Goal: Task Accomplishment & Management: Manage account settings

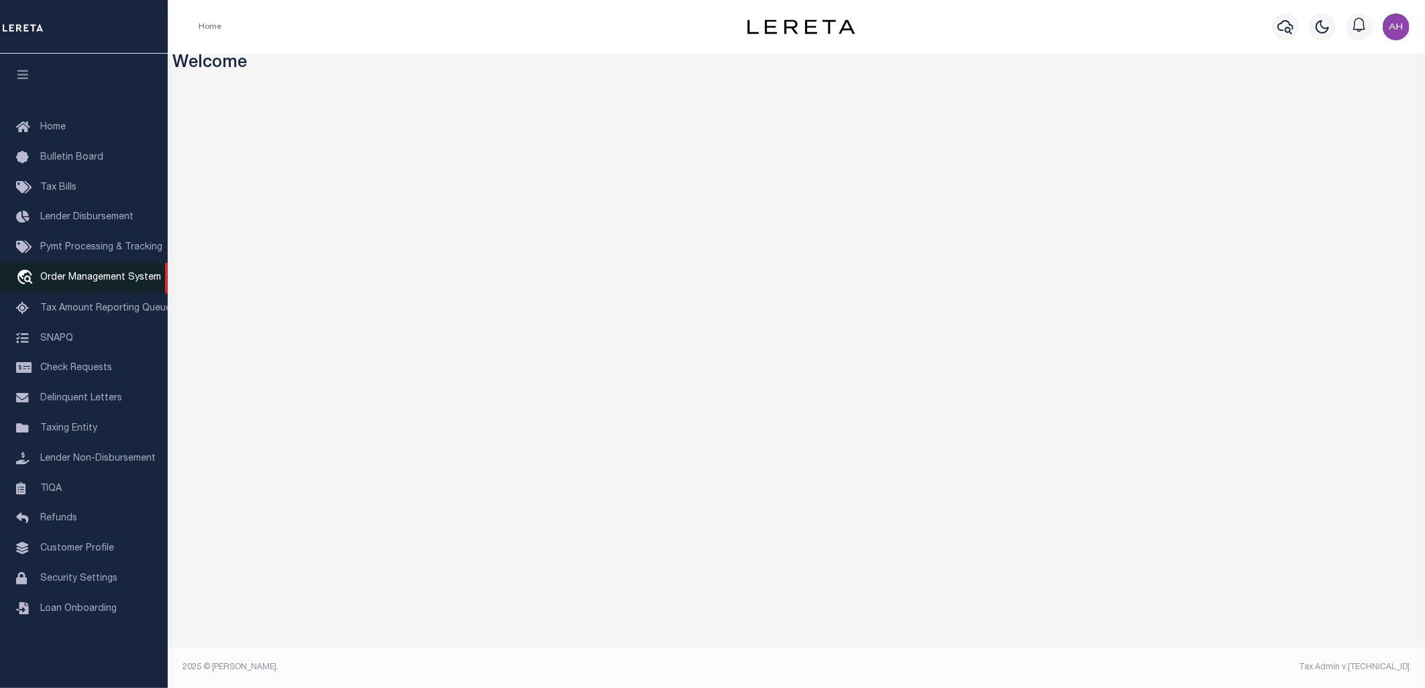
click at [114, 271] on link "travel_explore Order Management System" at bounding box center [84, 278] width 168 height 31
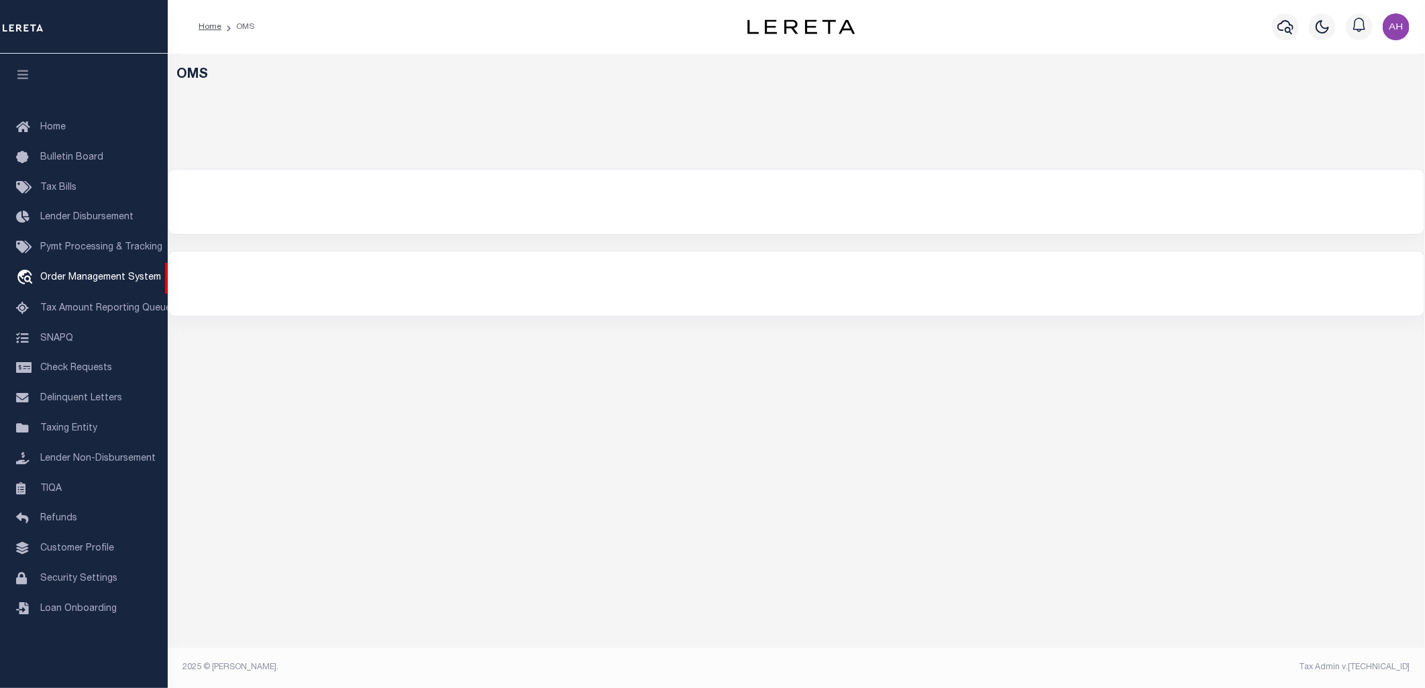
select select "200"
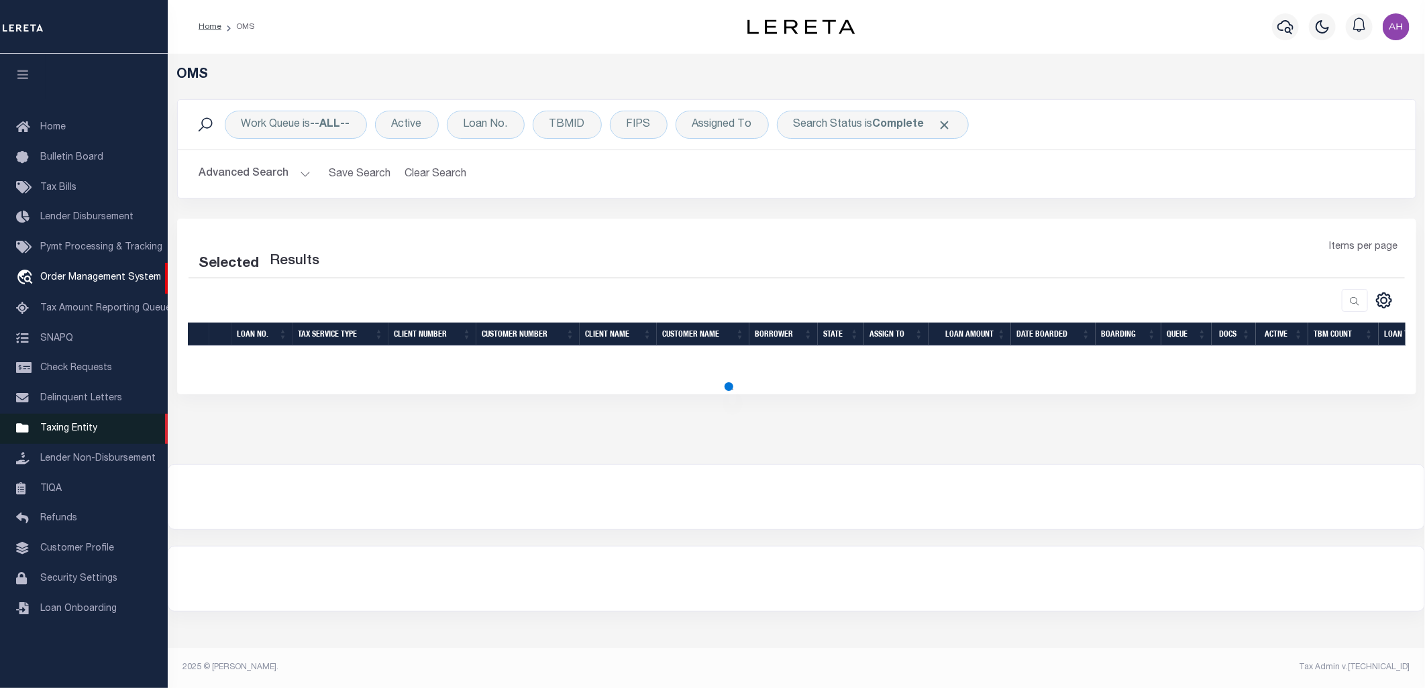
select select "200"
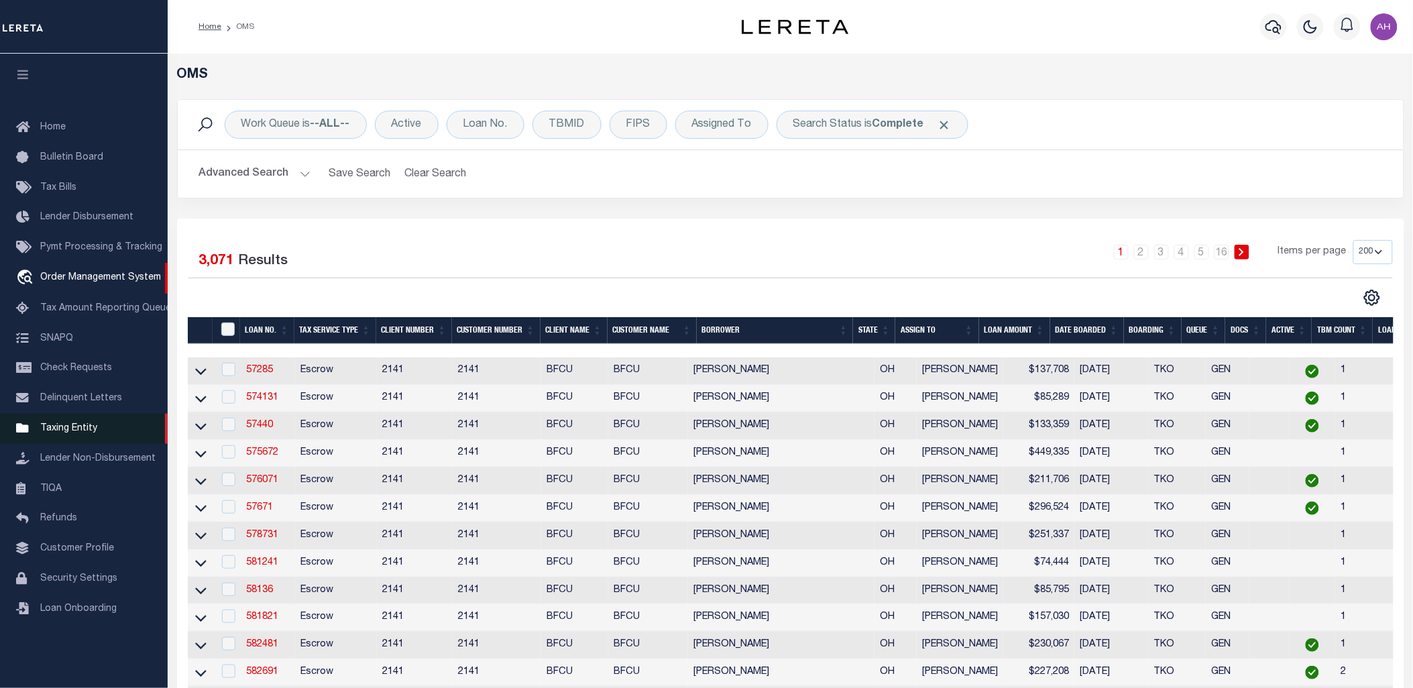
click at [71, 431] on span "Taxing Entity" at bounding box center [68, 428] width 57 height 9
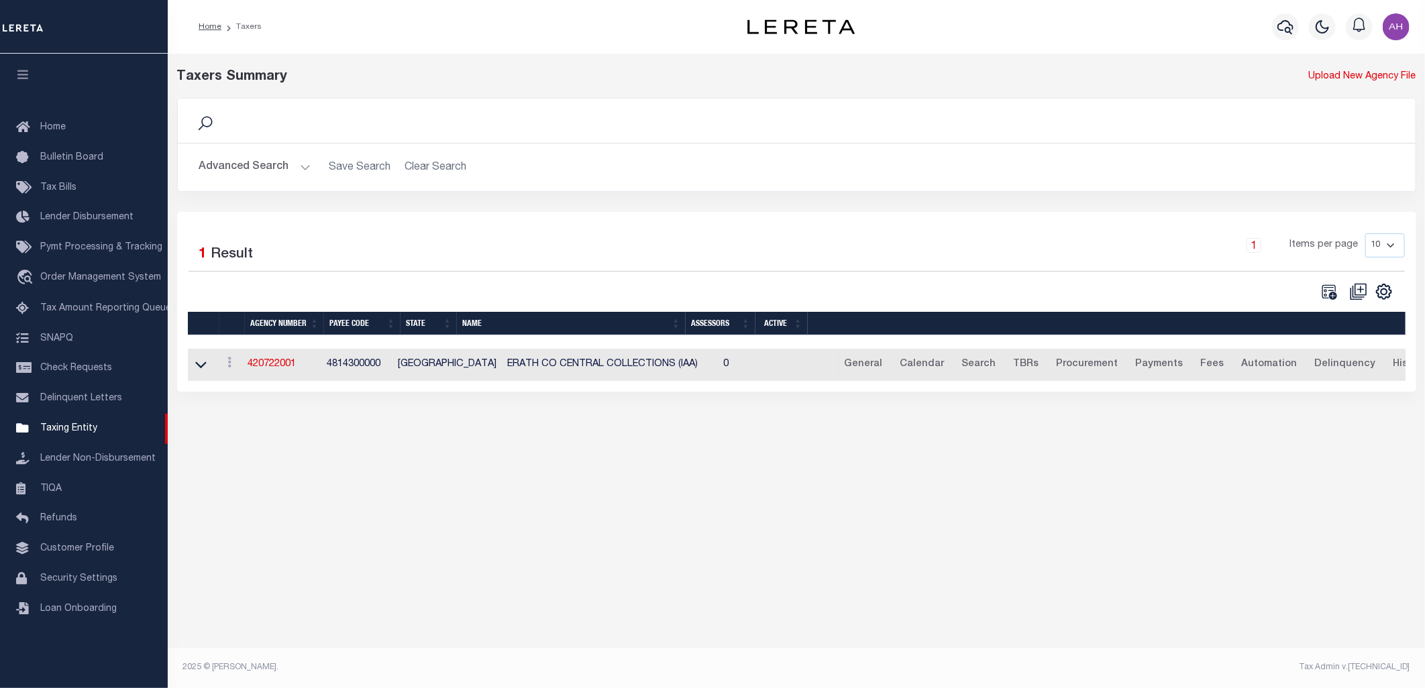
click at [206, 364] on link at bounding box center [200, 364] width 15 height 9
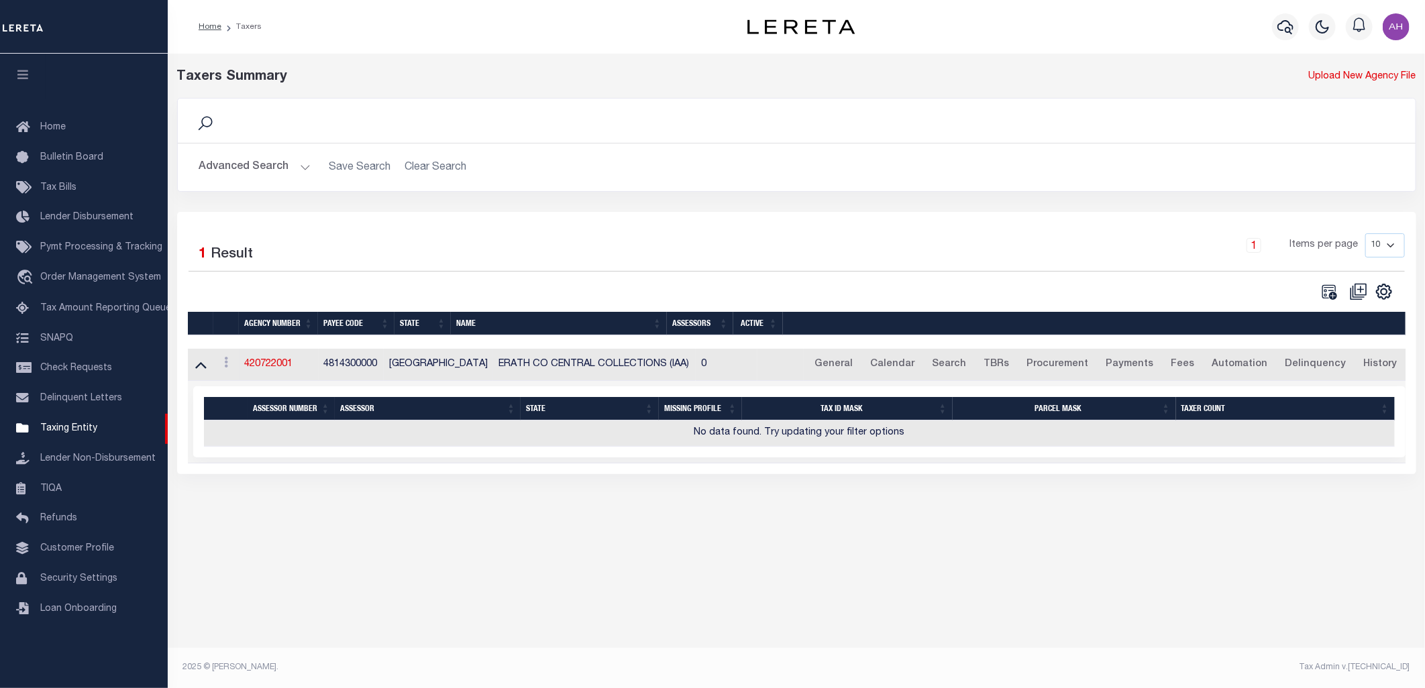
click at [221, 376] on td "View Clone agency" at bounding box center [226, 365] width 25 height 33
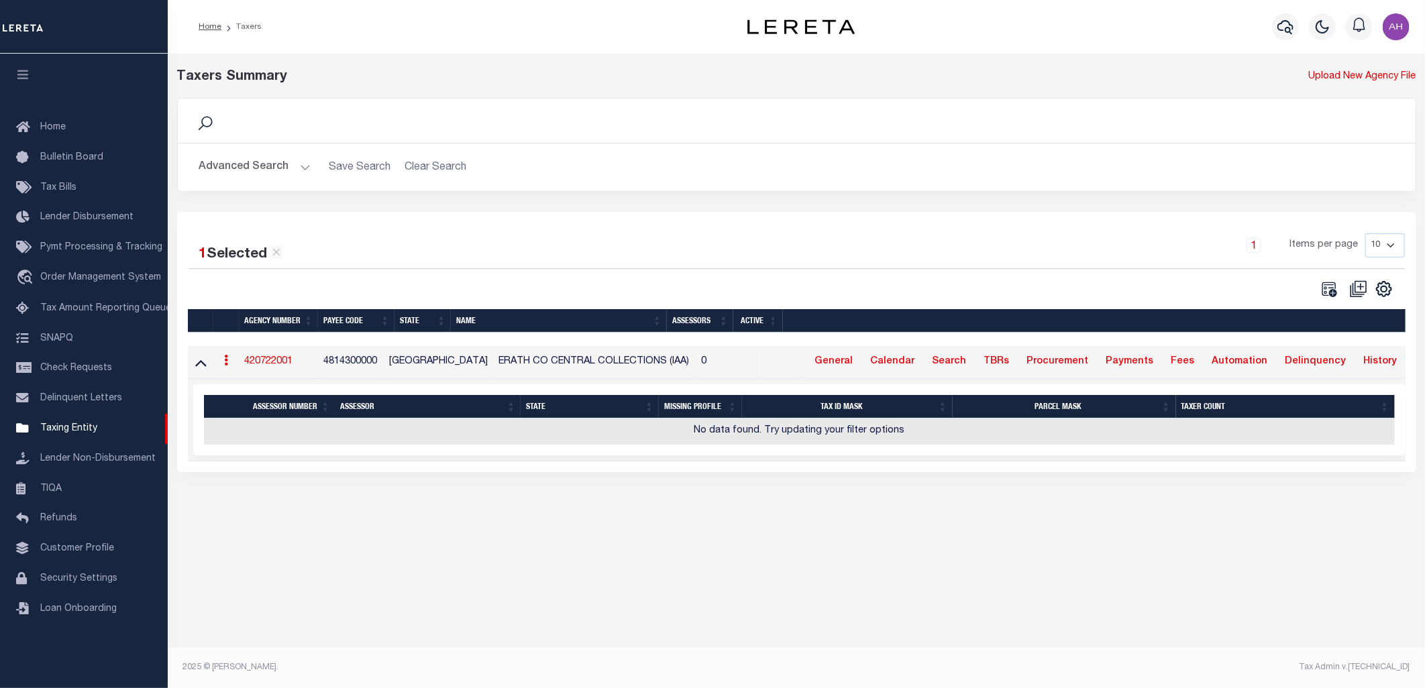
click at [268, 174] on button "Advanced Search" at bounding box center [254, 167] width 111 height 26
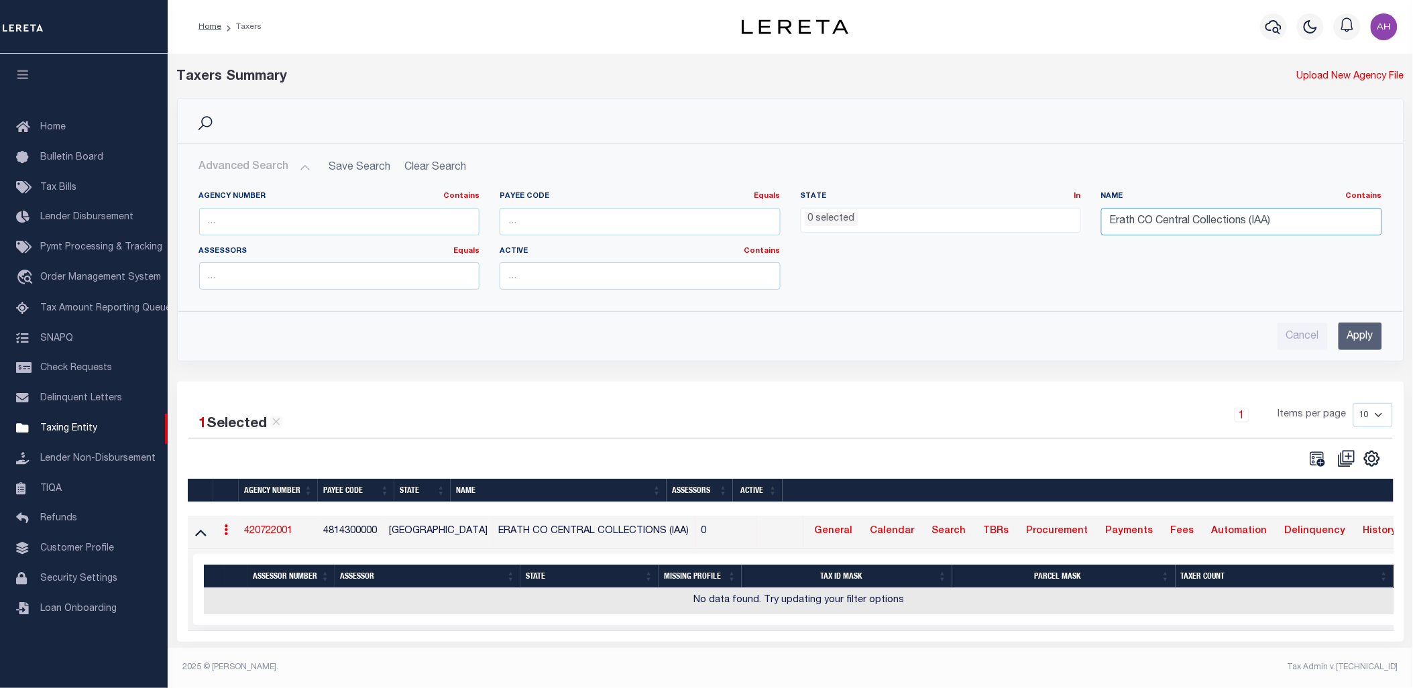
click at [1197, 220] on input "Erath CO Central Collections (IAA)" at bounding box center [1242, 222] width 281 height 28
click at [1368, 338] on input "Apply" at bounding box center [1361, 337] width 44 height 28
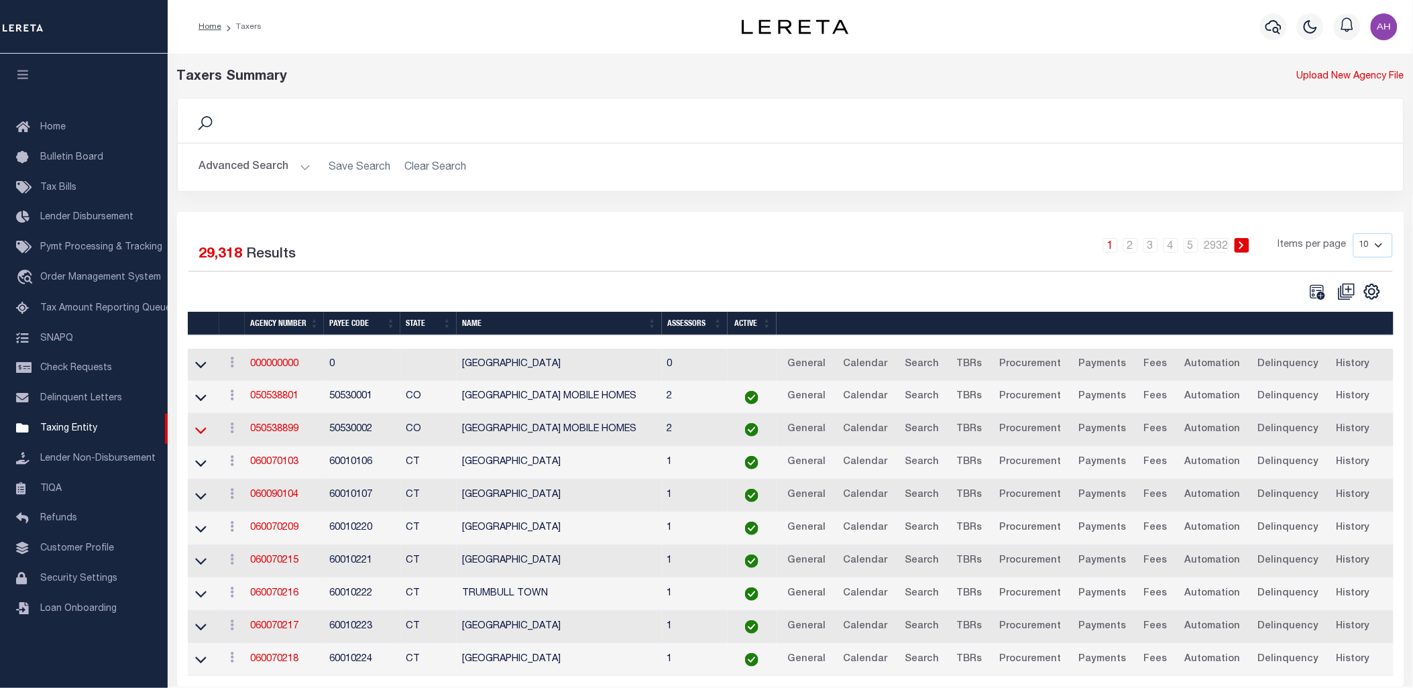
click at [199, 430] on icon at bounding box center [200, 430] width 11 height 14
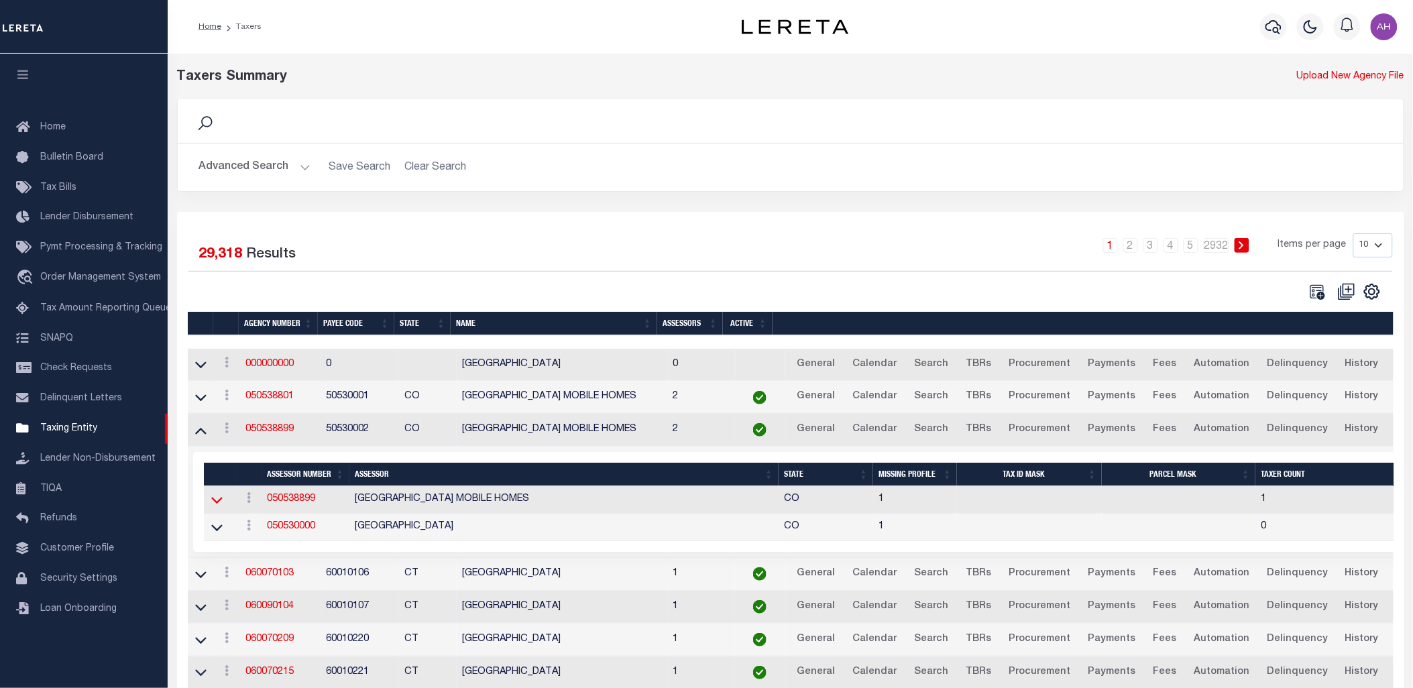
click at [213, 505] on icon at bounding box center [216, 500] width 11 height 14
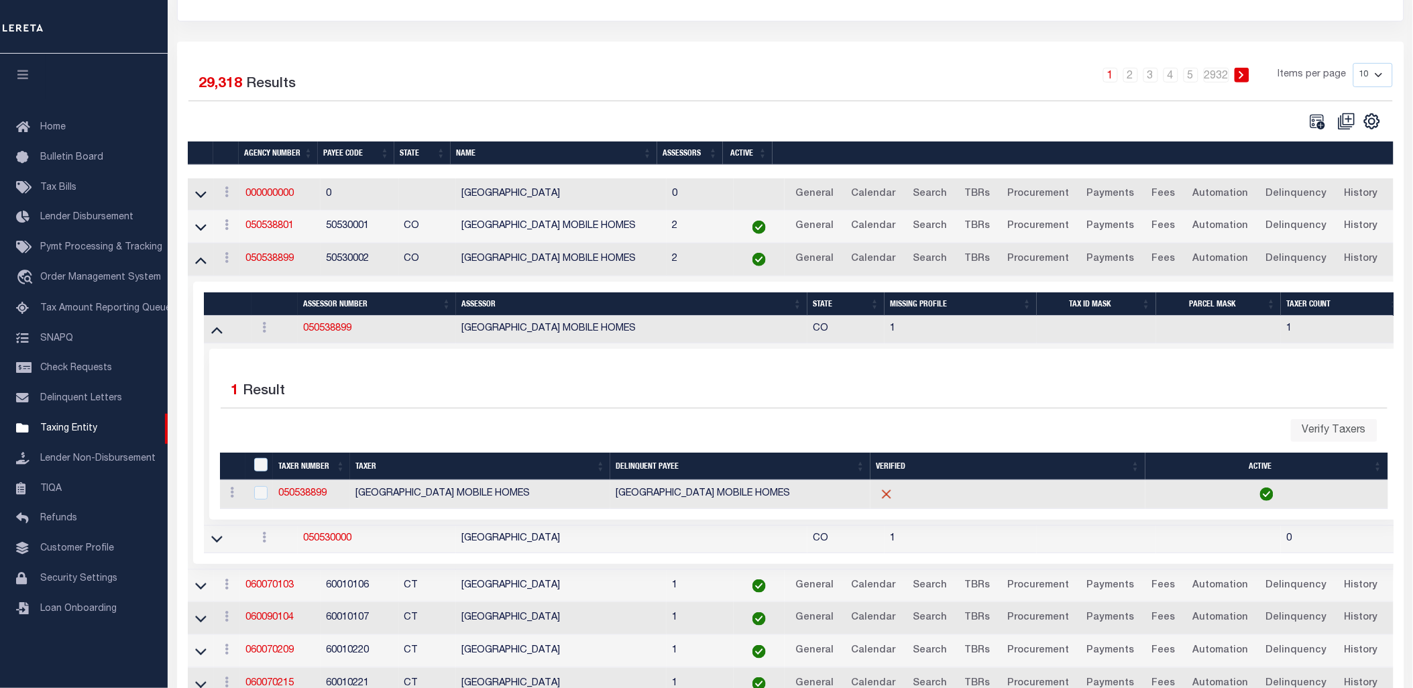
scroll to position [64, 0]
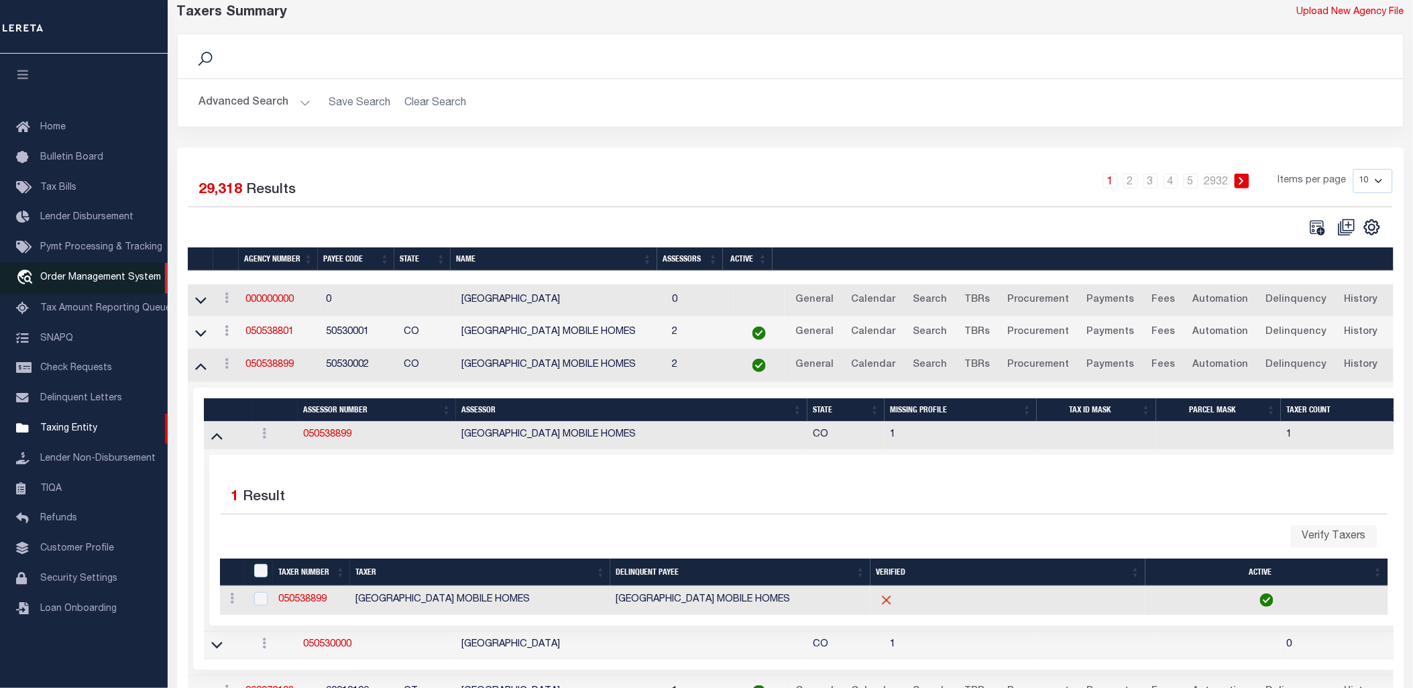
click at [110, 273] on span "Order Management System" at bounding box center [100, 277] width 121 height 9
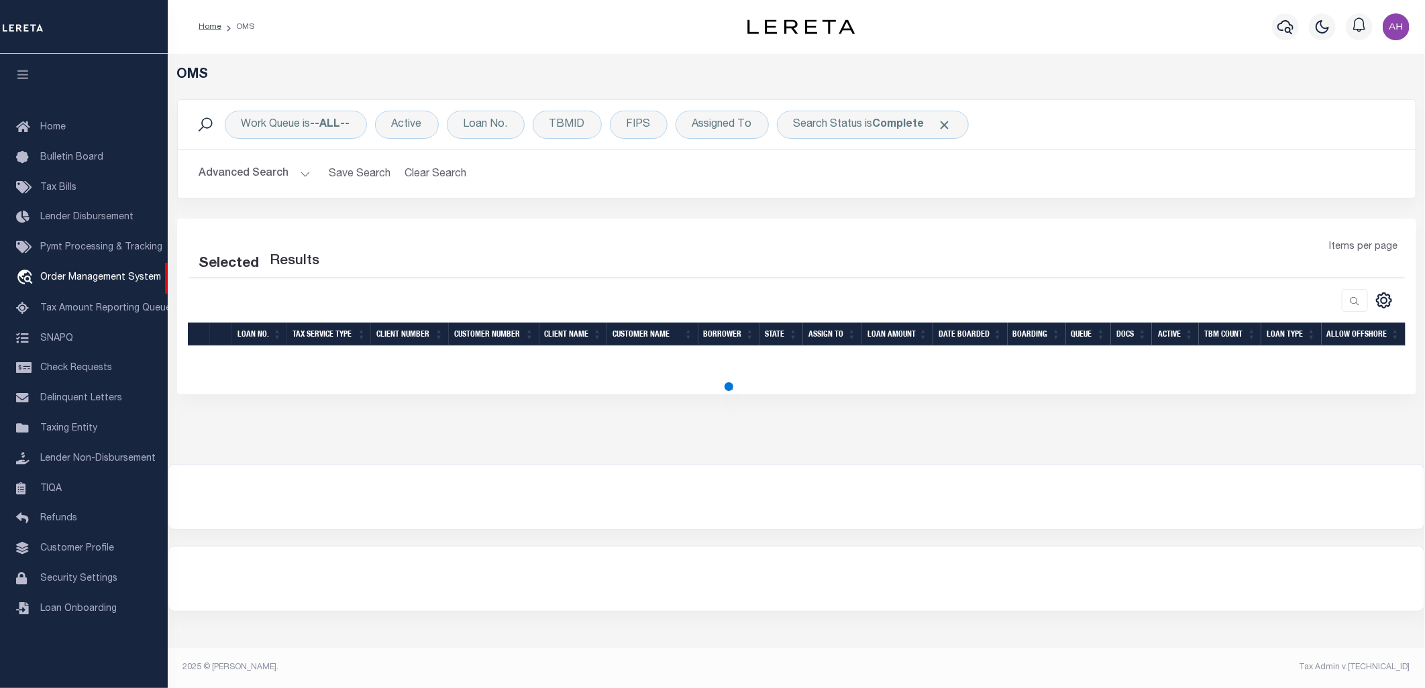
select select "200"
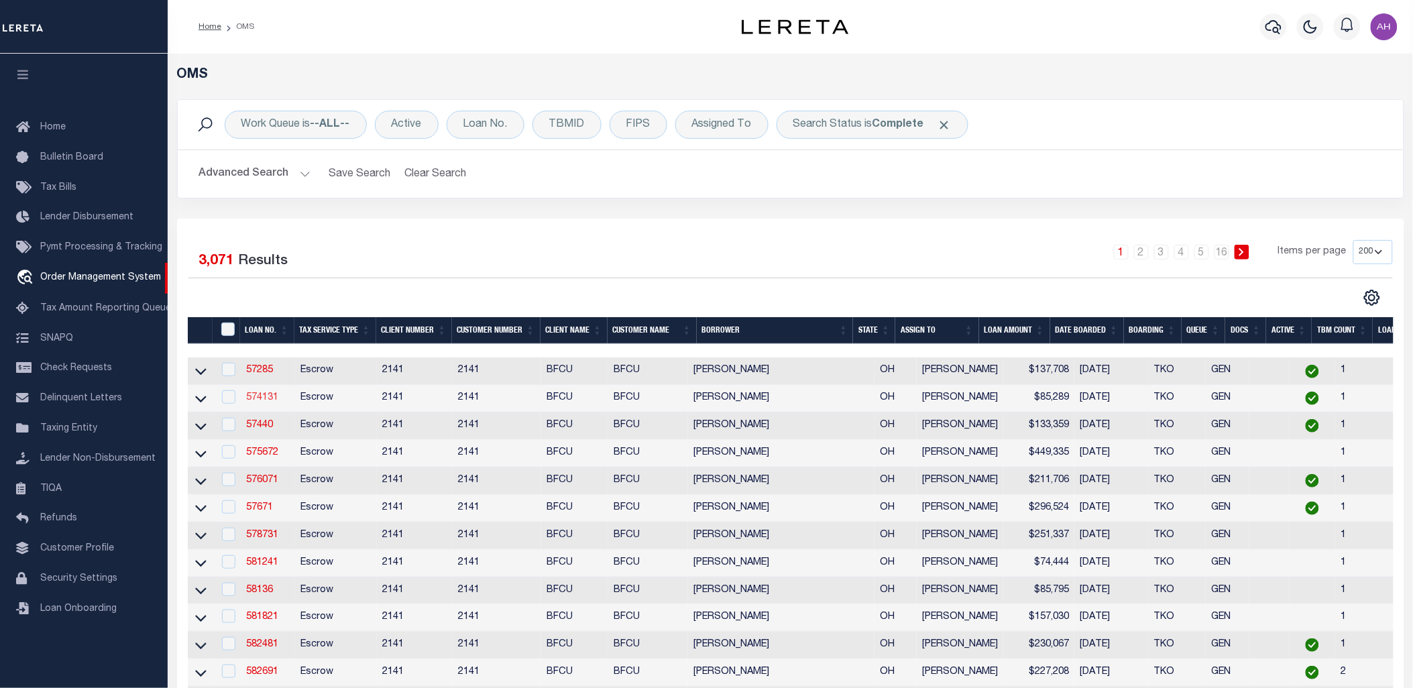
click at [266, 396] on link "574131" at bounding box center [262, 397] width 32 height 9
type input "574131"
type input "Jeremy L Plante"
select select
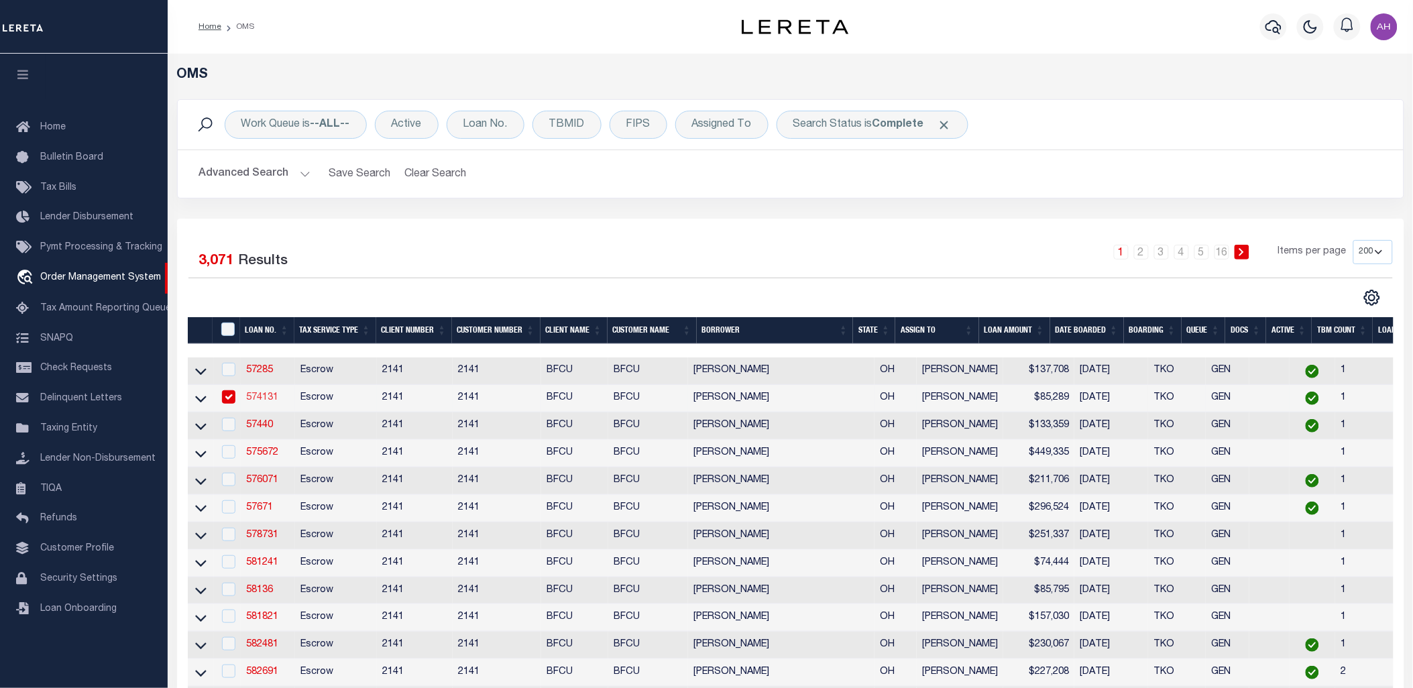
type input "453 Forest Street"
type input "Columbus, OH 43206"
select select "Escrow"
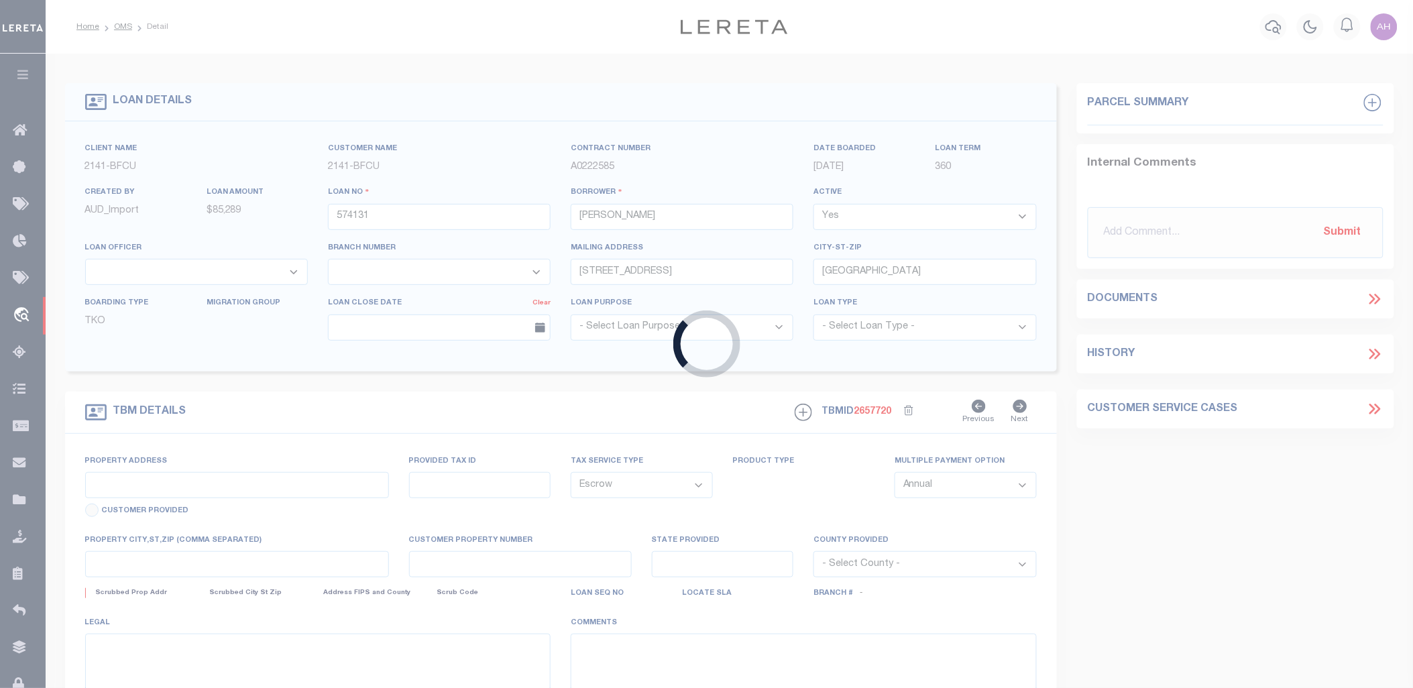
type input "[STREET_ADDRESS]"
type input "[PHONE_NUMBER]"
select select
type input "[GEOGRAPHIC_DATA]"
type input "OH"
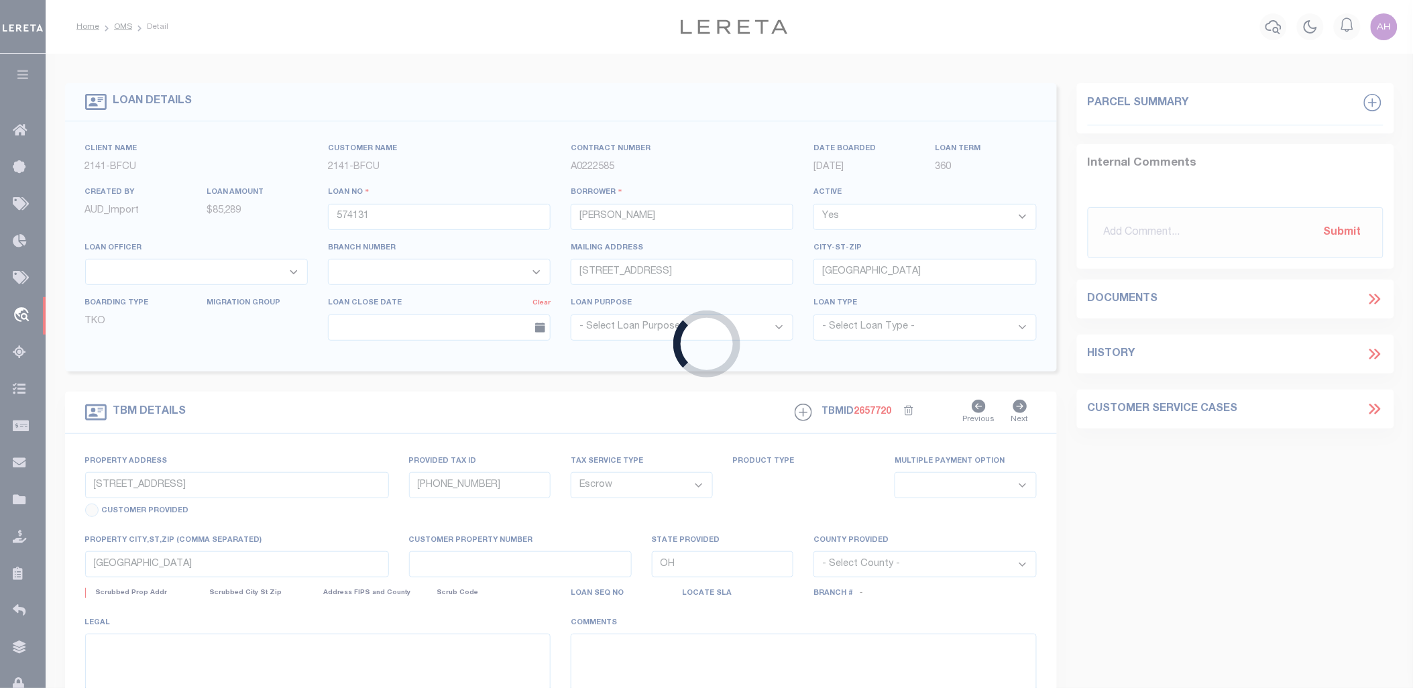
select select
type textarea "[PHONE_NUMBER]"
select select "3190"
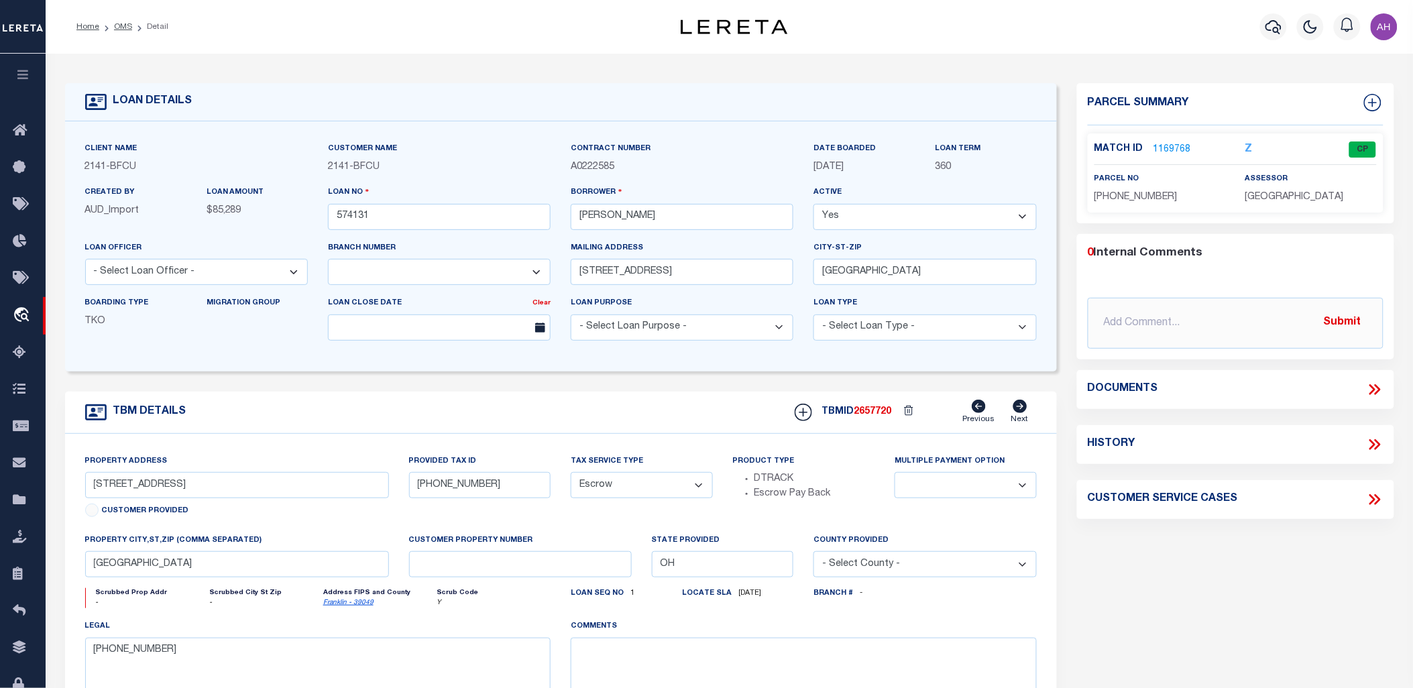
click at [1371, 391] on icon at bounding box center [1374, 389] width 17 height 17
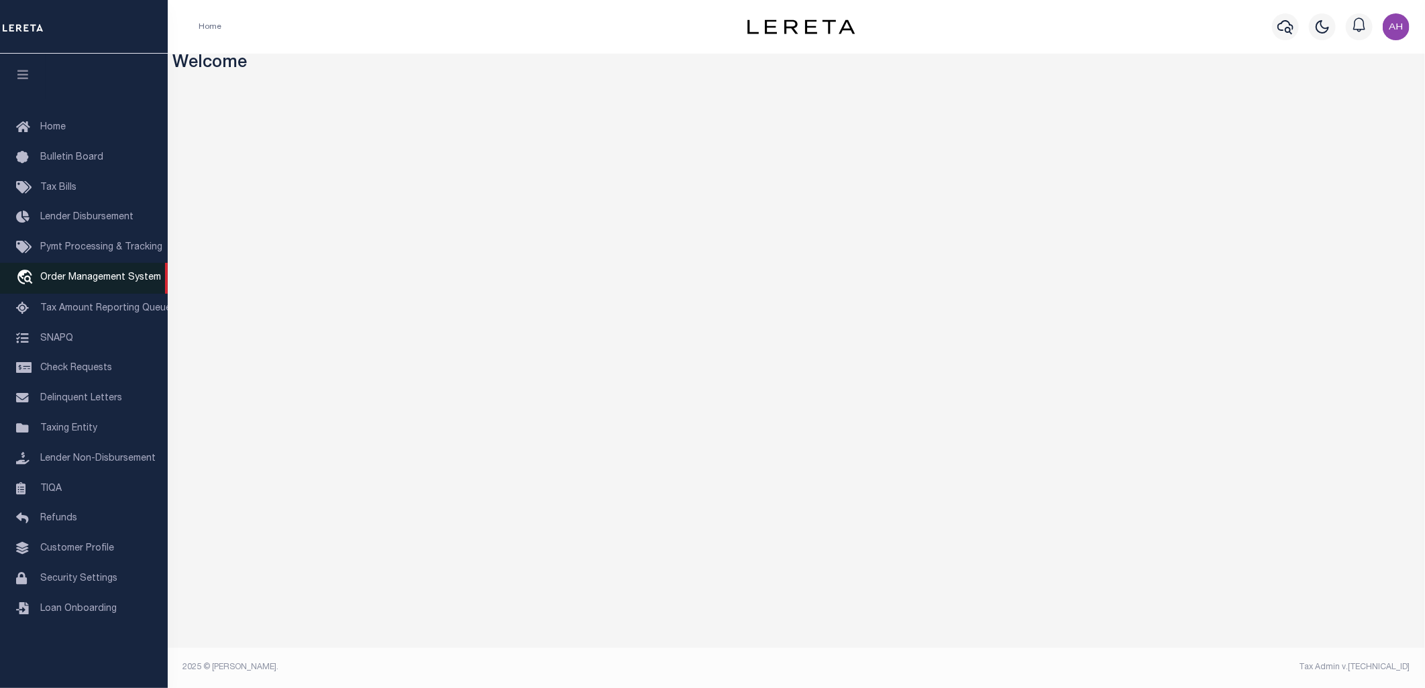
click at [97, 276] on span "Order Management System" at bounding box center [100, 277] width 121 height 9
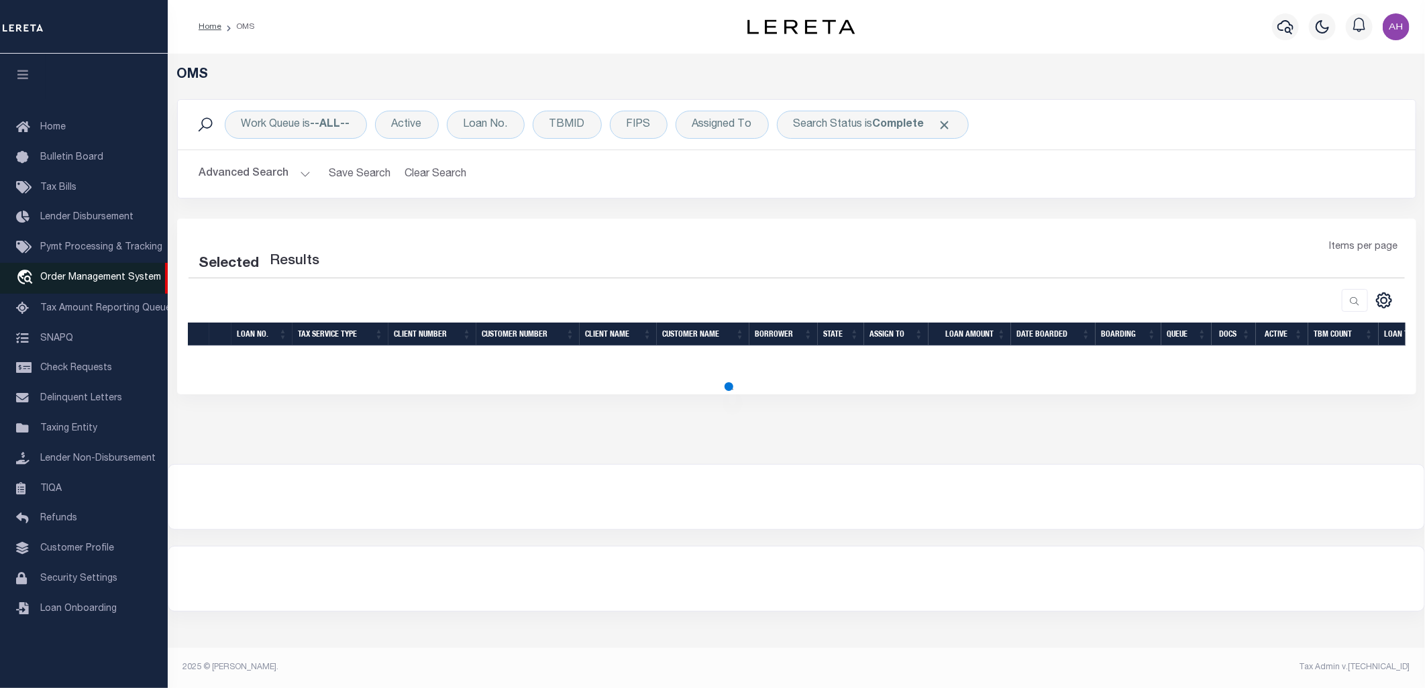
select select "200"
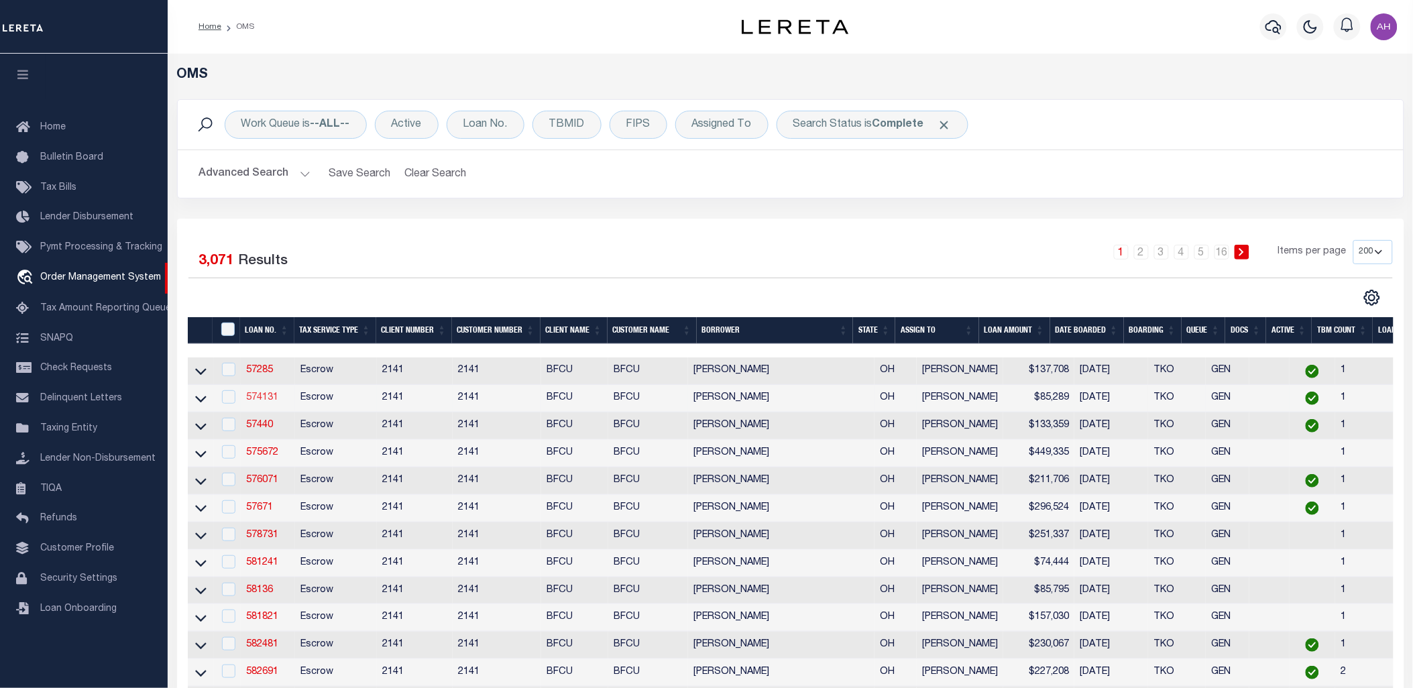
click at [268, 398] on link "574131" at bounding box center [262, 397] width 32 height 9
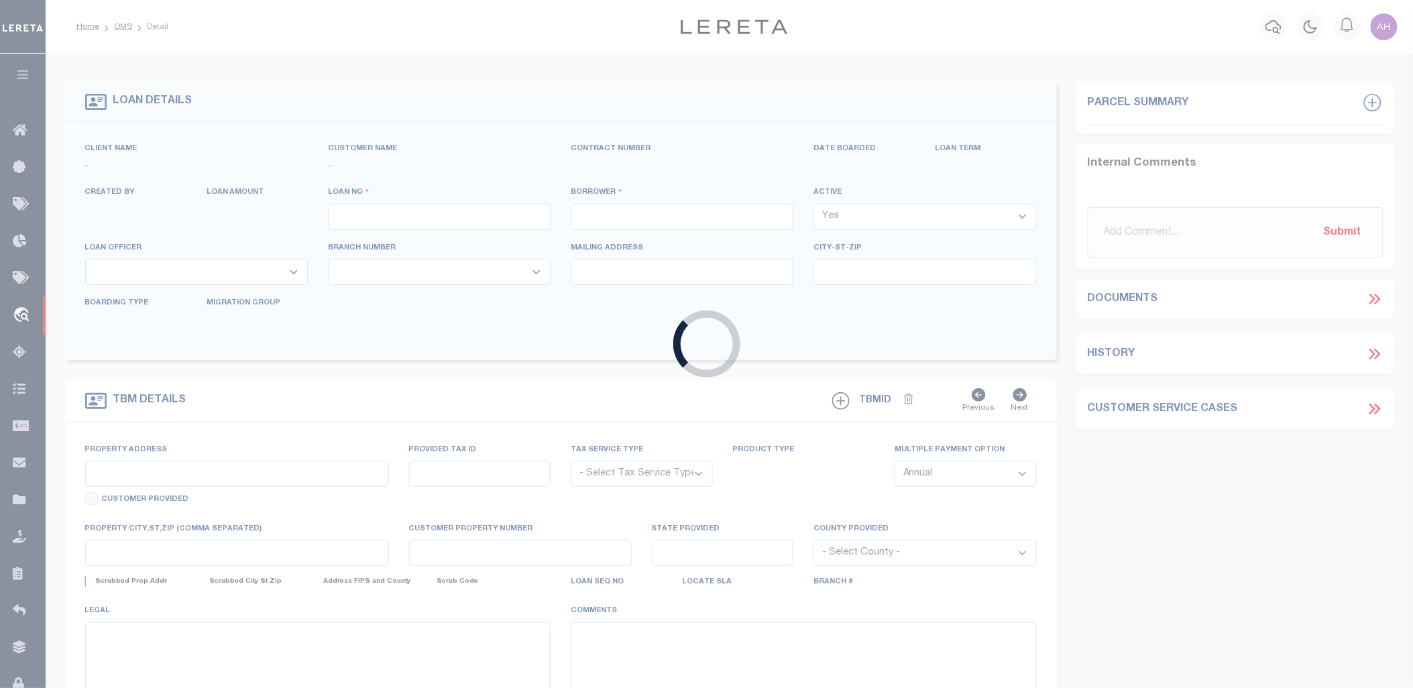
type input "574131"
type input "Jeremy L Plante"
select select
type input "453 Forest Street"
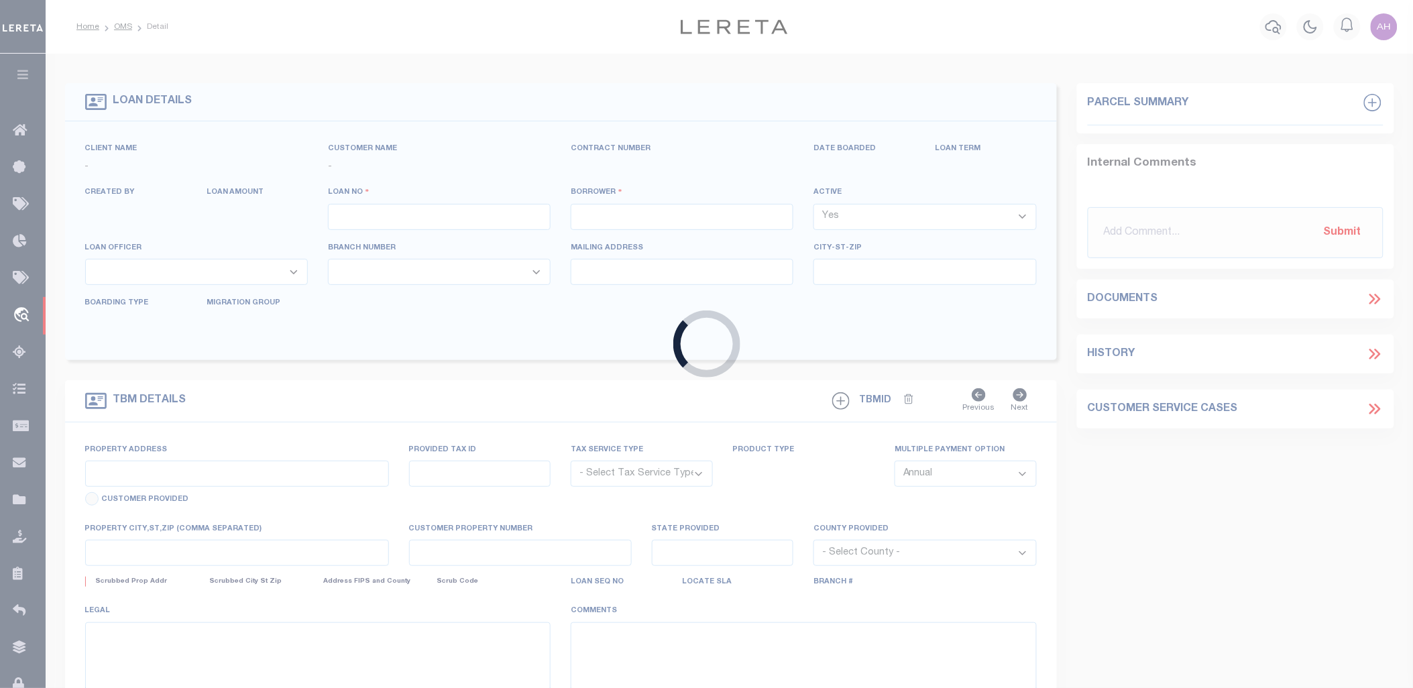
type input "Columbus, OH 43206"
select select "Escrow"
select select "3190"
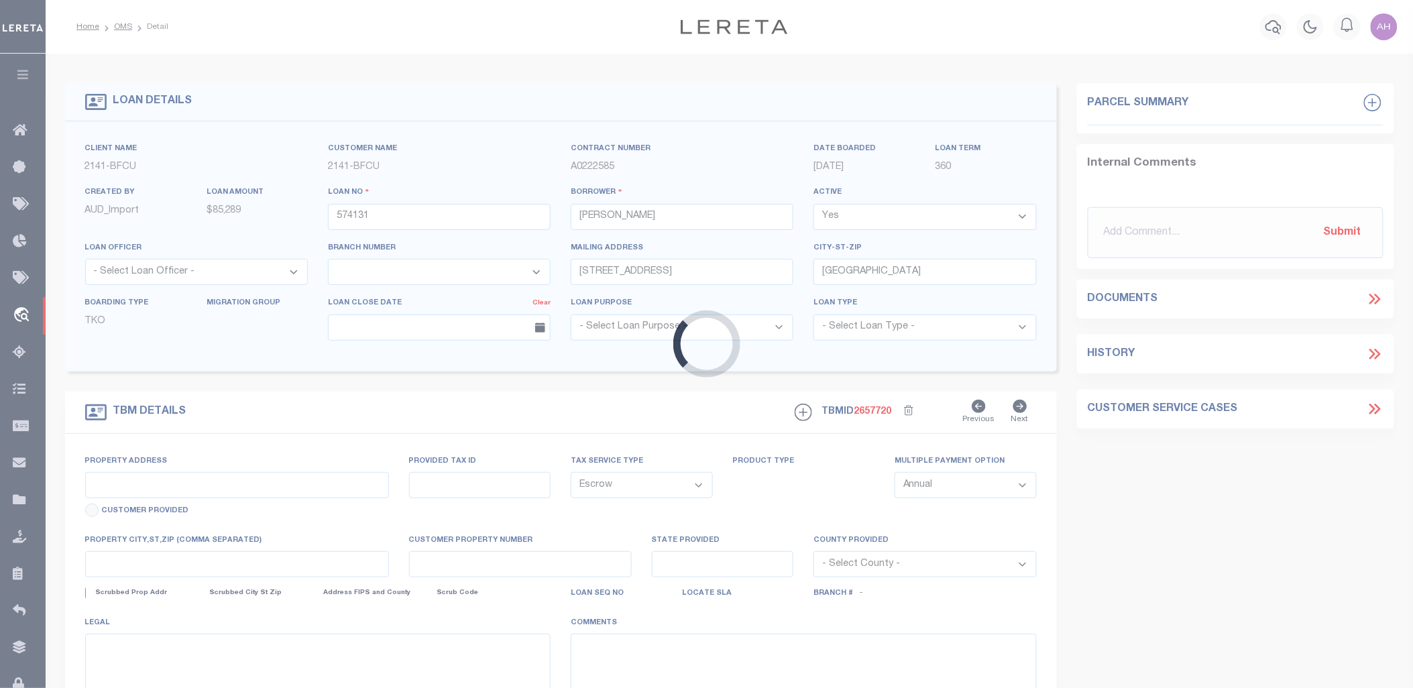
type input "453 Forest Street"
type input "010-005363-00"
select select
type input "Columbus, OH 43206"
type input "OH"
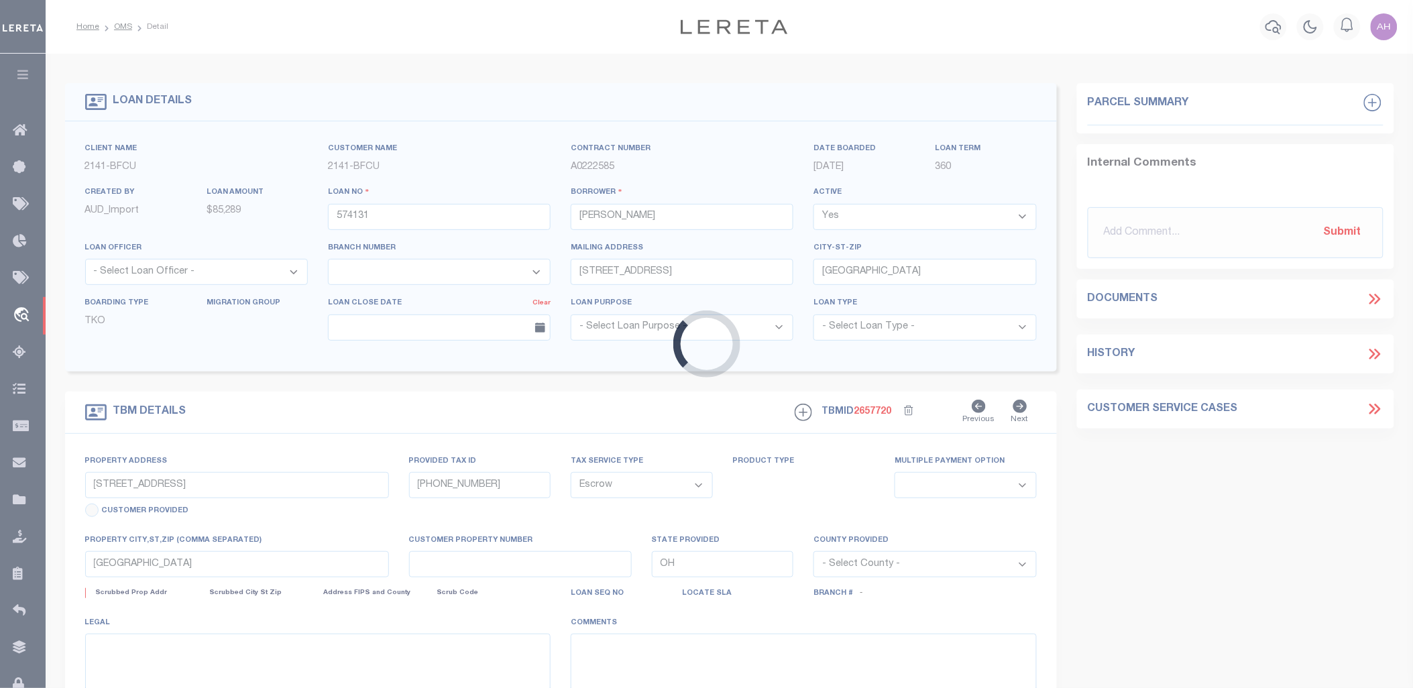
select select
type textarea "010-005363-00"
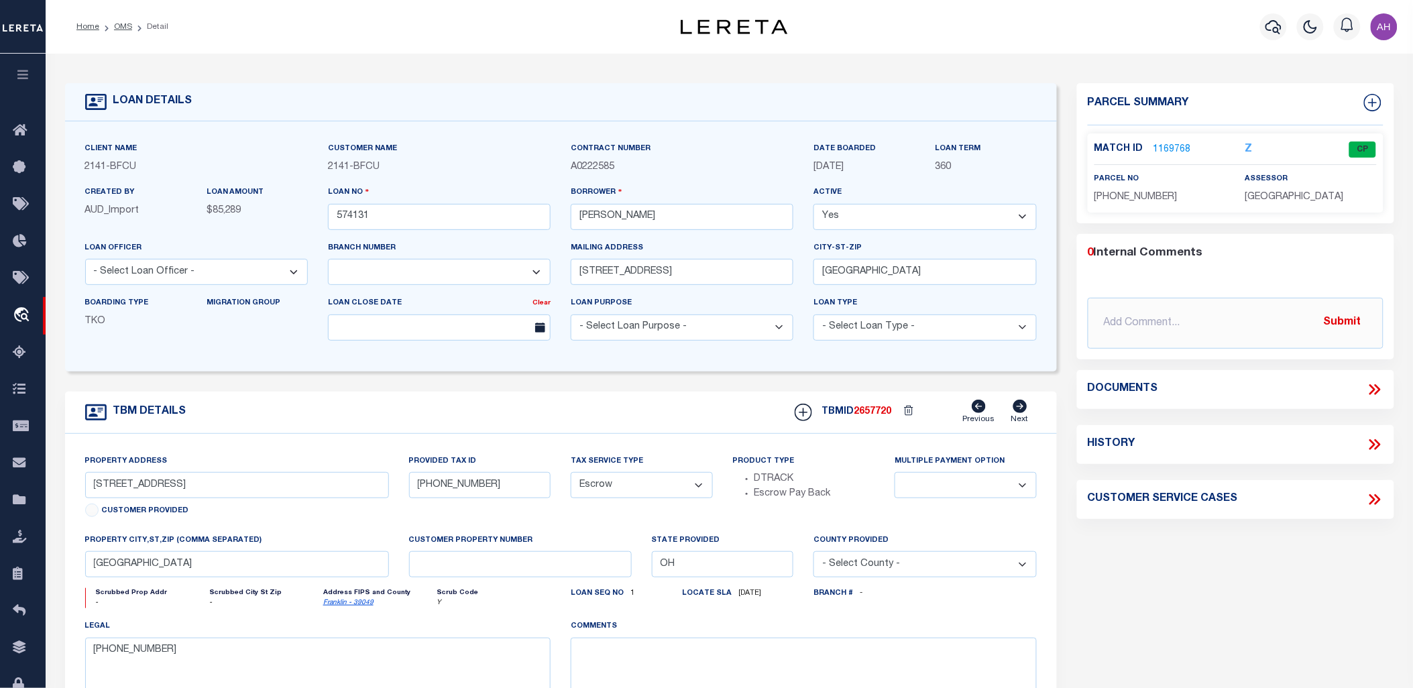
click at [1382, 390] on icon at bounding box center [1374, 389] width 17 height 17
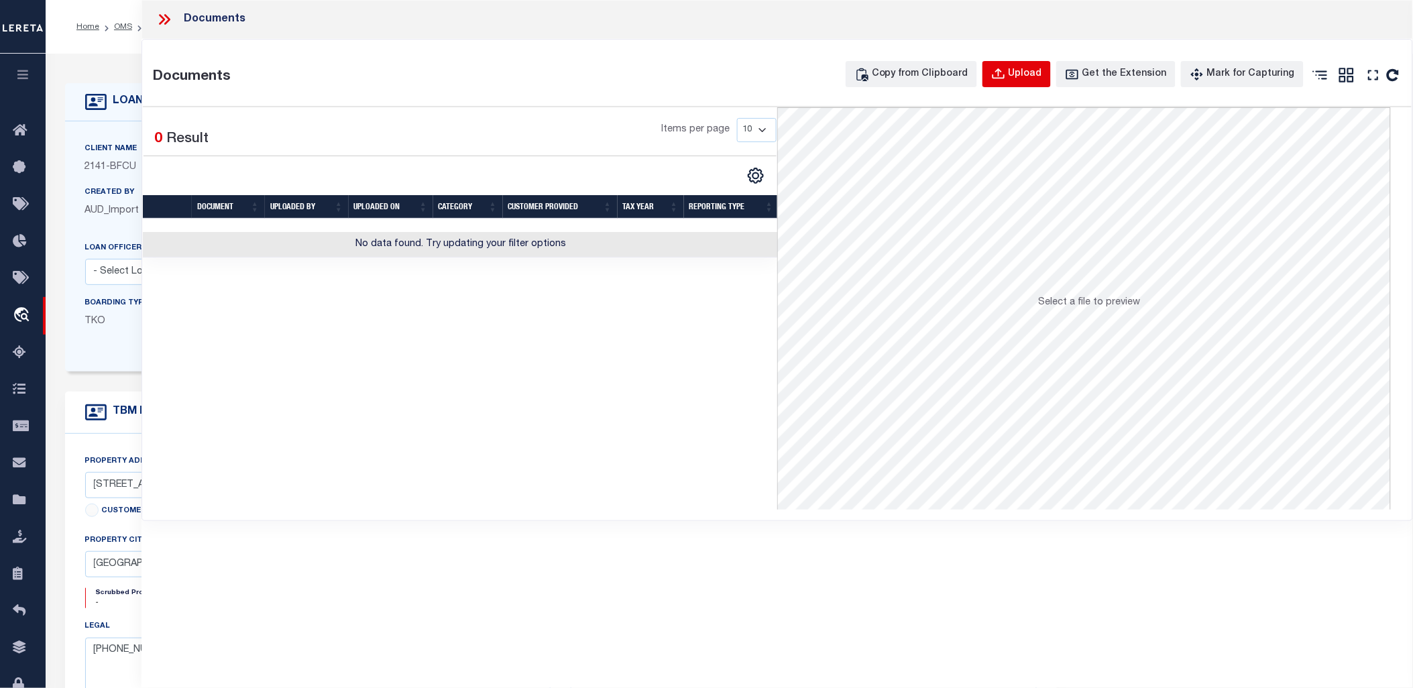
click at [1028, 76] on div "Upload" at bounding box center [1026, 74] width 34 height 15
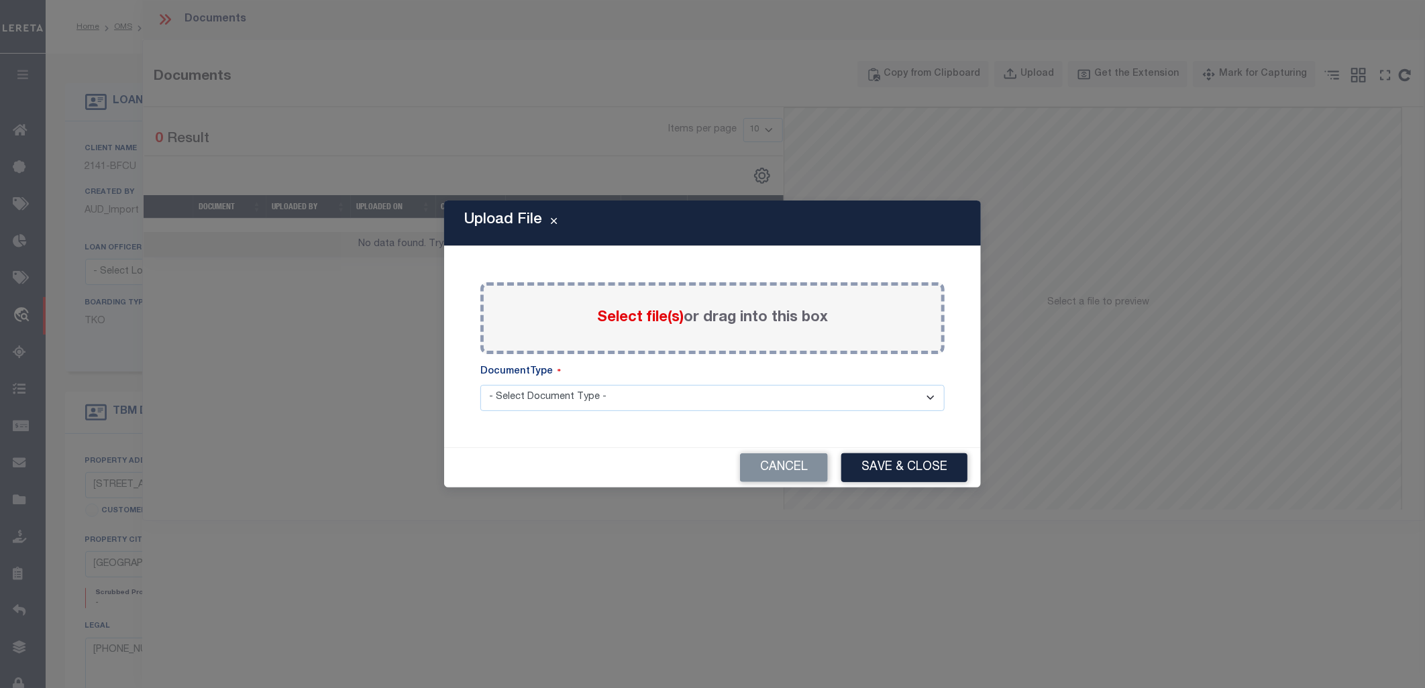
click at [574, 333] on div "Select file(s) or drag into this box" at bounding box center [712, 318] width 464 height 72
click at [621, 323] on span "Select file(s)" at bounding box center [640, 318] width 87 height 15
click at [0, 0] on input "Select file(s) or drag into this box" at bounding box center [0, 0] width 0 height 0
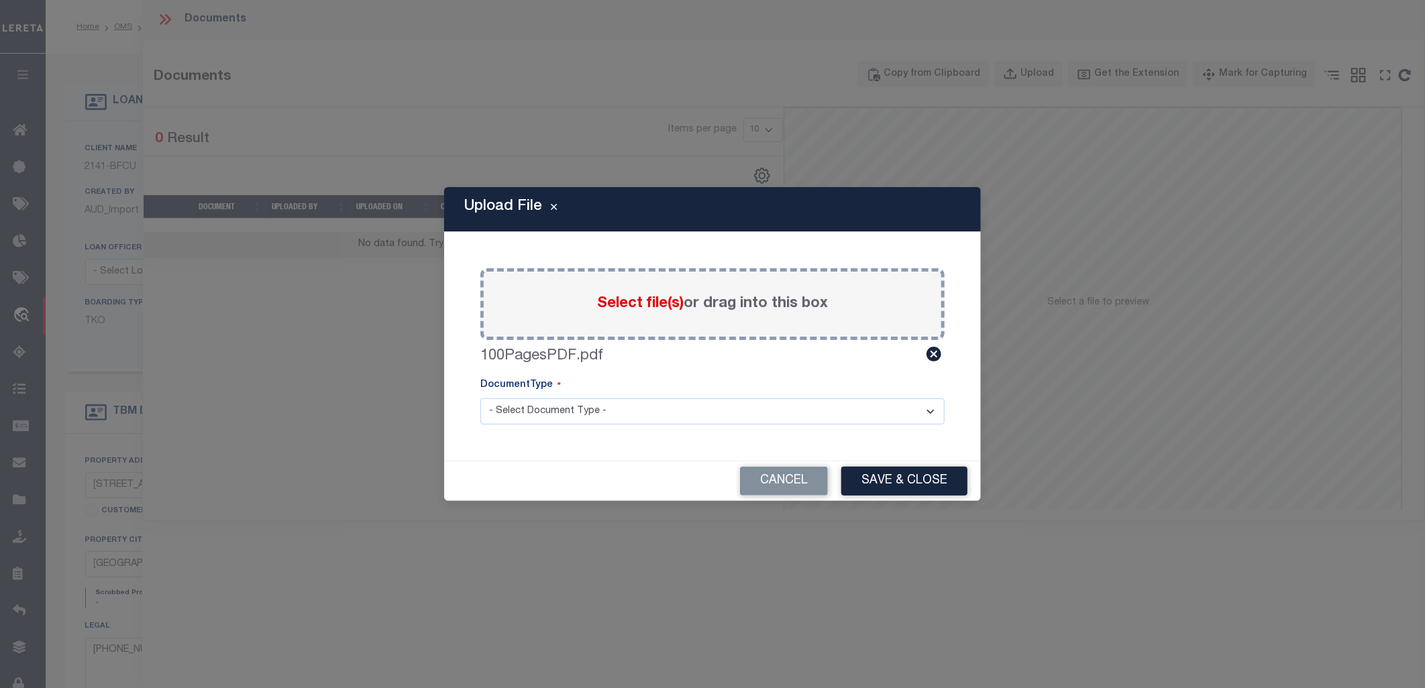
click at [614, 407] on select "- Select Document Type - Tax Service Documents" at bounding box center [712, 411] width 464 height 26
select select "TAX"
click at [480, 398] on select "- Select Document Type - Tax Service Documents" at bounding box center [712, 411] width 464 height 26
click at [889, 482] on button "Save & Close" at bounding box center [904, 481] width 126 height 29
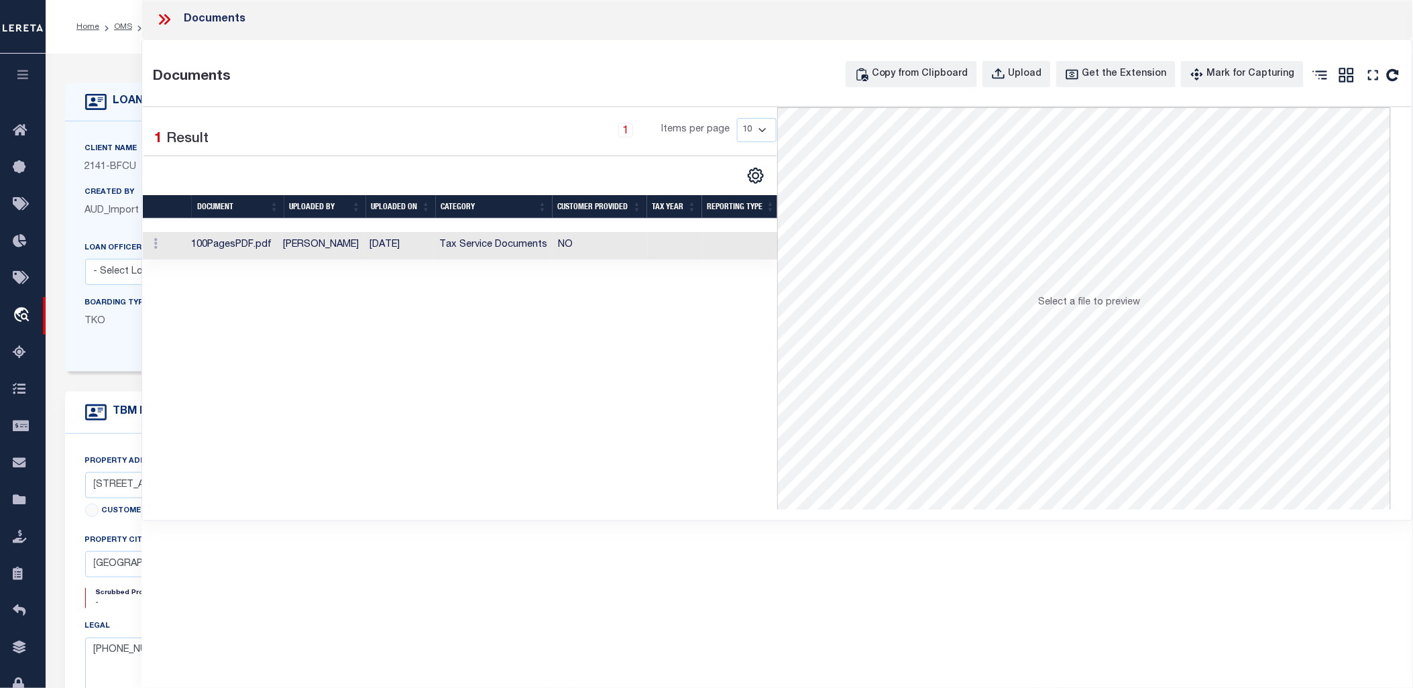
click at [464, 244] on td "Tax Service Documents" at bounding box center [493, 246] width 119 height 28
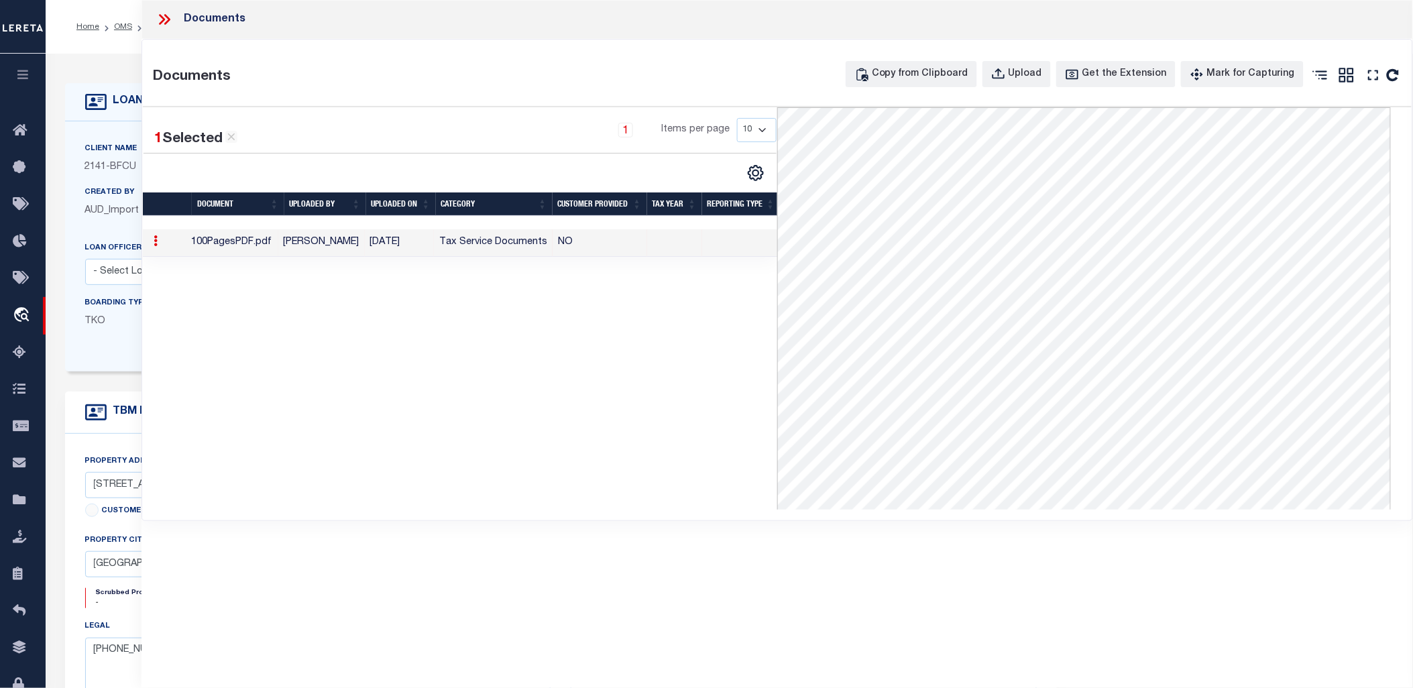
click at [168, 15] on icon at bounding box center [164, 19] width 17 height 17
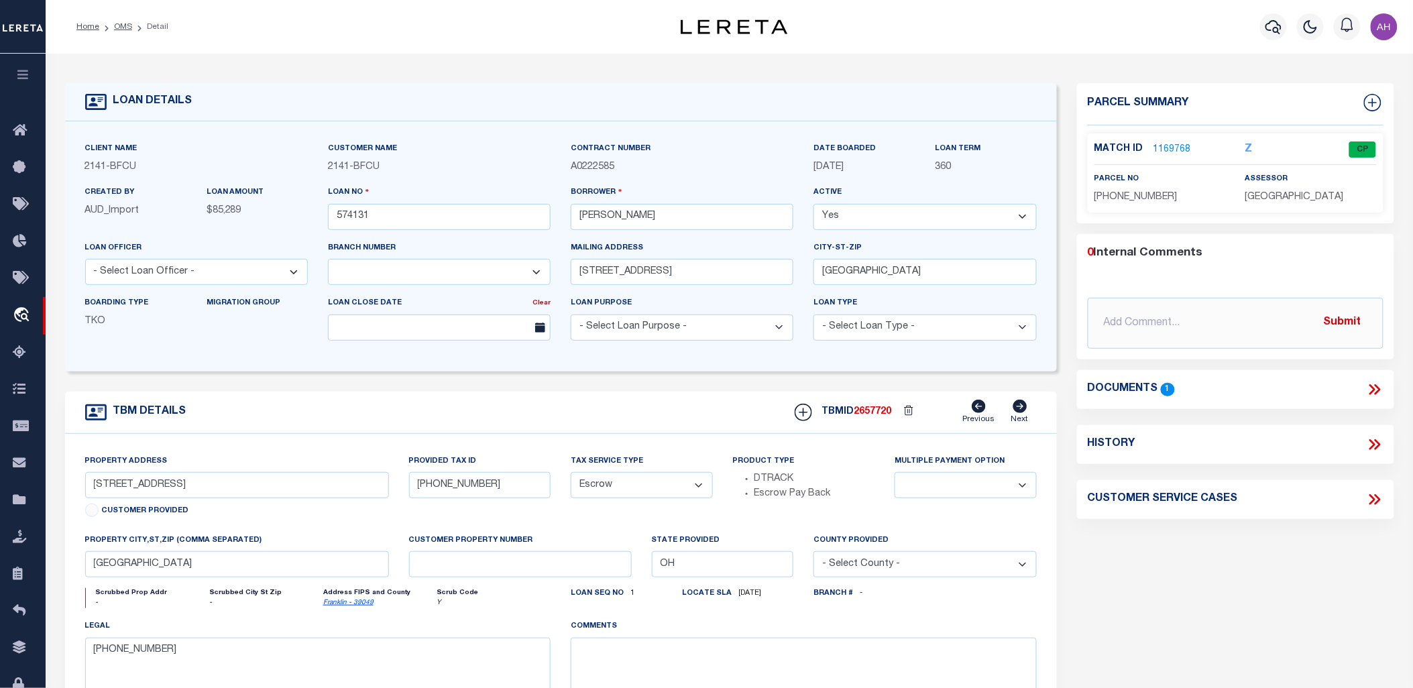
click at [27, 77] on icon "button" at bounding box center [22, 74] width 15 height 12
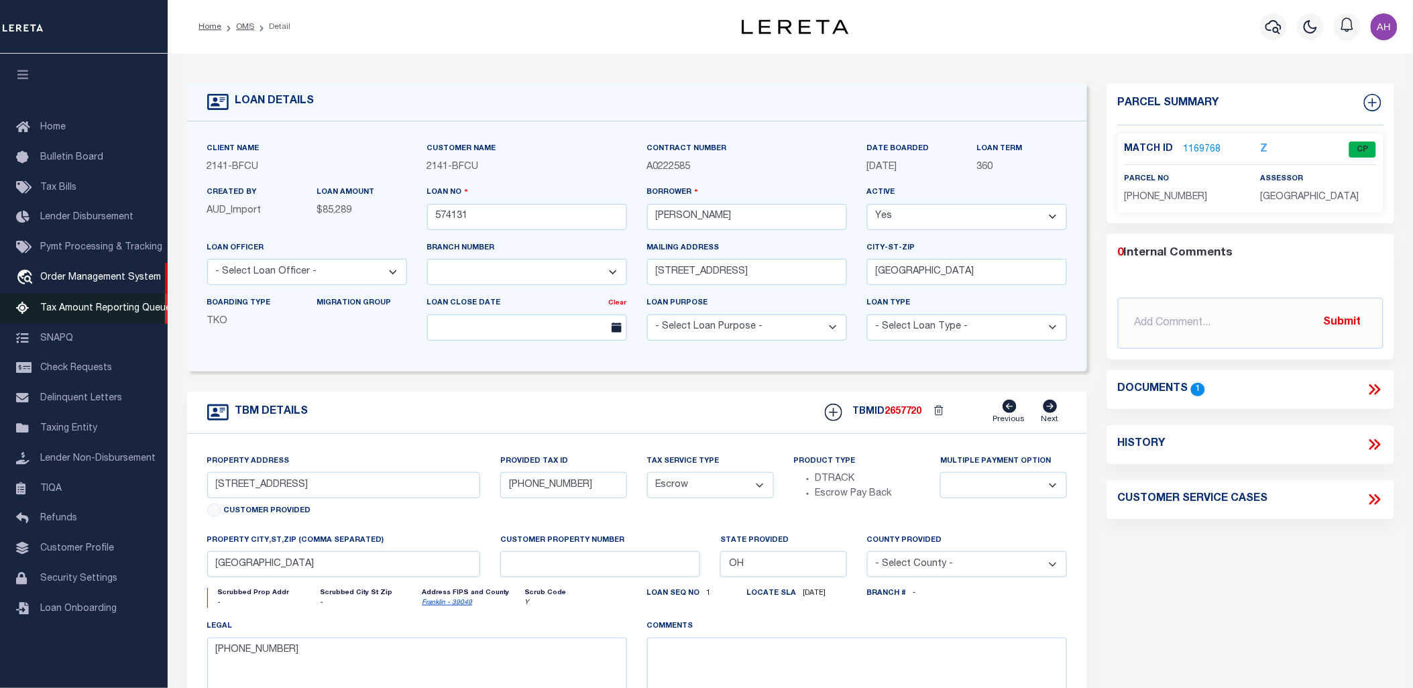
click at [79, 307] on span "Tax Amount Reporting Queue" at bounding box center [105, 308] width 131 height 9
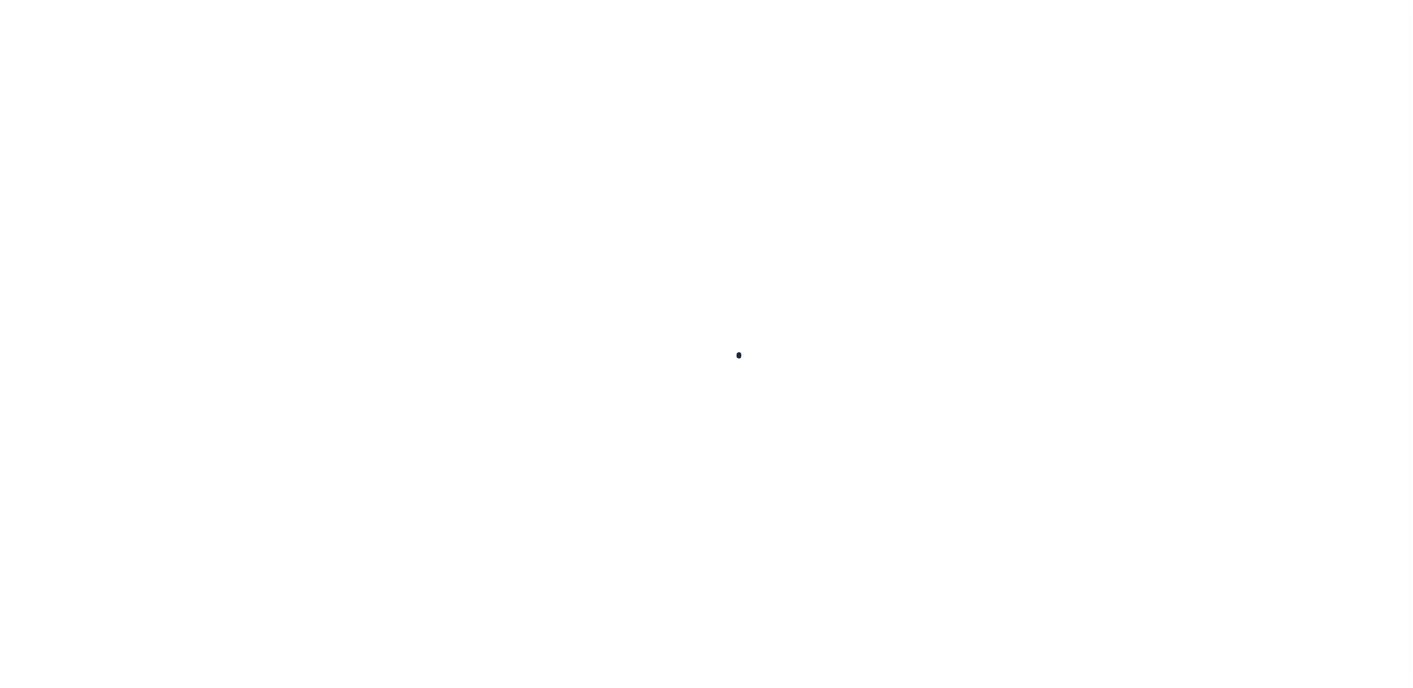
select select "100"
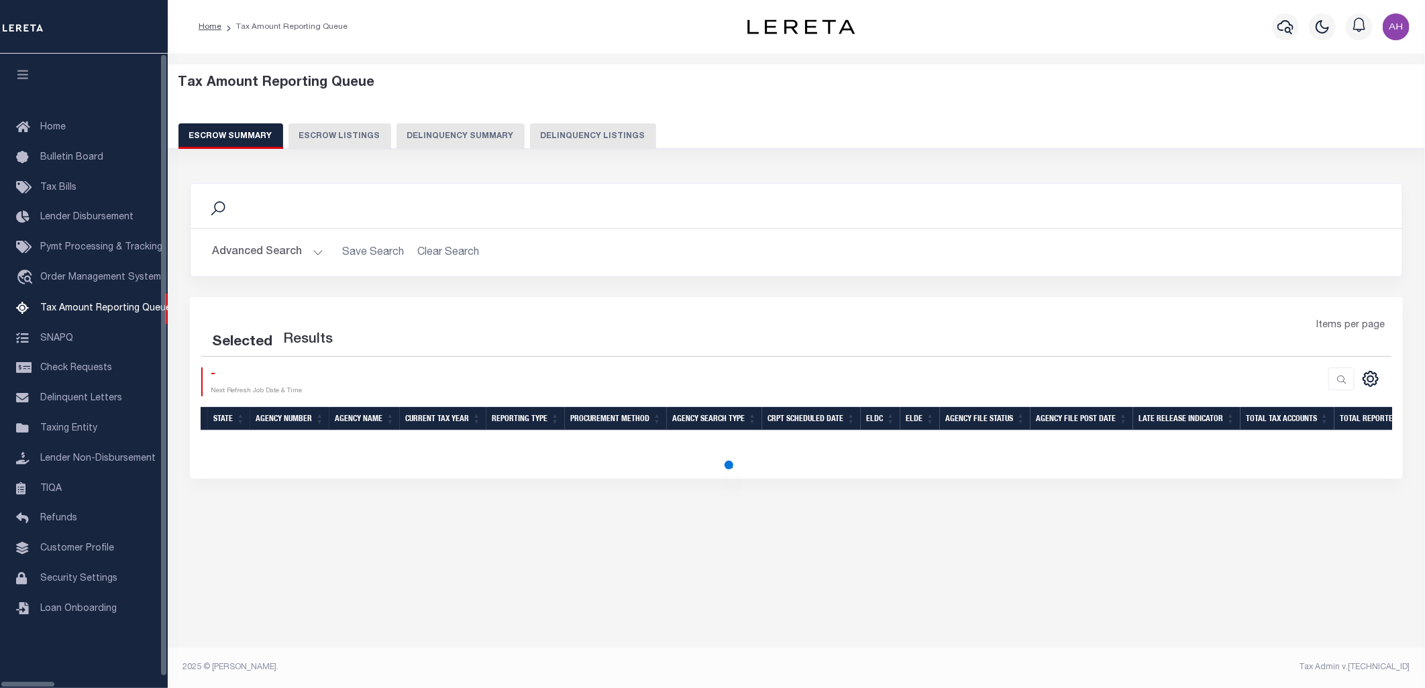
select select "100"
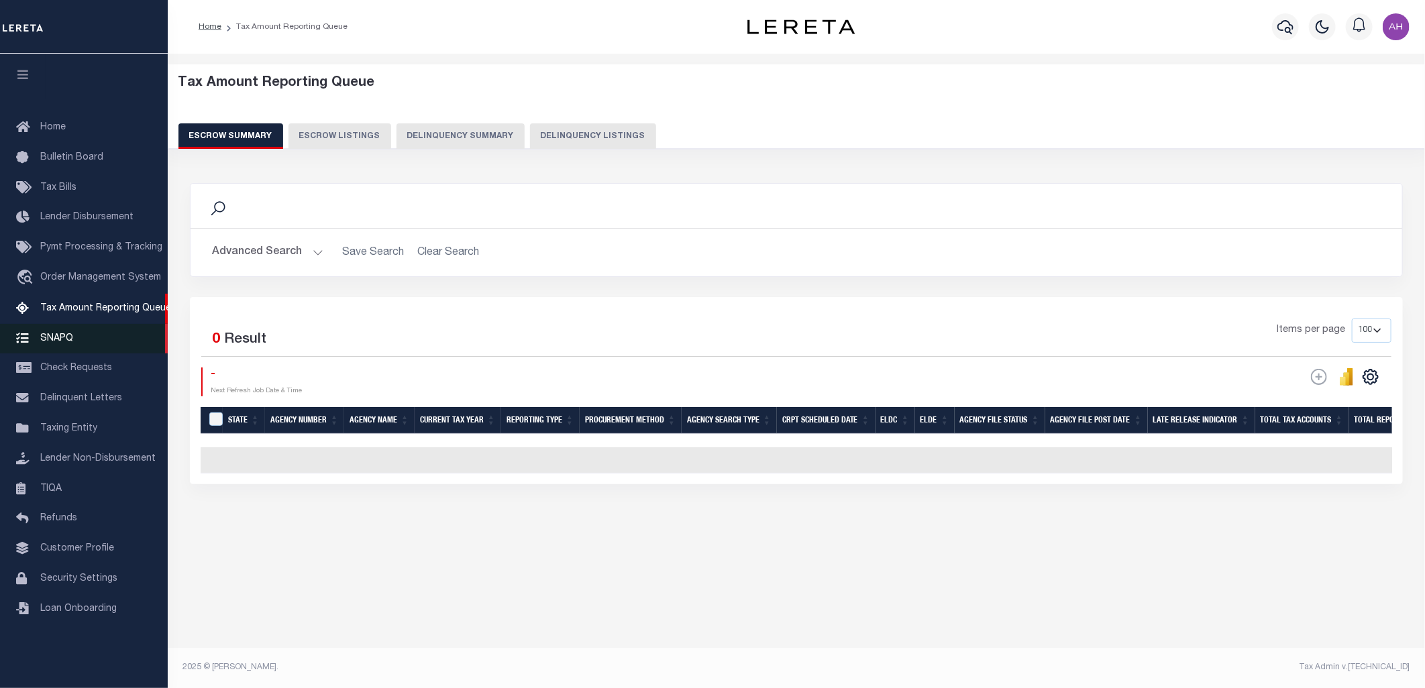
click at [46, 333] on span "SNAPQ" at bounding box center [56, 337] width 33 height 9
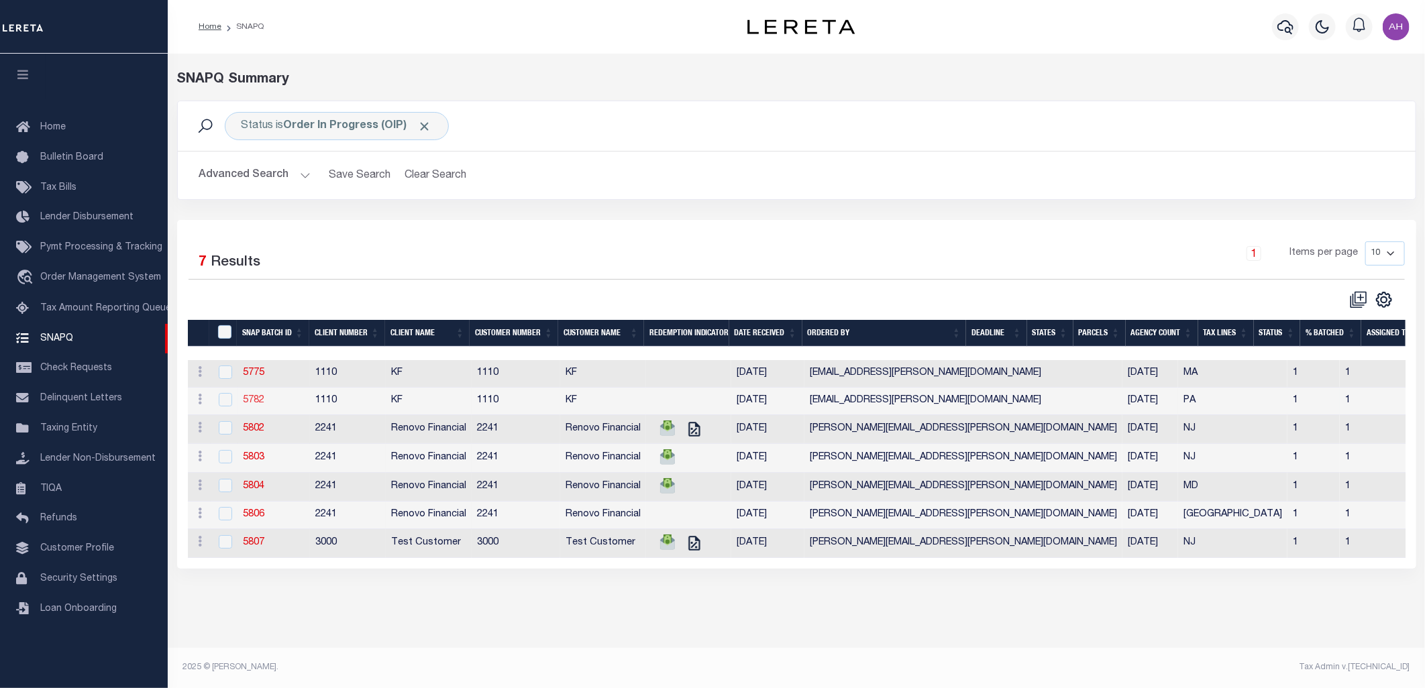
click at [251, 404] on link "5782" at bounding box center [253, 400] width 21 height 9
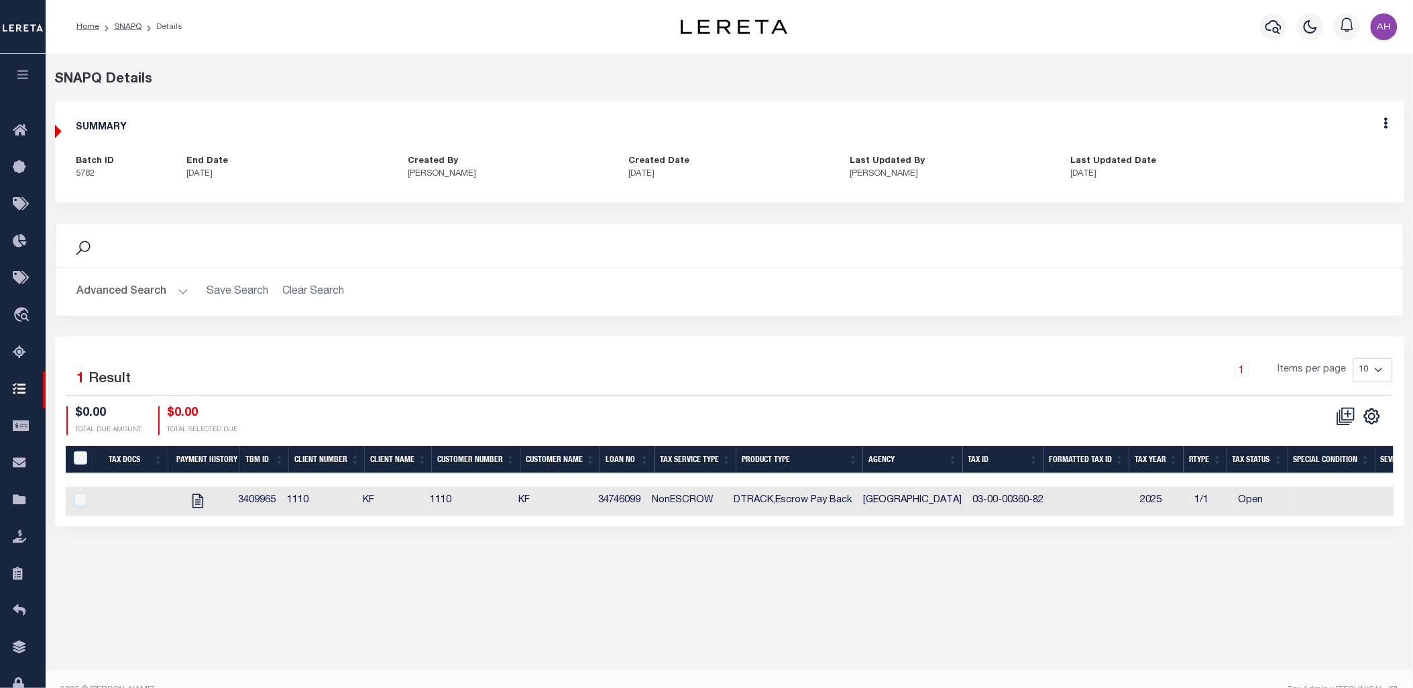
click at [19, 79] on icon "button" at bounding box center [22, 74] width 15 height 12
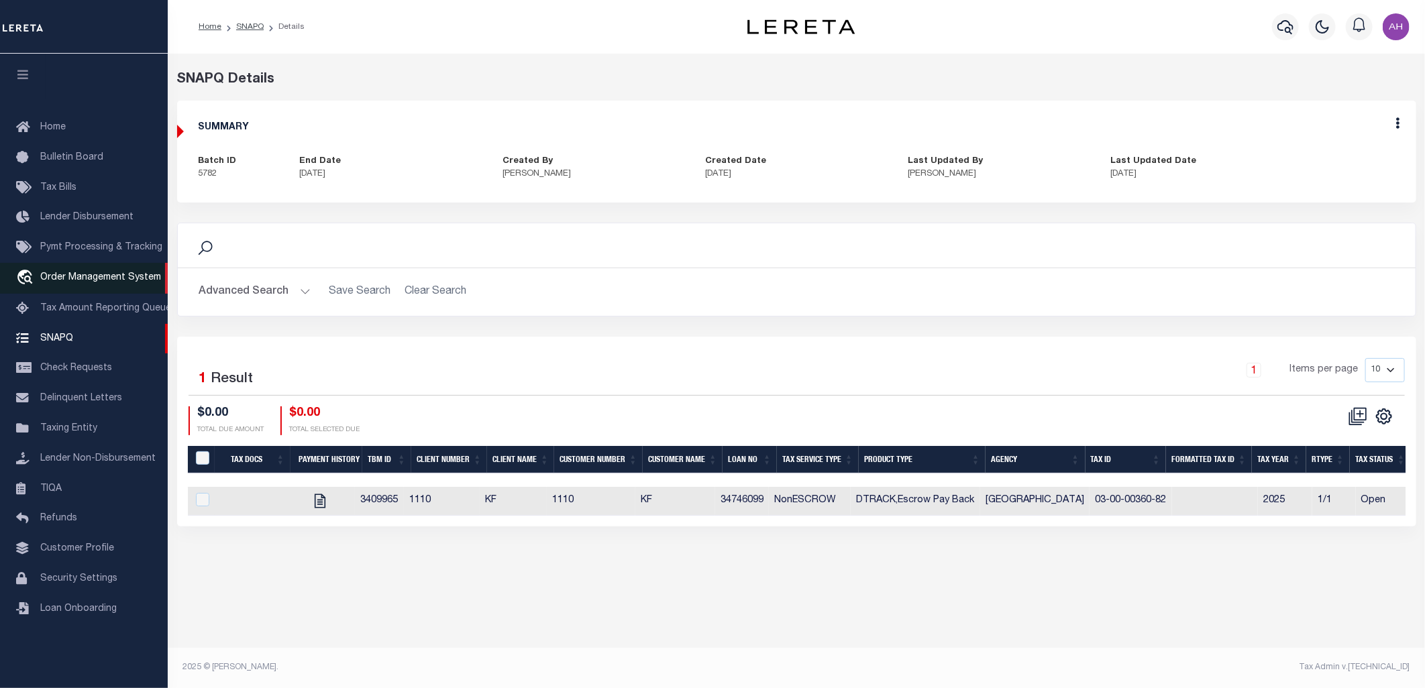
click at [78, 282] on span "Order Management System" at bounding box center [100, 277] width 121 height 9
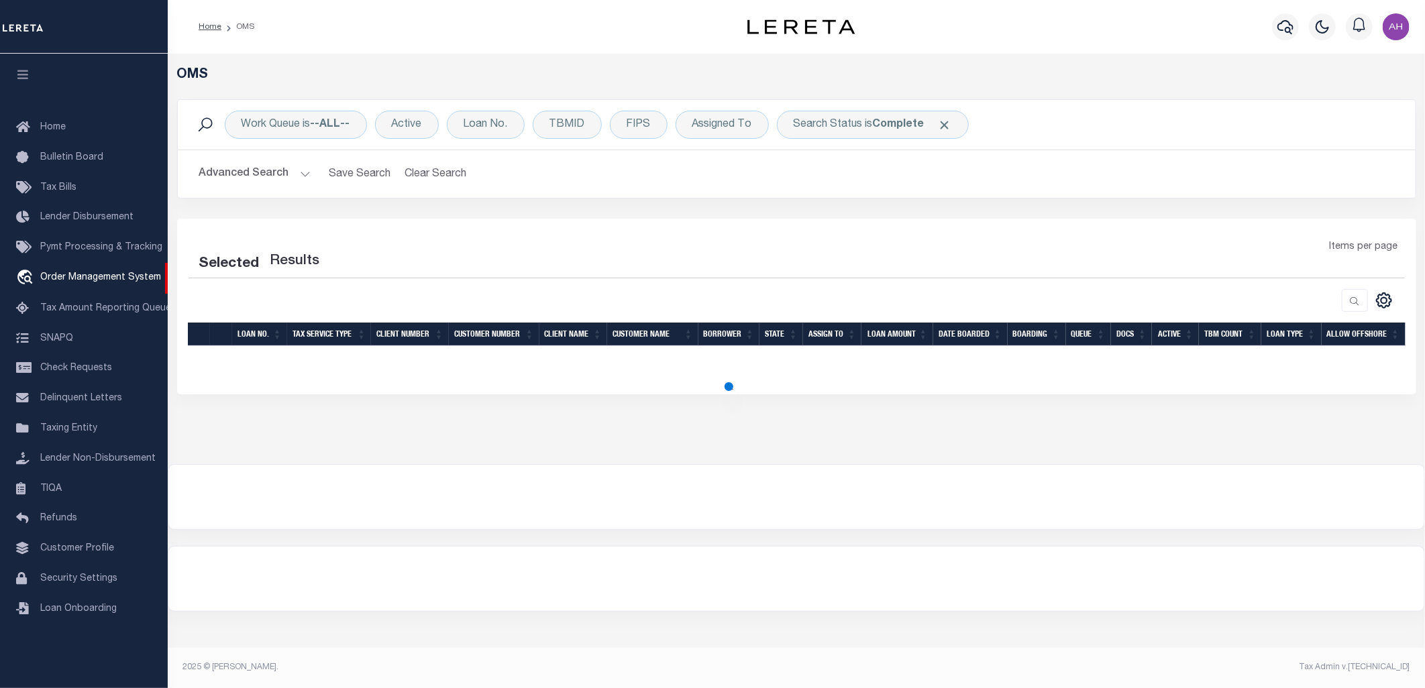
select select "200"
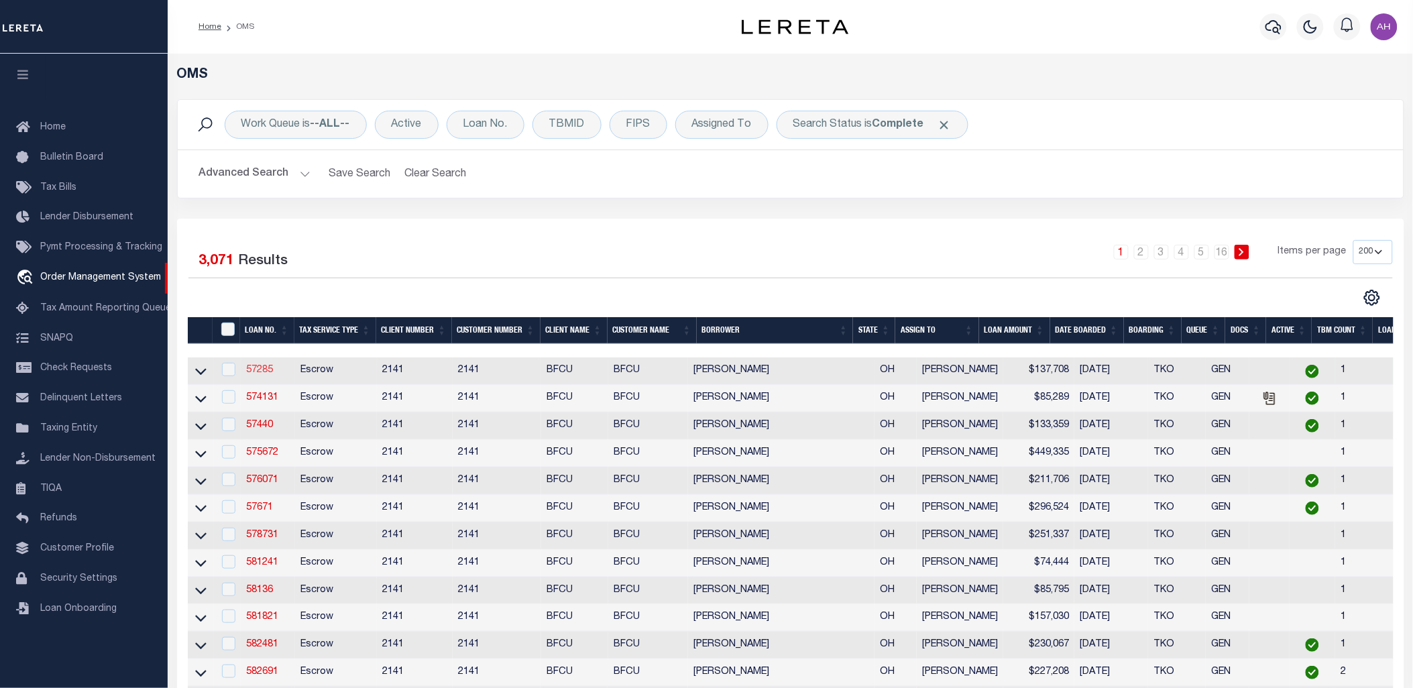
click at [260, 372] on link "57285" at bounding box center [259, 370] width 27 height 9
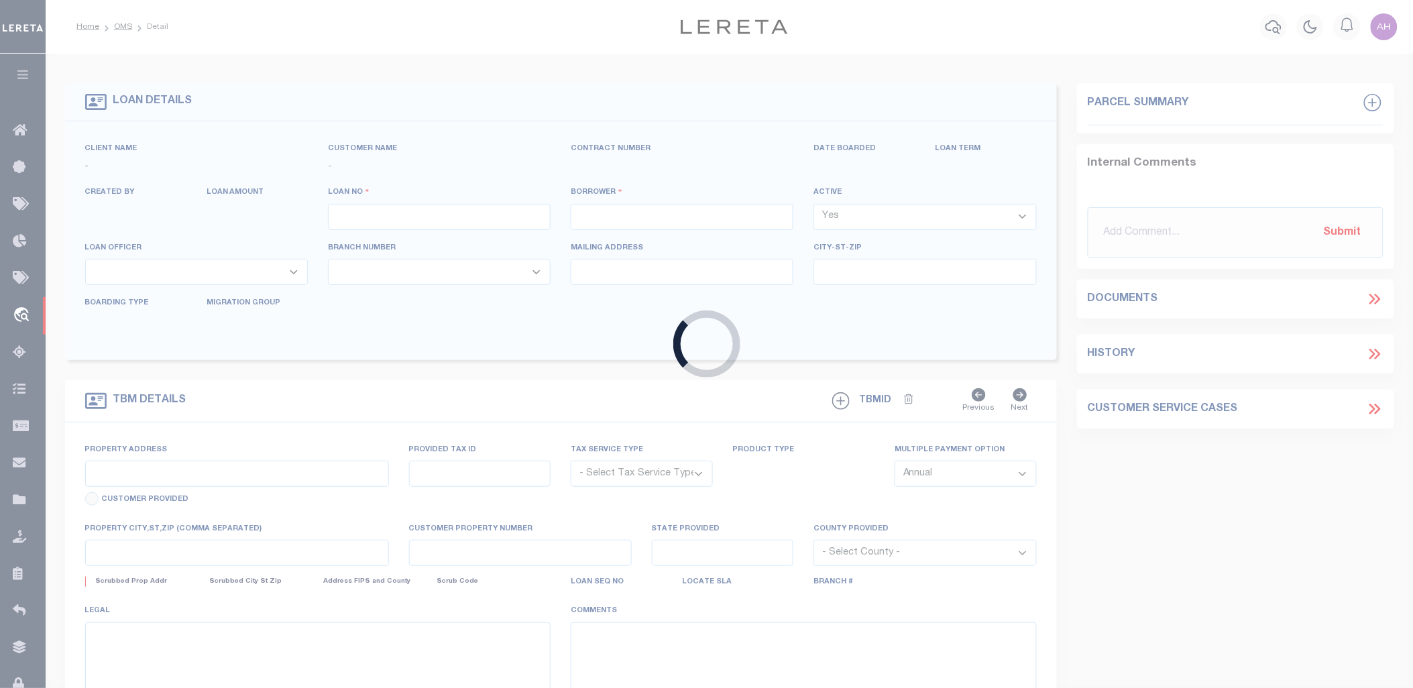
type input "57285"
type input "[PERSON_NAME]"
select select
type input "7822 ASHLAND CT. NW"
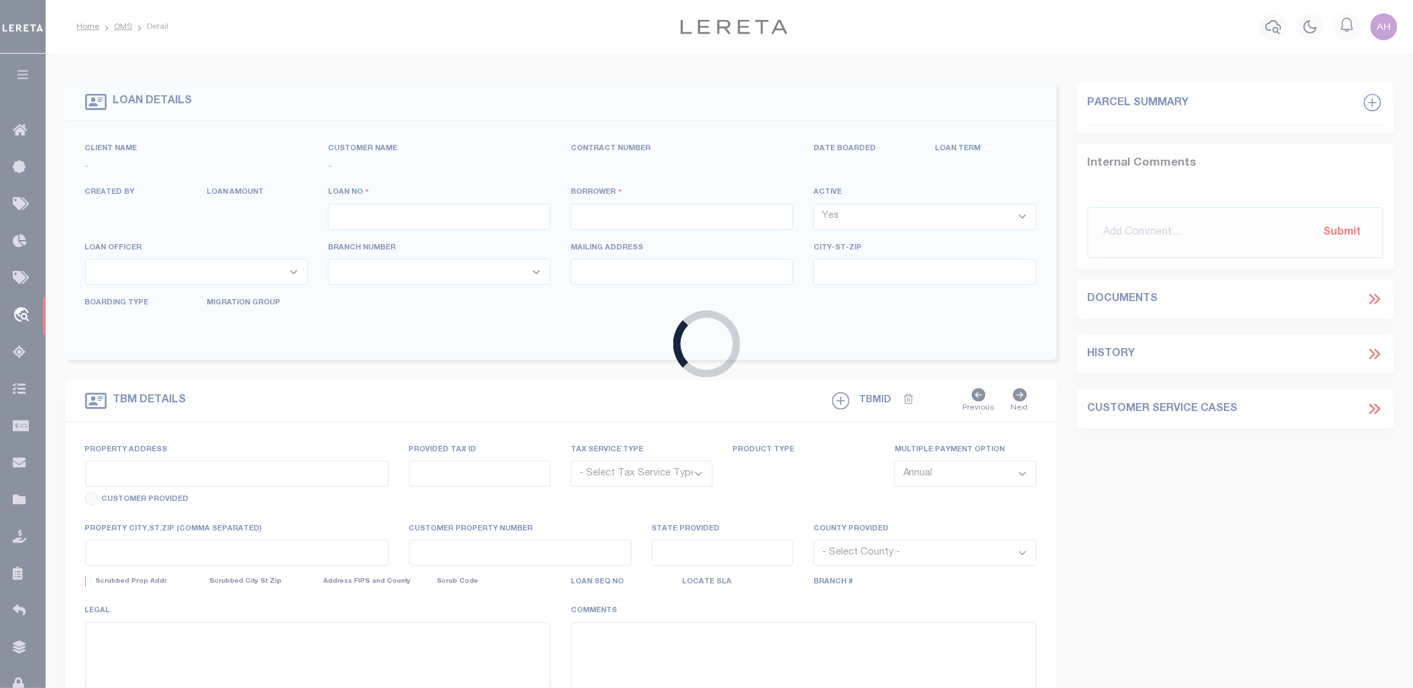
type input "CANAL WINCHESTER, OH 43110"
select select "Escrow"
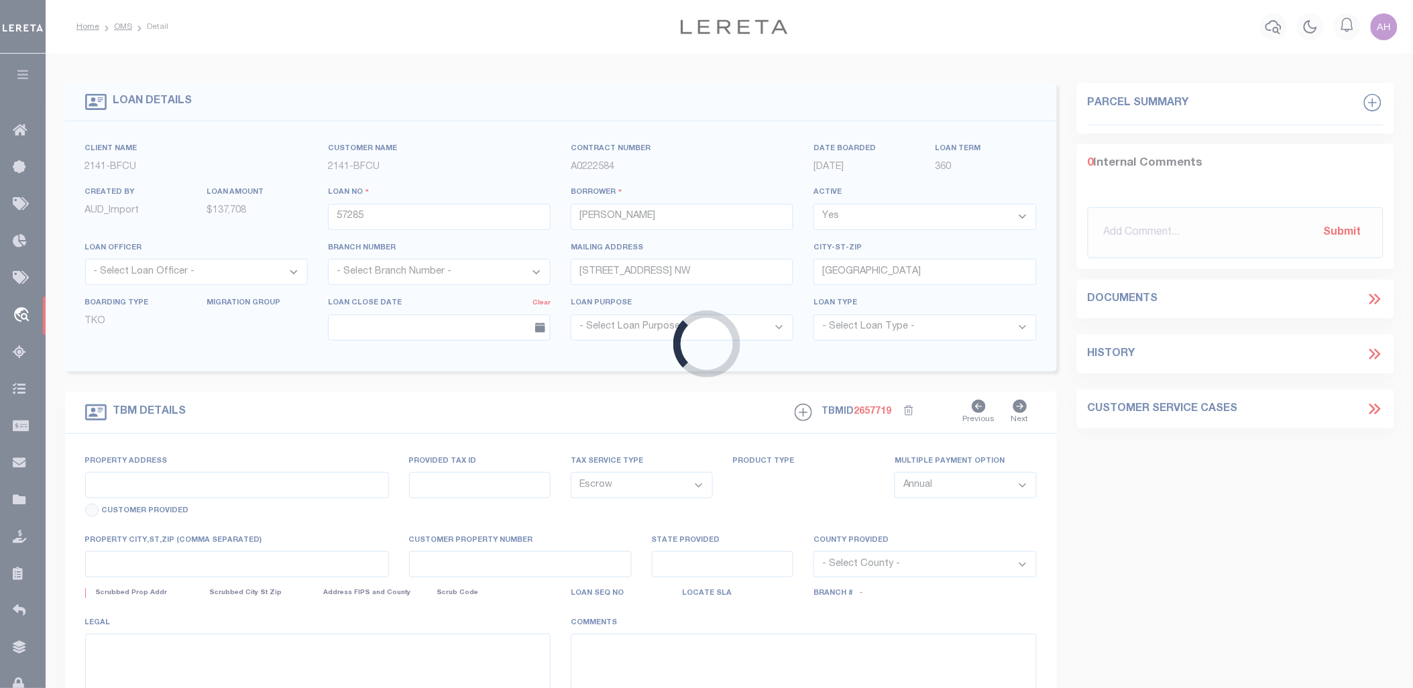
select select "3190"
type input "7822 ASHLAND CT. NW"
type input "0360166400"
select select
type input "CANAL WINCHESTER, OH 43110"
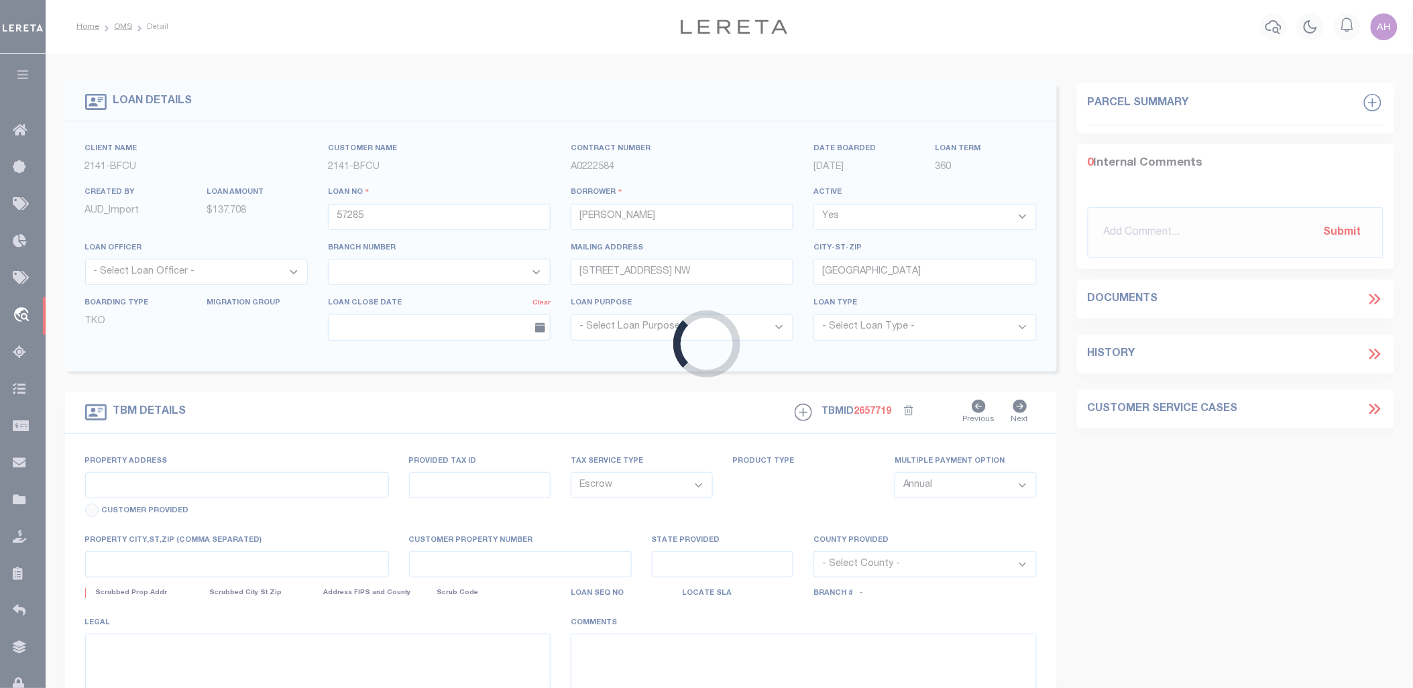
type input "OH"
select select
type textarea "360166400"
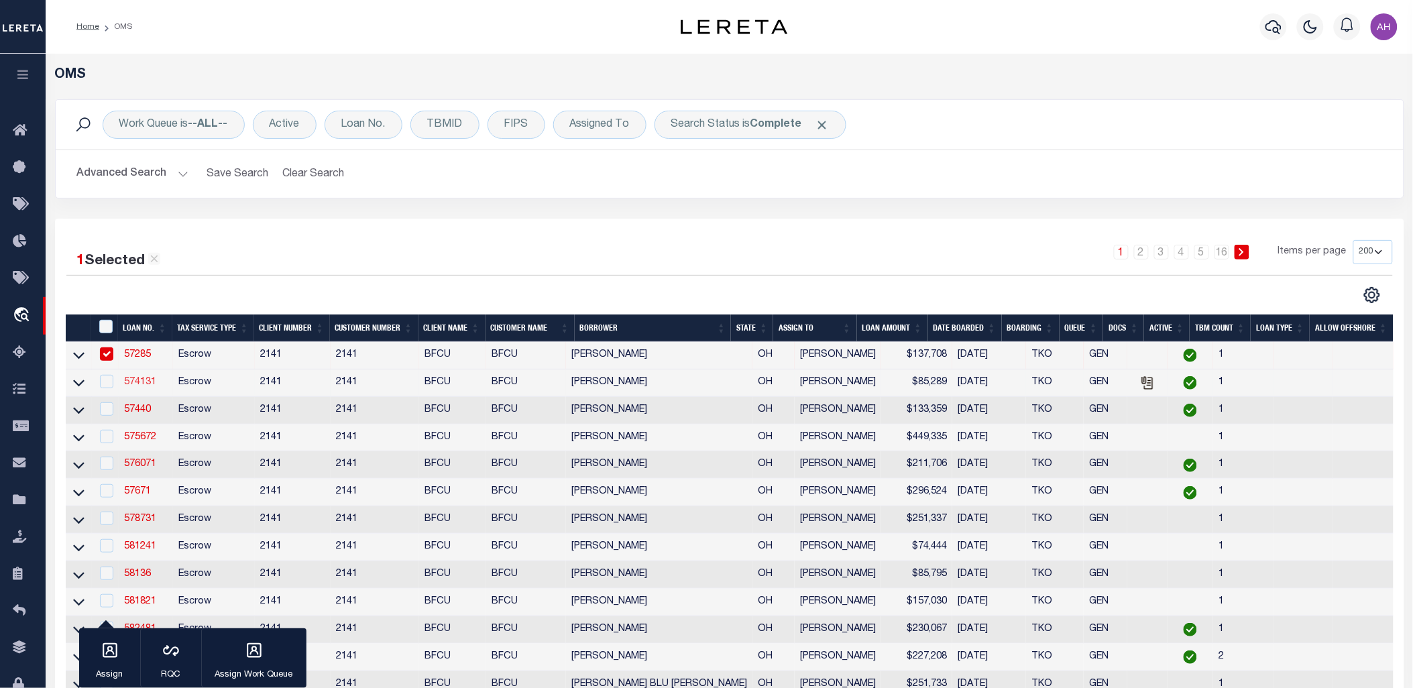
click at [140, 380] on link "574131" at bounding box center [140, 382] width 32 height 9
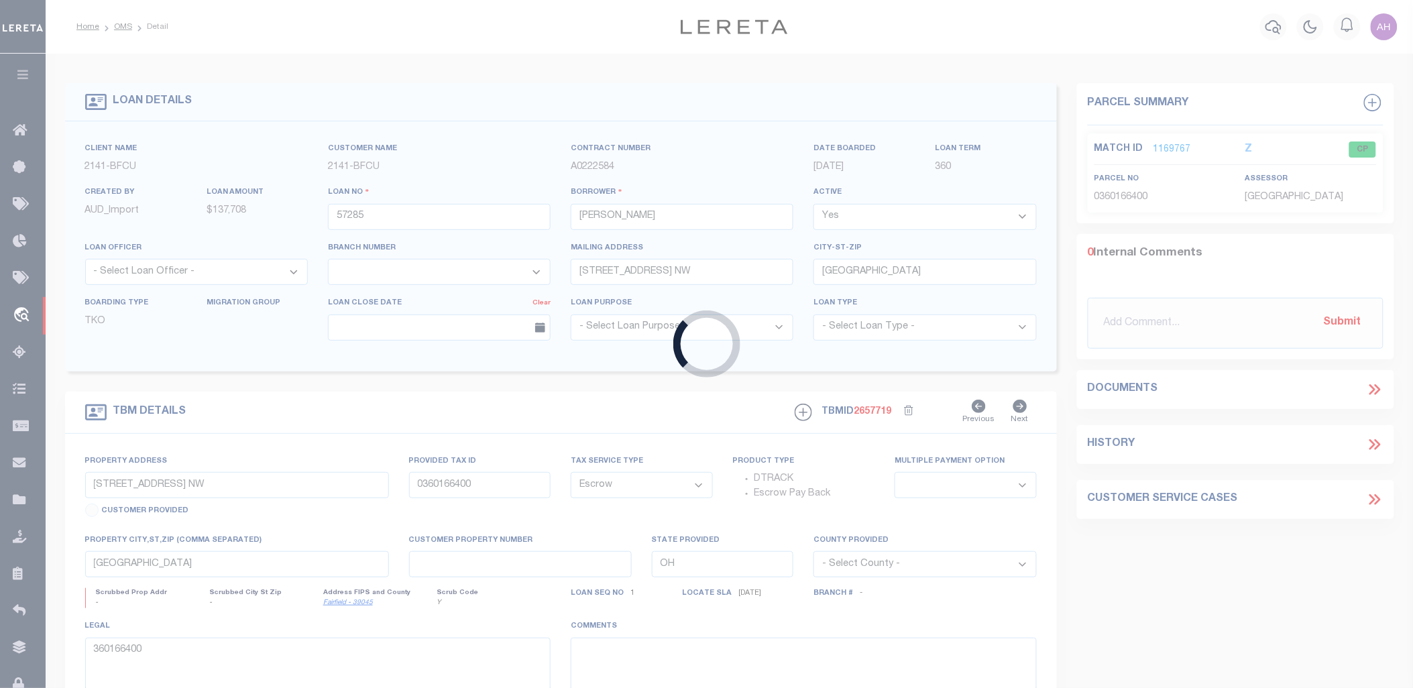
type input "574131"
type input "[PERSON_NAME]"
type input "453 Forest Street"
type input "Columbus, OH 43206"
type input "453 Forest Street"
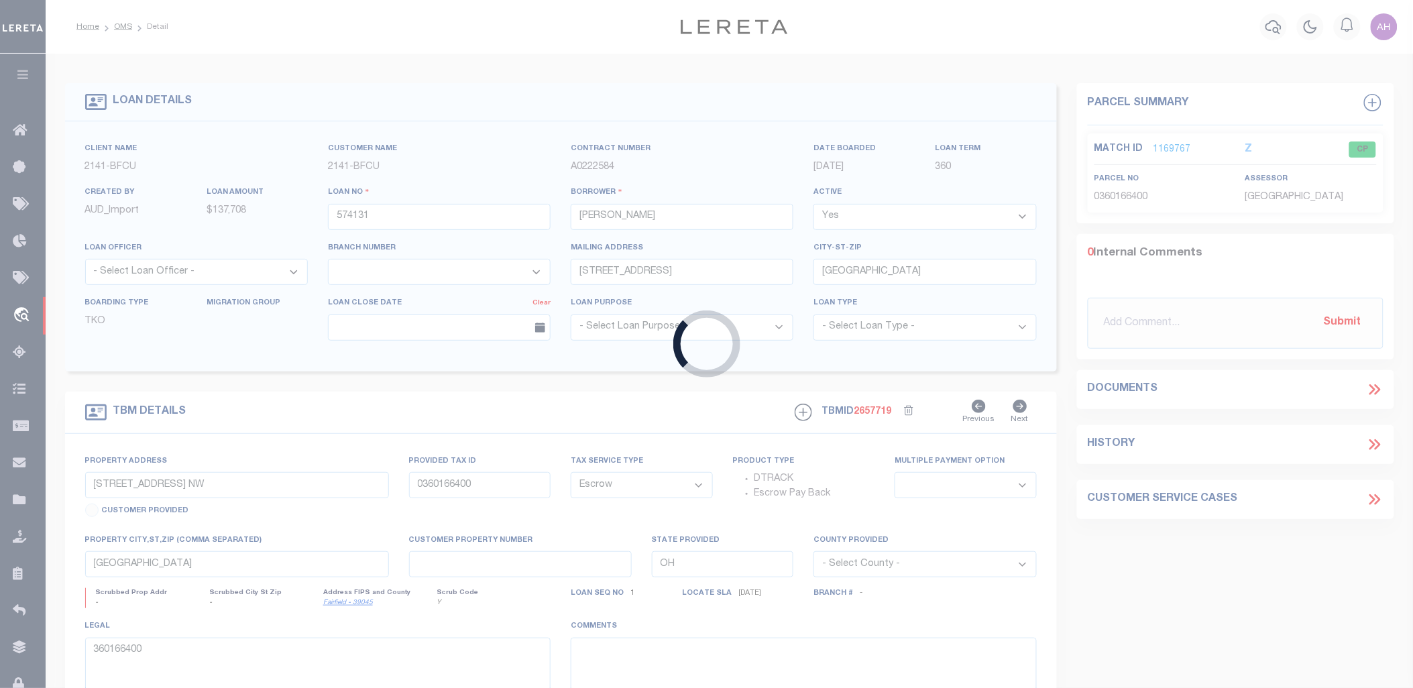
type input "010-005363-00"
select select
type input "Columbus, OH 43206"
select select
type textarea "010-005363-00"
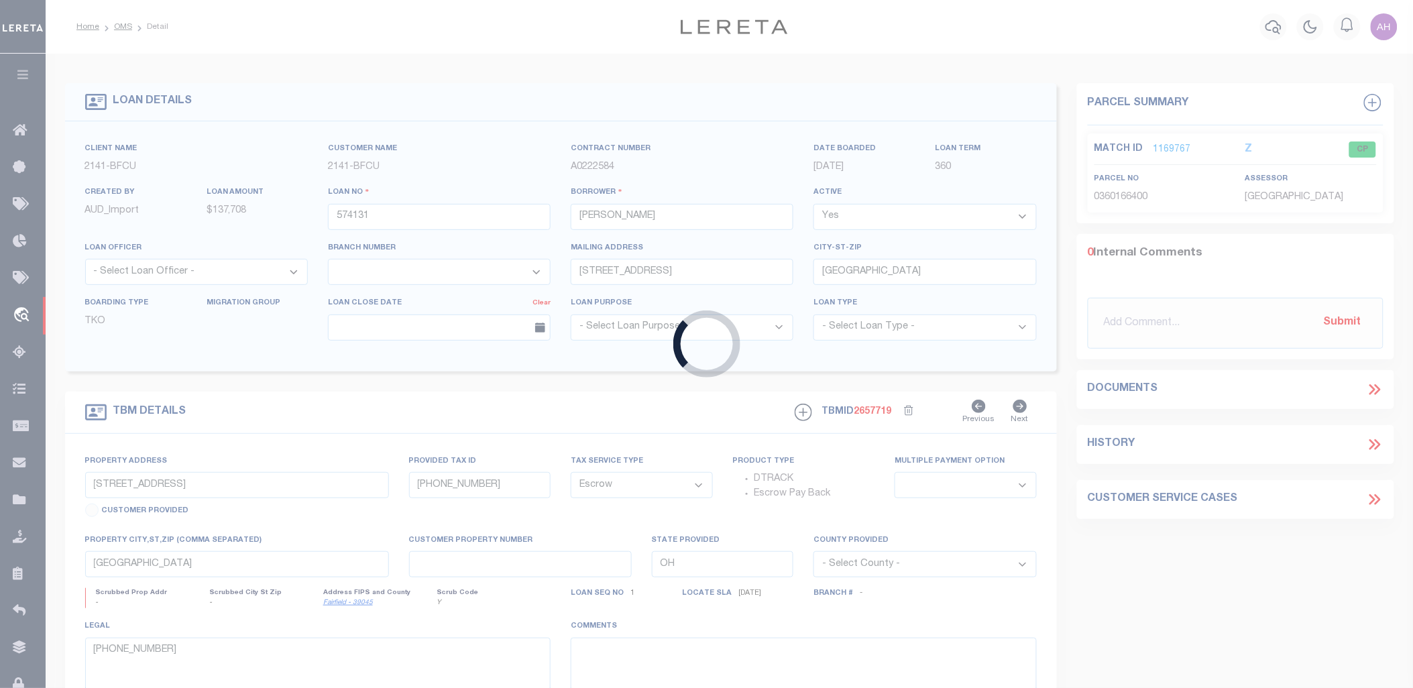
select select "3190"
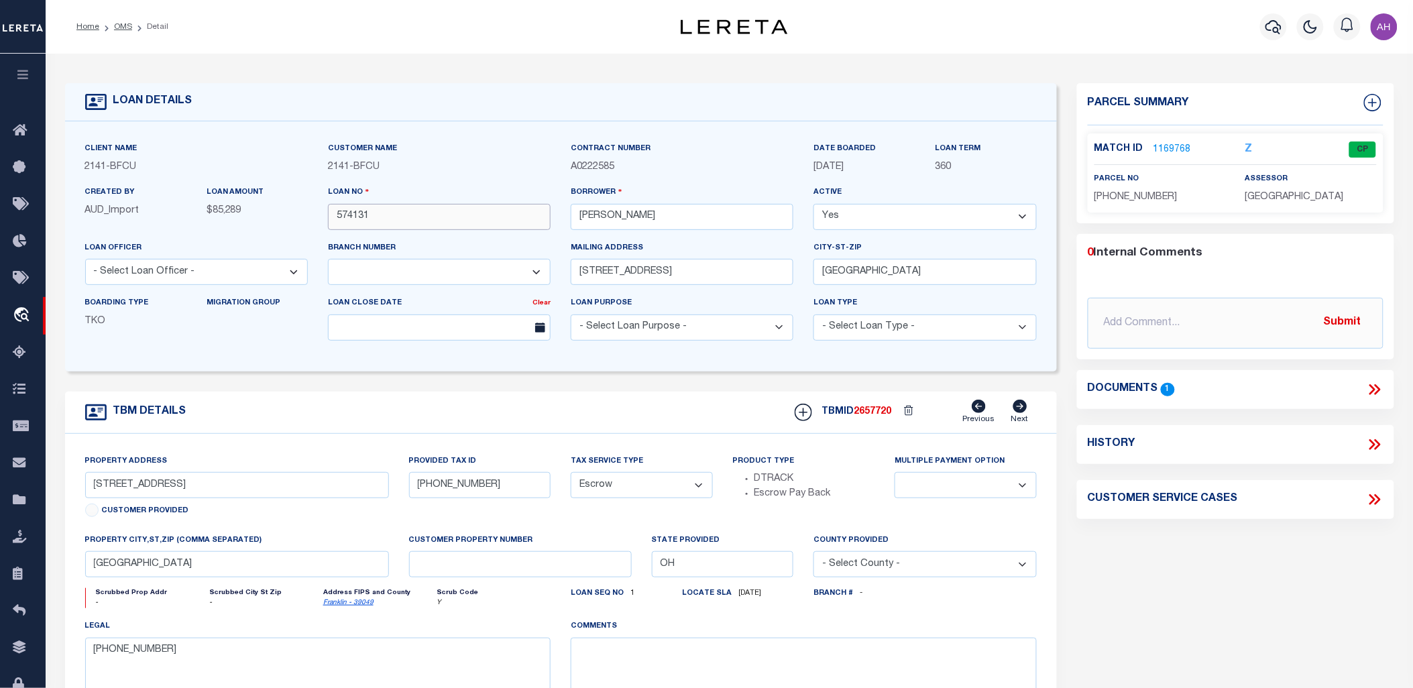
click at [358, 218] on input "574131" at bounding box center [439, 217] width 223 height 26
click at [1378, 389] on icon at bounding box center [1374, 389] width 17 height 17
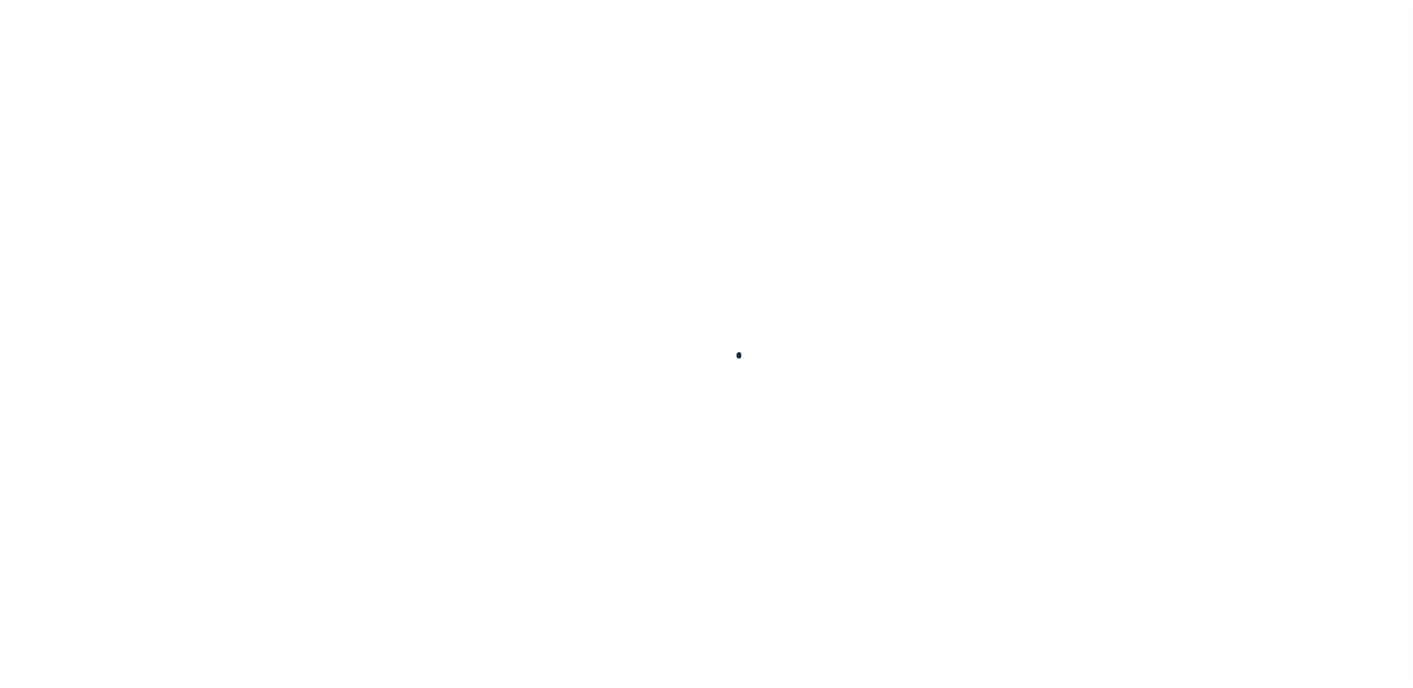
type input "574131"
type input "[PERSON_NAME]"
select select
type input "[STREET_ADDRESS]"
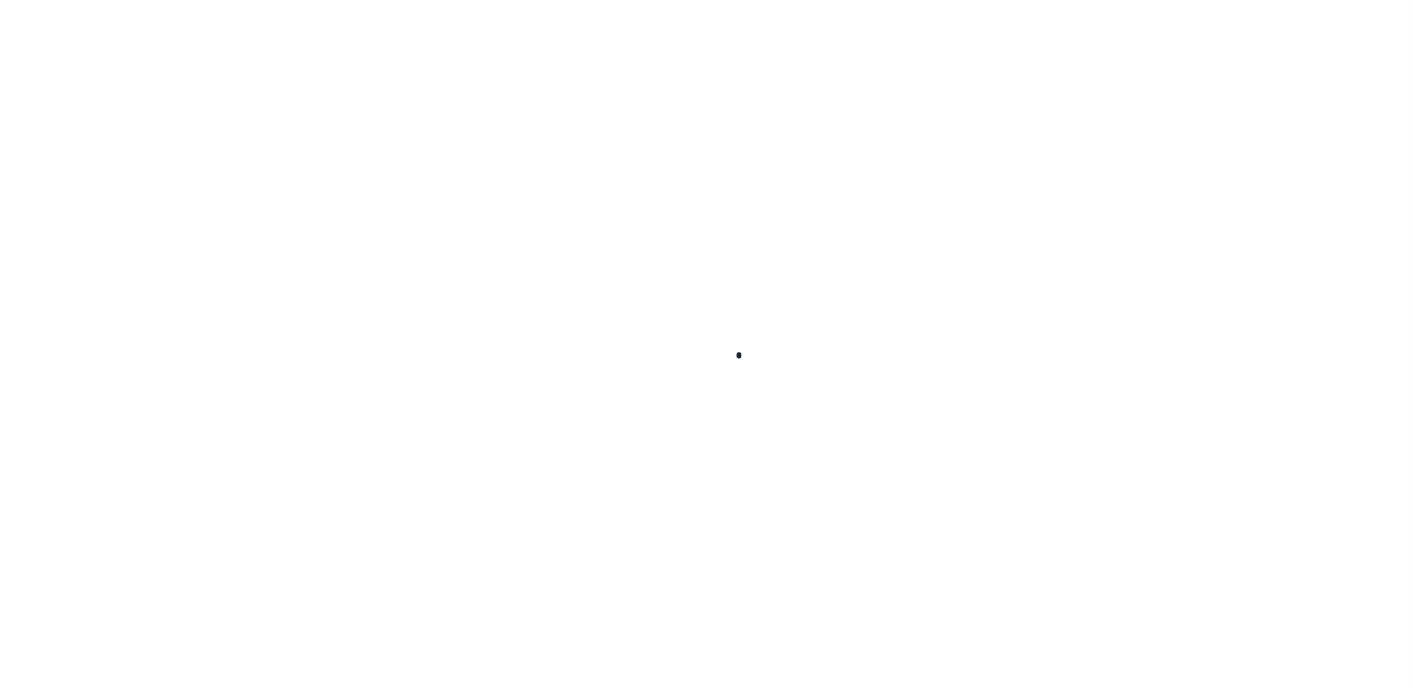
type input "[GEOGRAPHIC_DATA]"
select select "Escrow"
type input "[STREET_ADDRESS]"
type input "[PHONE_NUMBER]"
select select
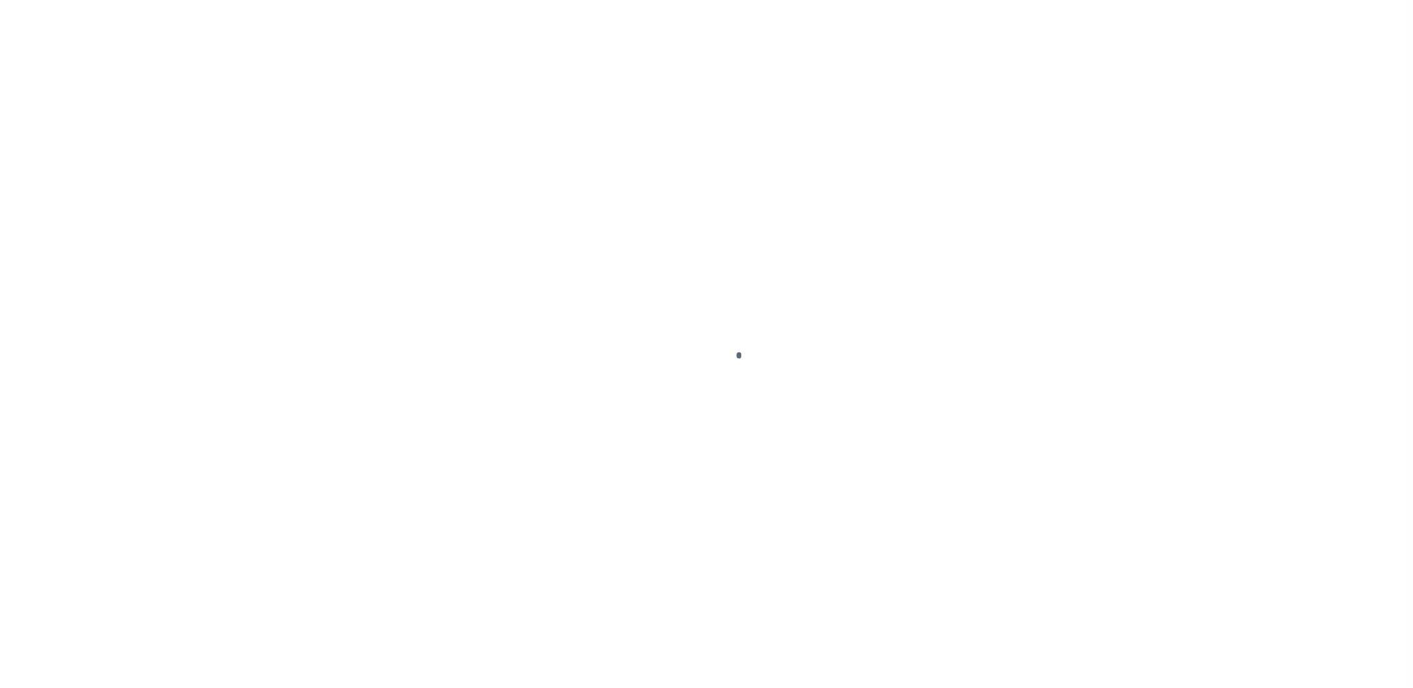
type input "[GEOGRAPHIC_DATA]"
type input "OH"
select select
type textarea "[PHONE_NUMBER]"
select select "3190"
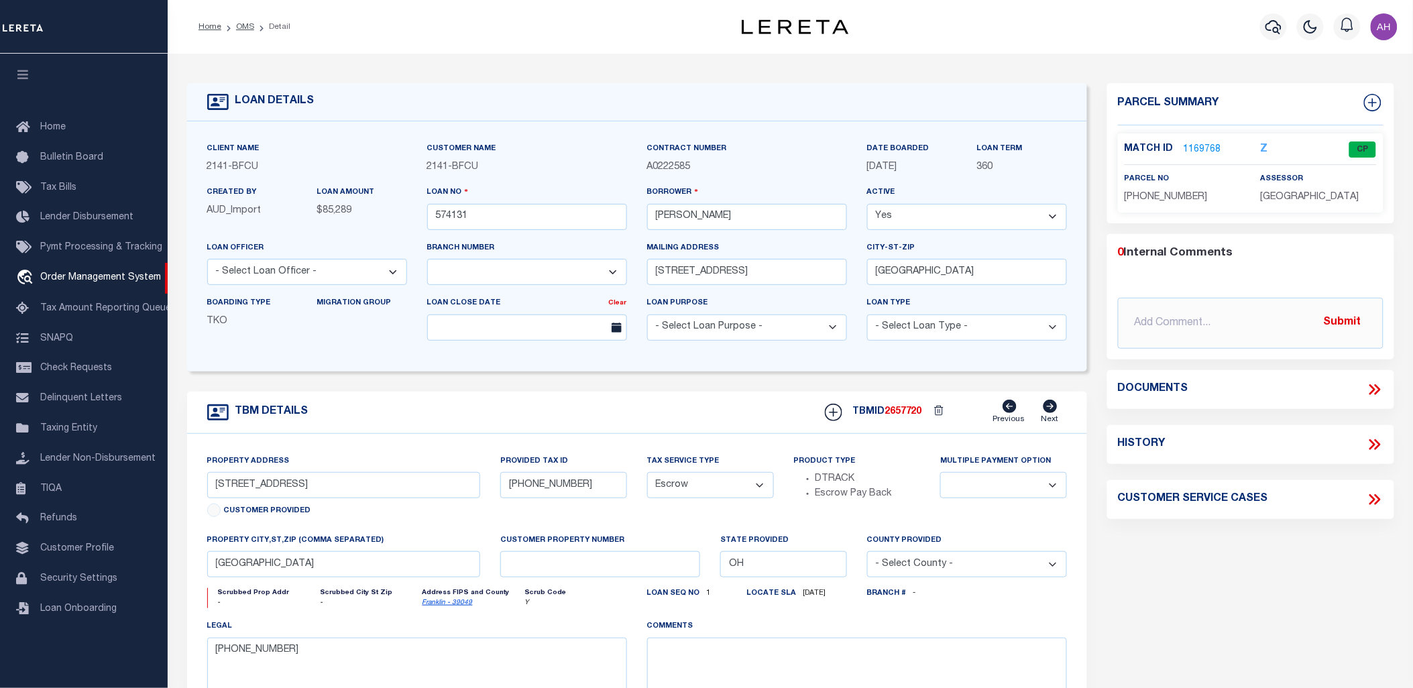
click at [1375, 386] on icon at bounding box center [1374, 389] width 17 height 17
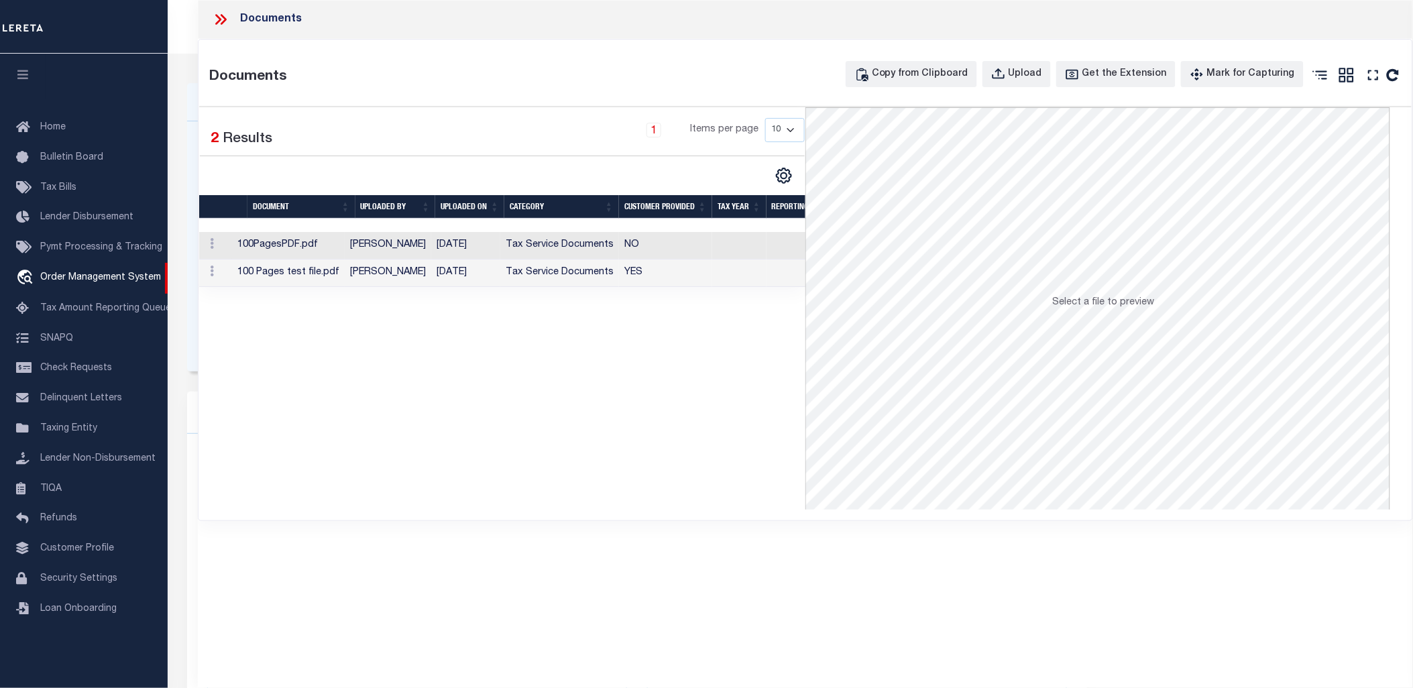
click at [225, 22] on icon at bounding box center [220, 19] width 17 height 17
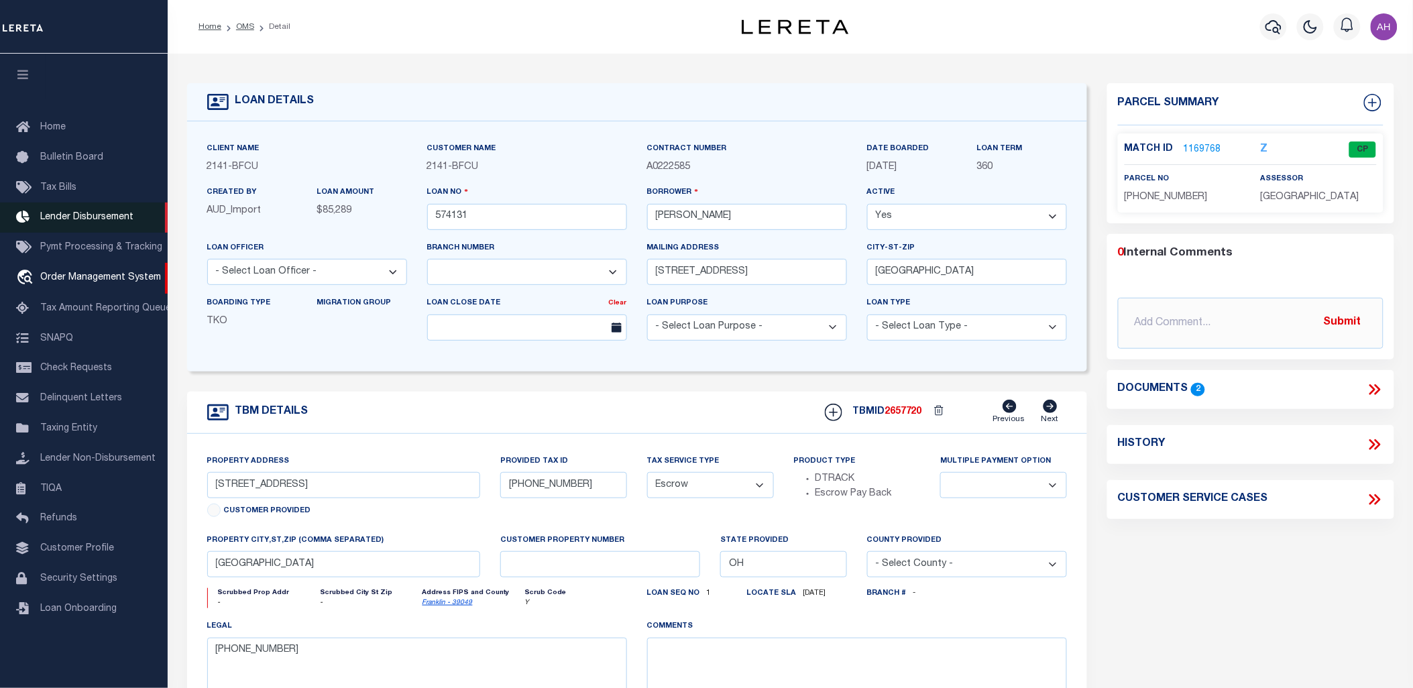
click at [101, 216] on span "Lender Disbursement" at bounding box center [86, 217] width 93 height 9
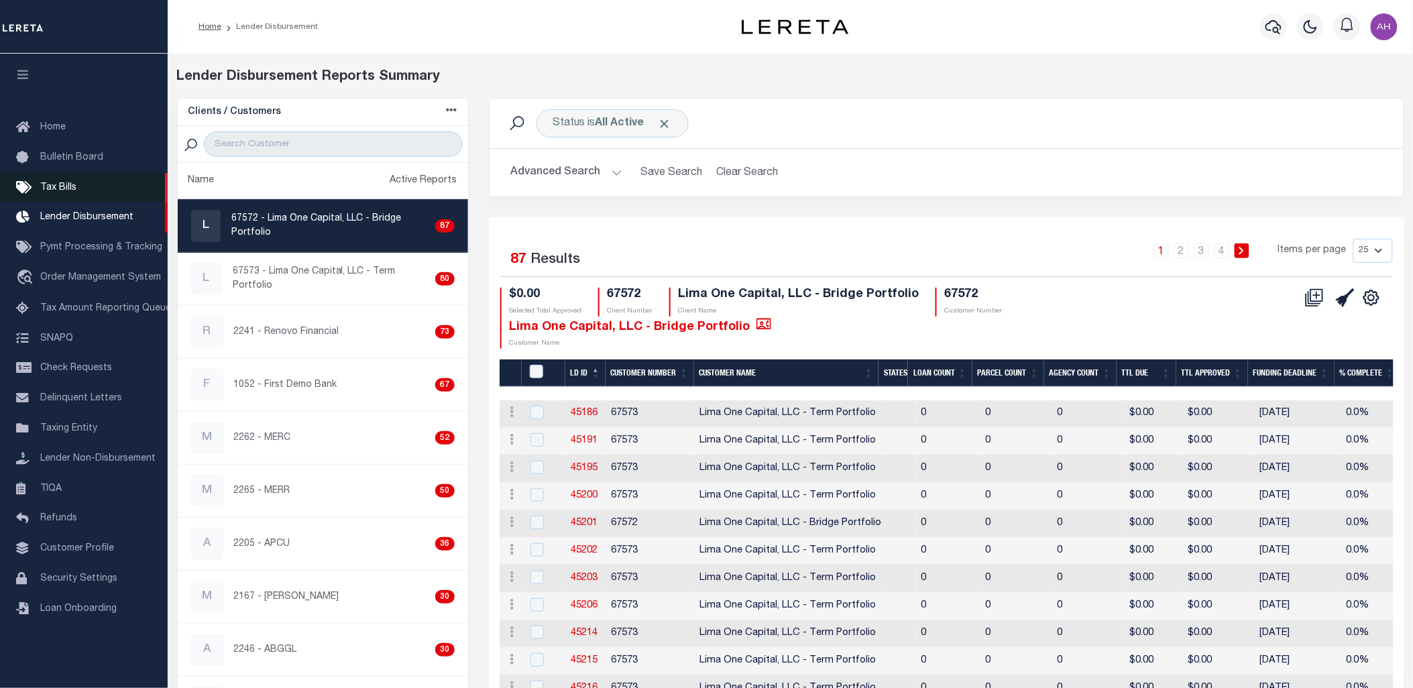
click at [76, 189] on link "Tax Bills" at bounding box center [84, 188] width 168 height 30
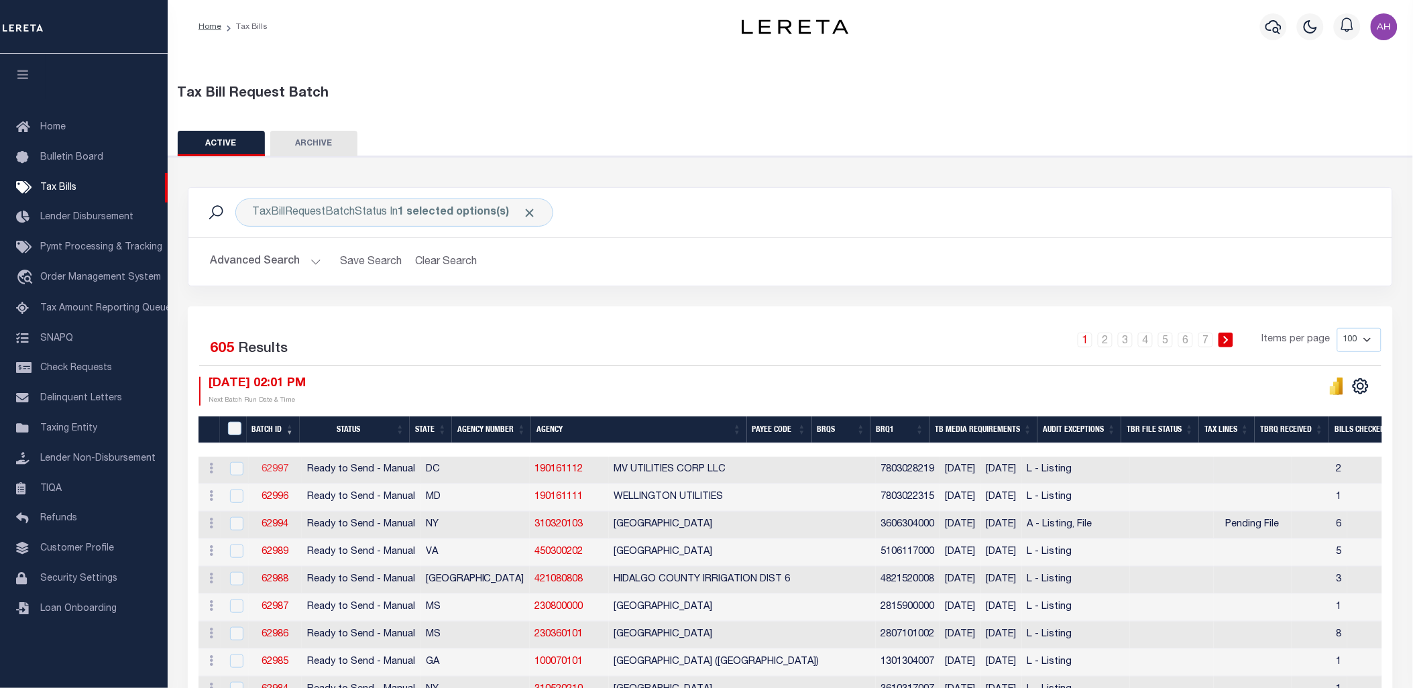
click at [283, 468] on link "62997" at bounding box center [275, 469] width 27 height 9
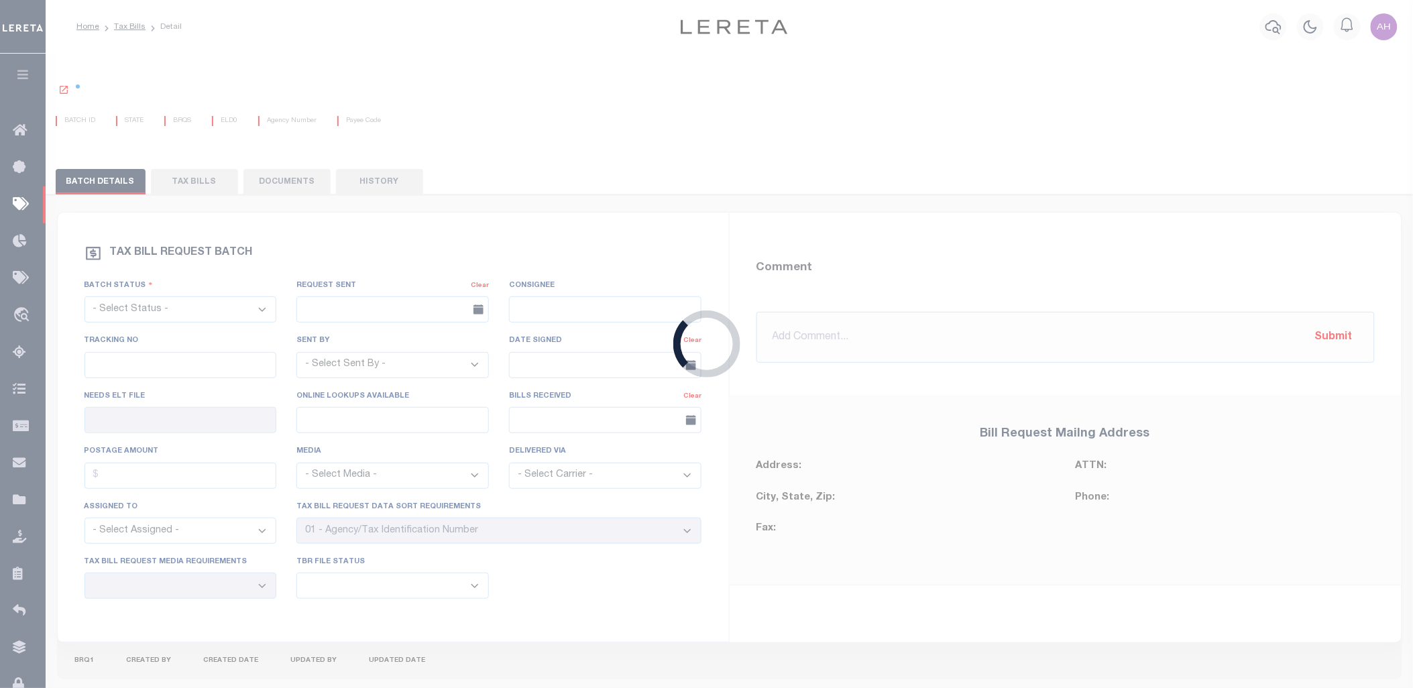
select select "RTS"
type input "No"
select select "29"
select select "20"
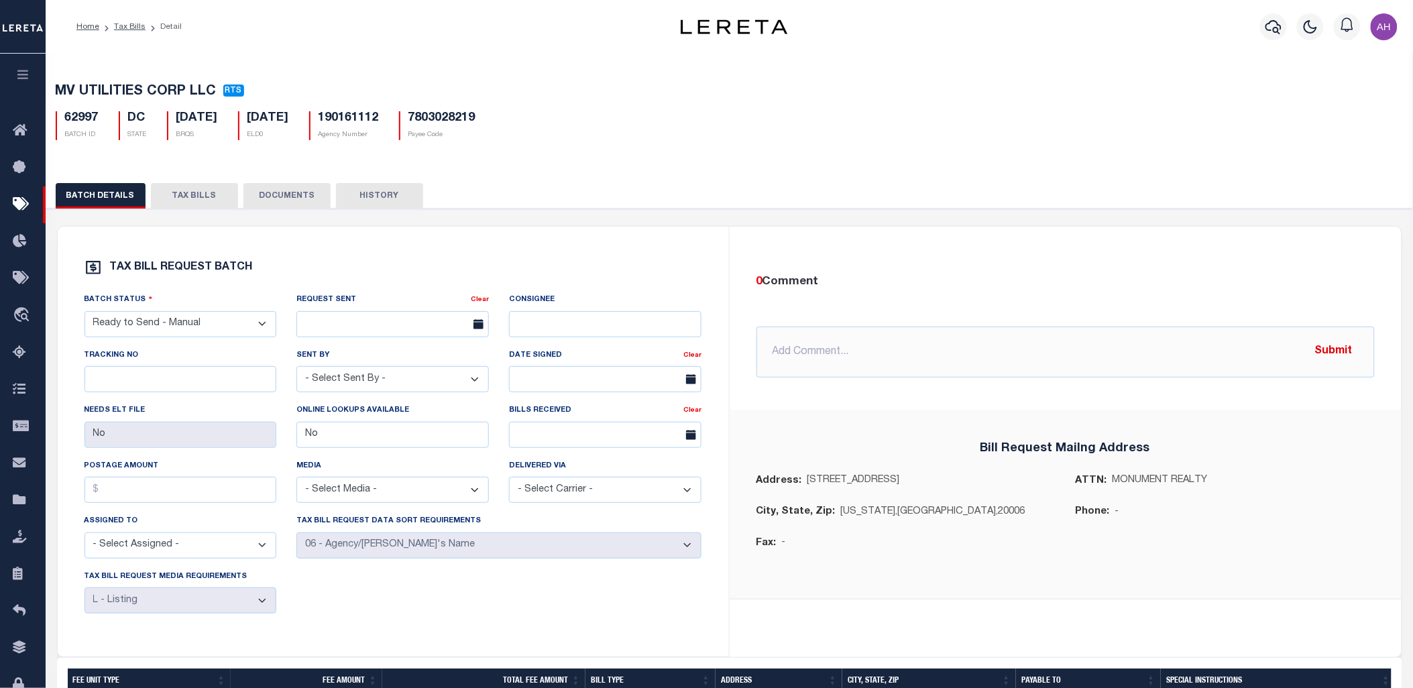
click at [297, 192] on button "DOCUMENTS" at bounding box center [287, 195] width 87 height 25
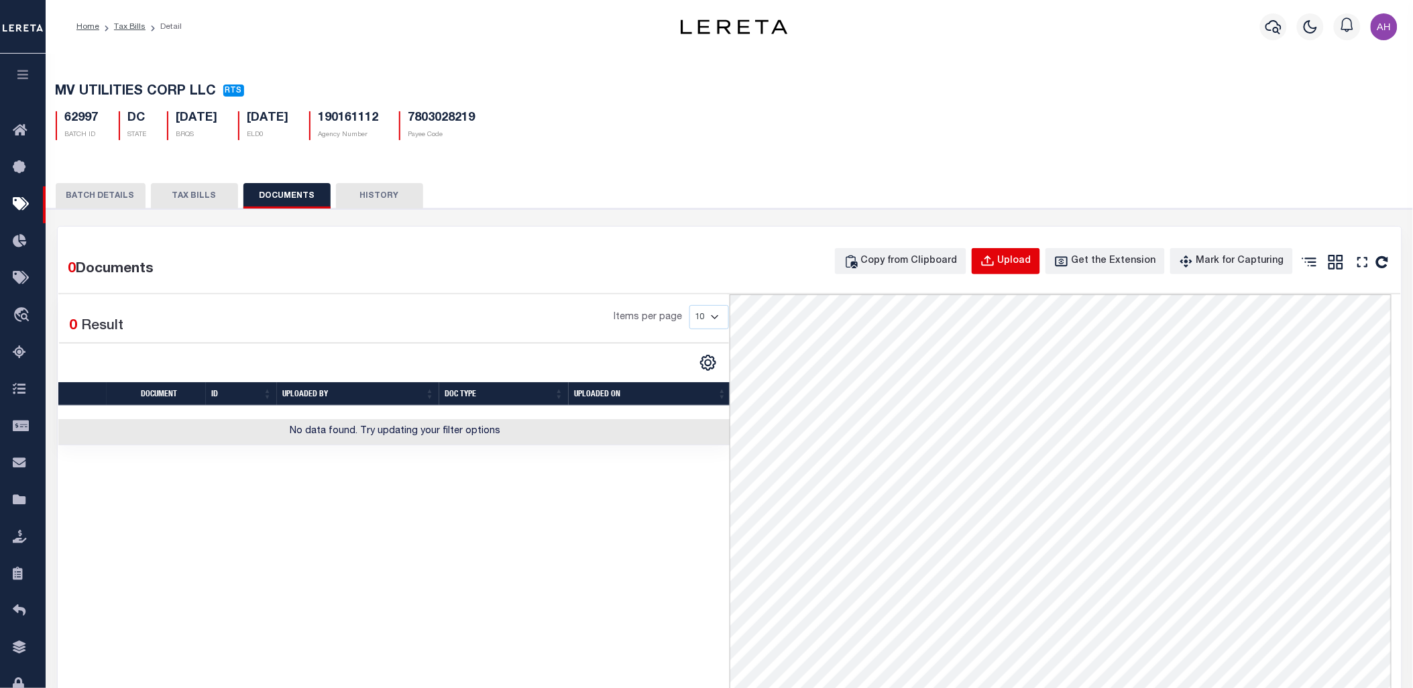
click at [1025, 263] on div "Upload" at bounding box center [1015, 261] width 34 height 15
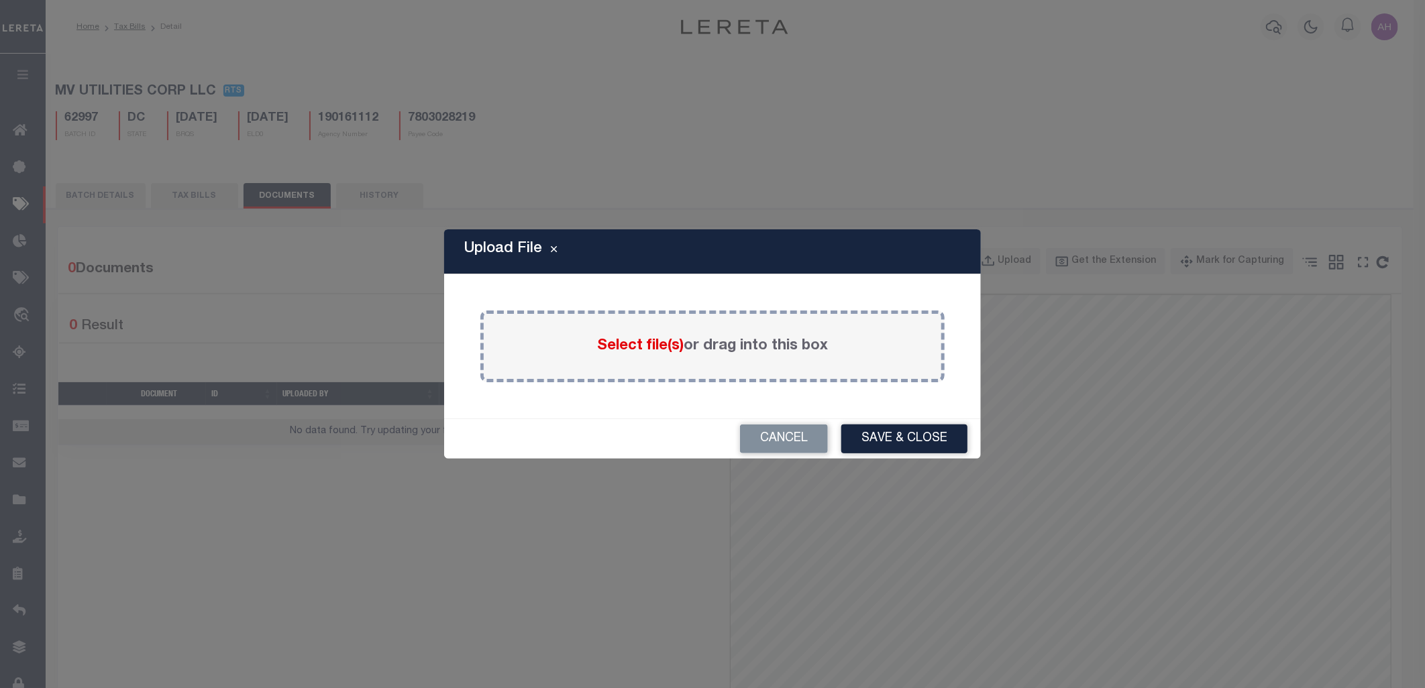
click at [720, 346] on label "Select file(s) or drag into this box" at bounding box center [712, 346] width 231 height 22
click at [0, 0] on input "Select file(s) or drag into this box" at bounding box center [0, 0] width 0 height 0
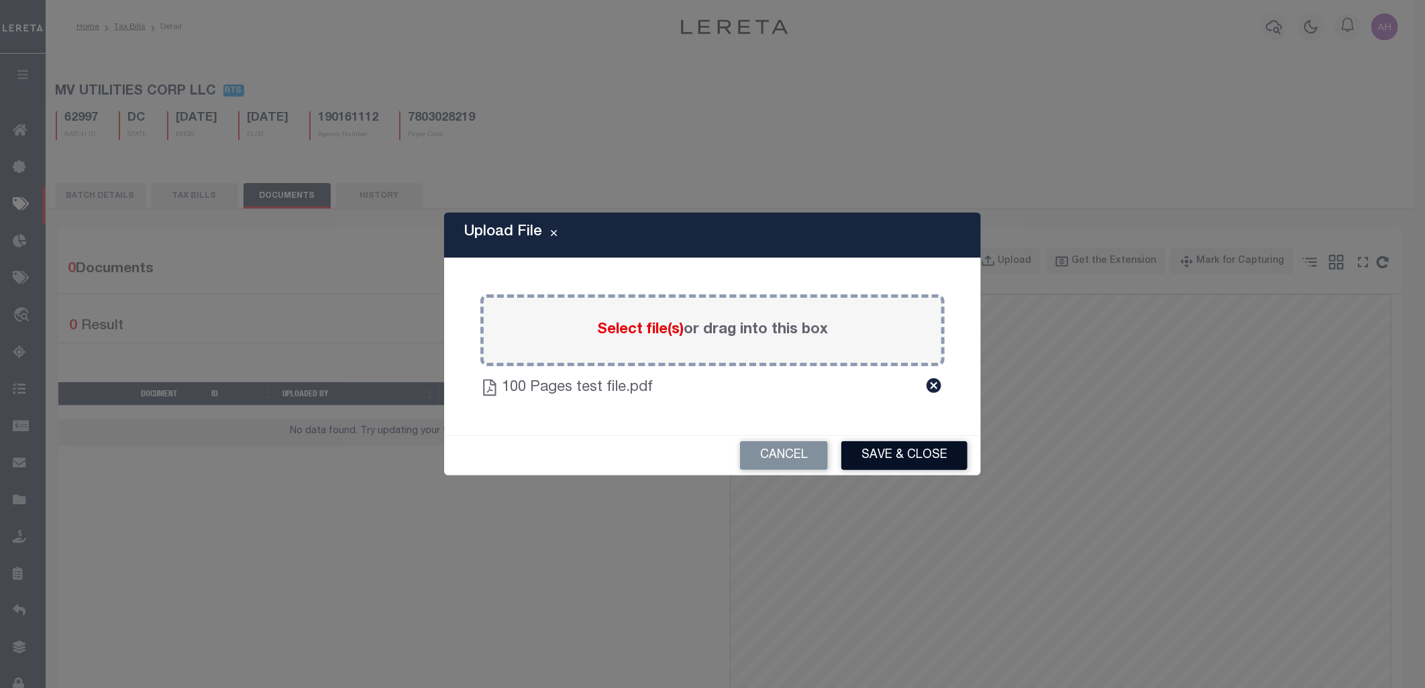
click at [913, 452] on button "Save & Close" at bounding box center [904, 455] width 126 height 29
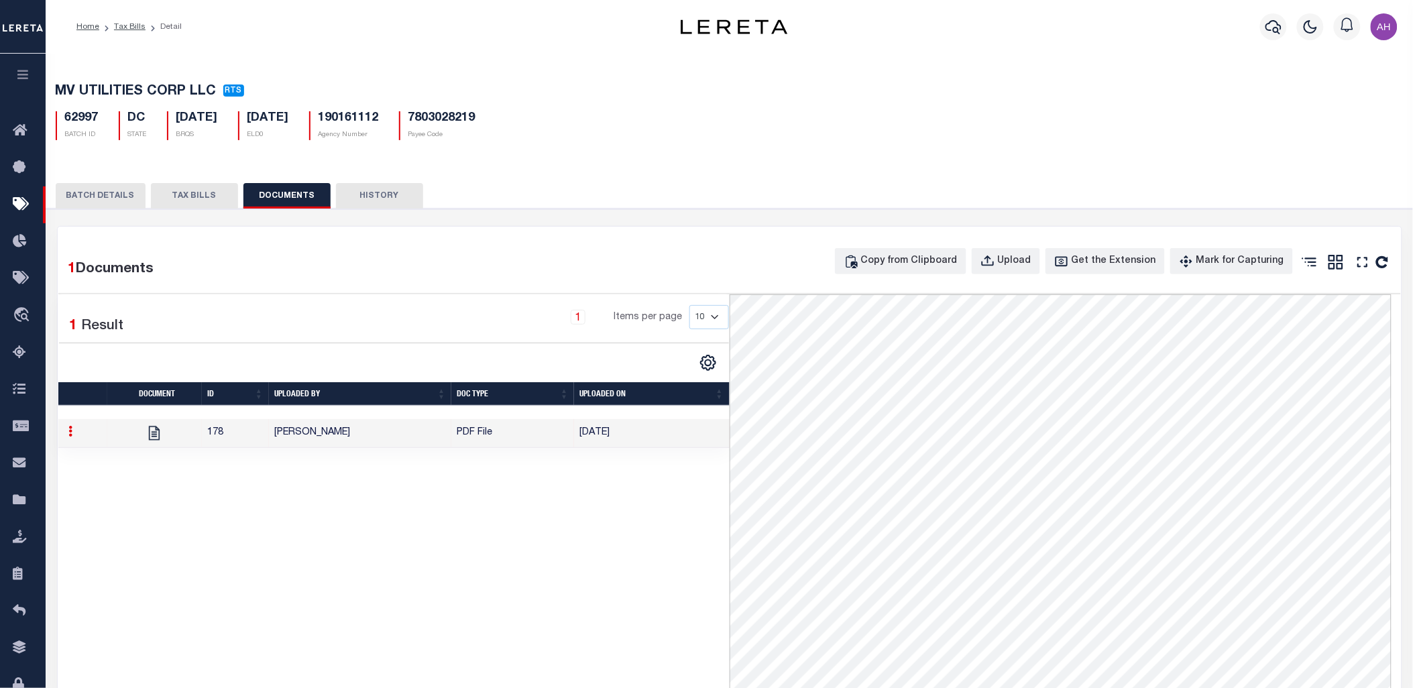
click at [638, 431] on td "[DATE]" at bounding box center [651, 433] width 155 height 29
click at [27, 80] on icon "button" at bounding box center [22, 74] width 15 height 12
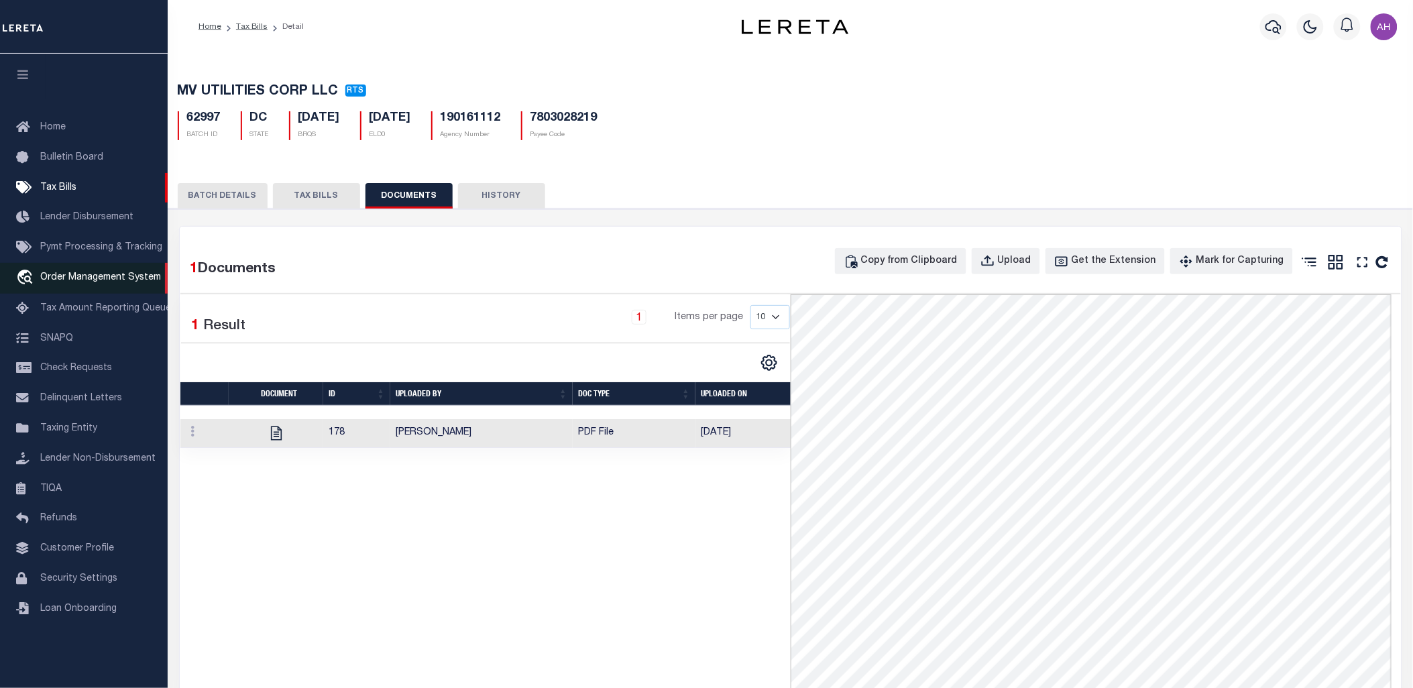
click at [67, 276] on span "Order Management System" at bounding box center [100, 277] width 121 height 9
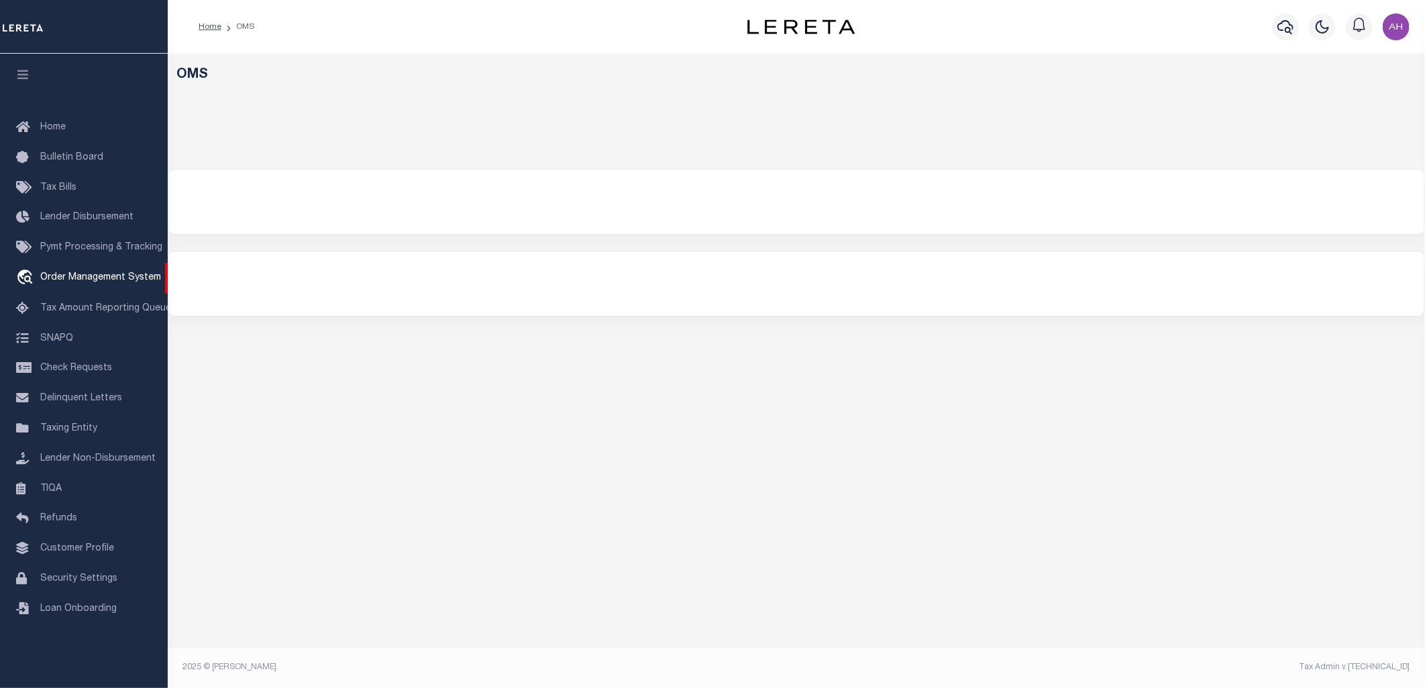
select select "200"
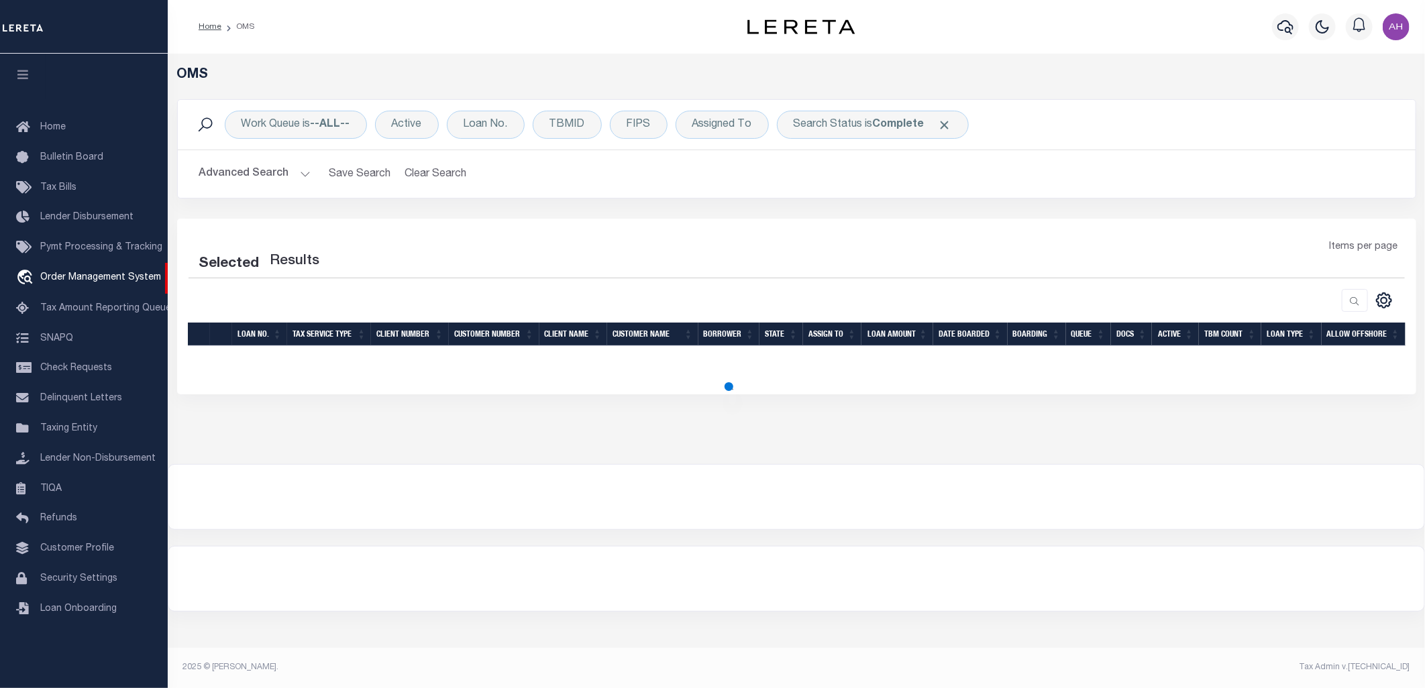
select select "200"
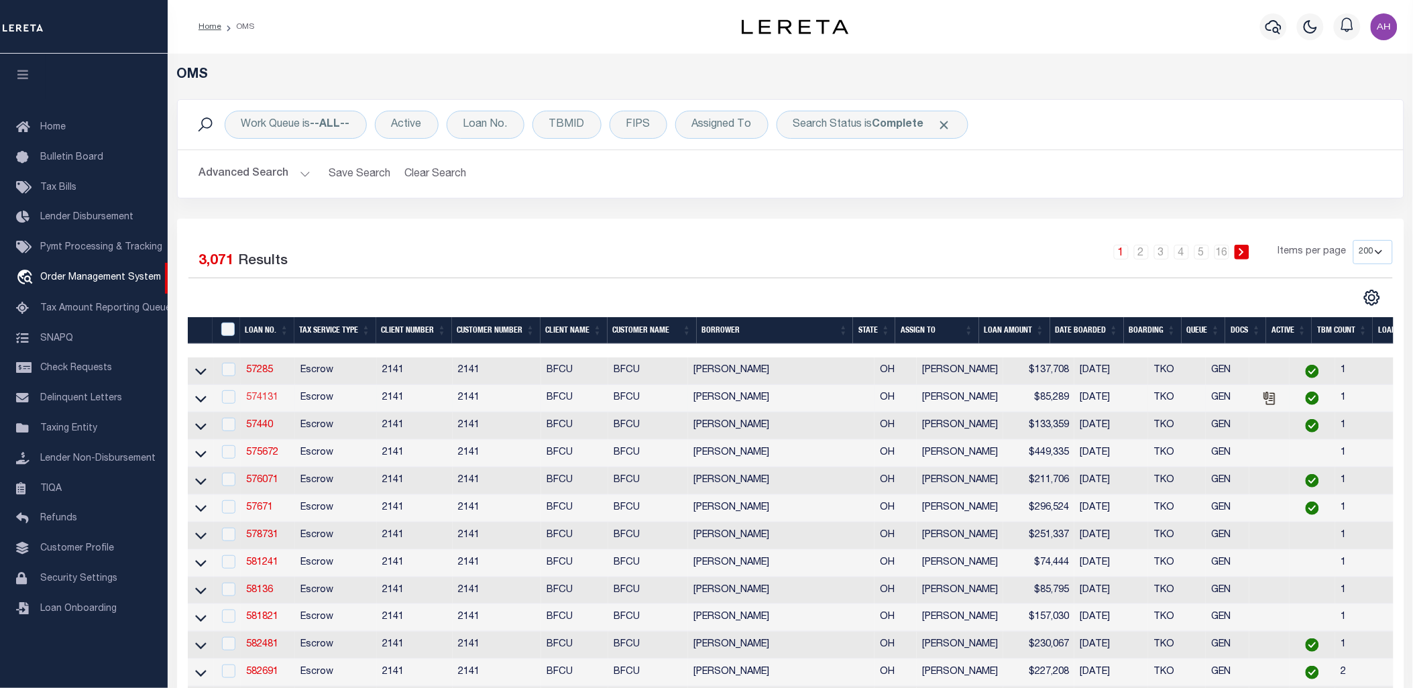
click at [266, 400] on link "574131" at bounding box center [262, 397] width 32 height 9
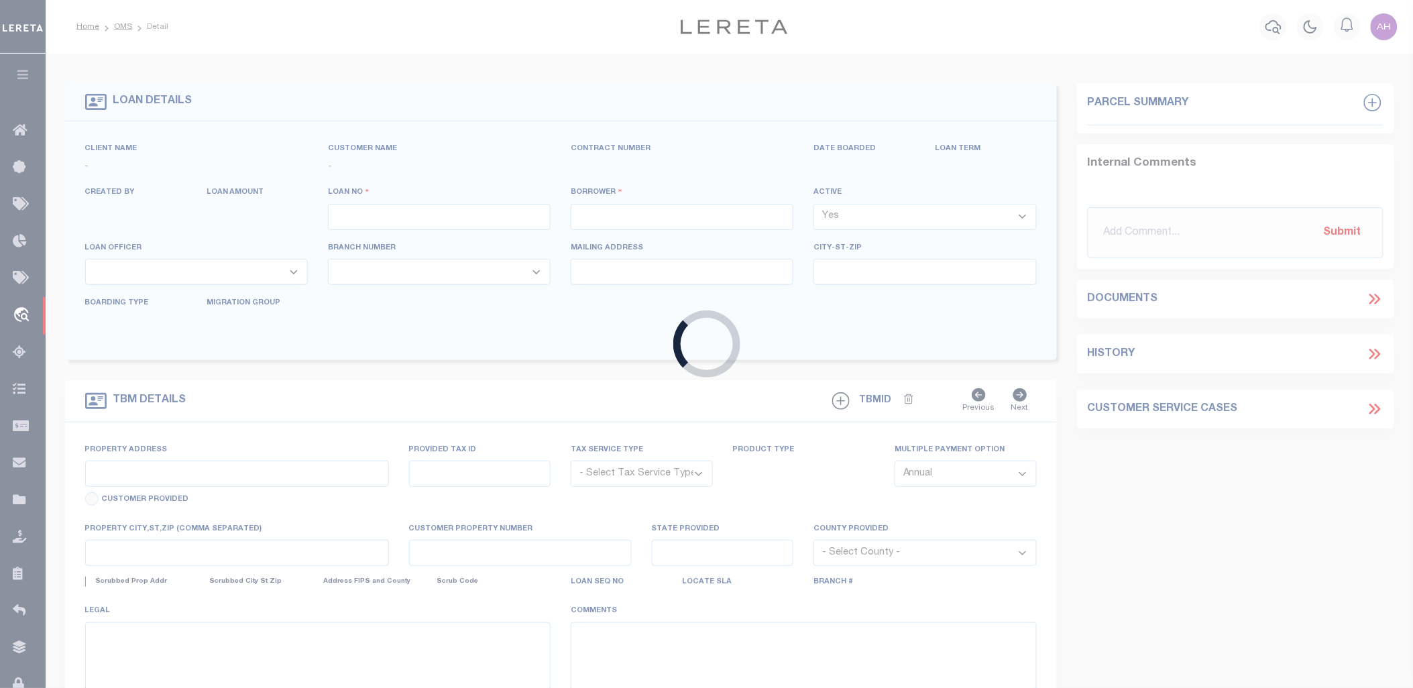
type input "574131"
type input "[PERSON_NAME]"
select select
type input "453 Forest Street"
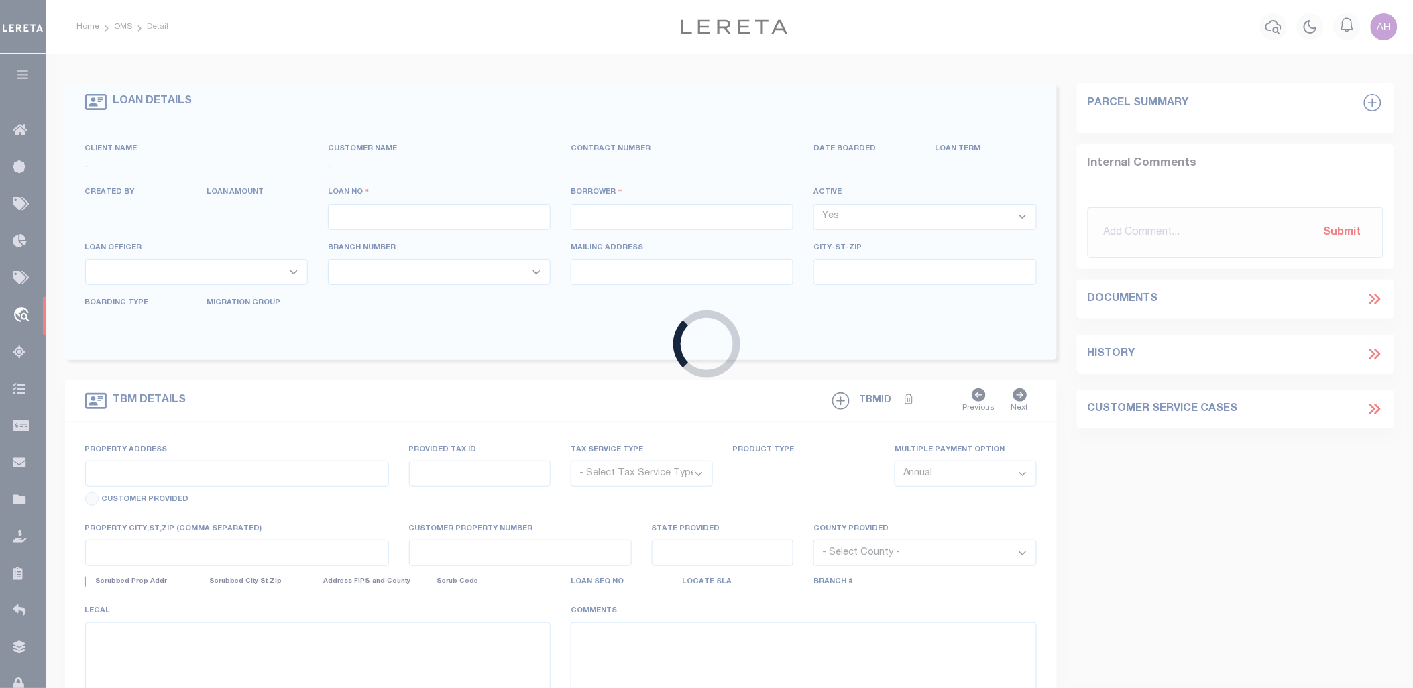
type input "Columbus, OH 43206"
select select "Escrow"
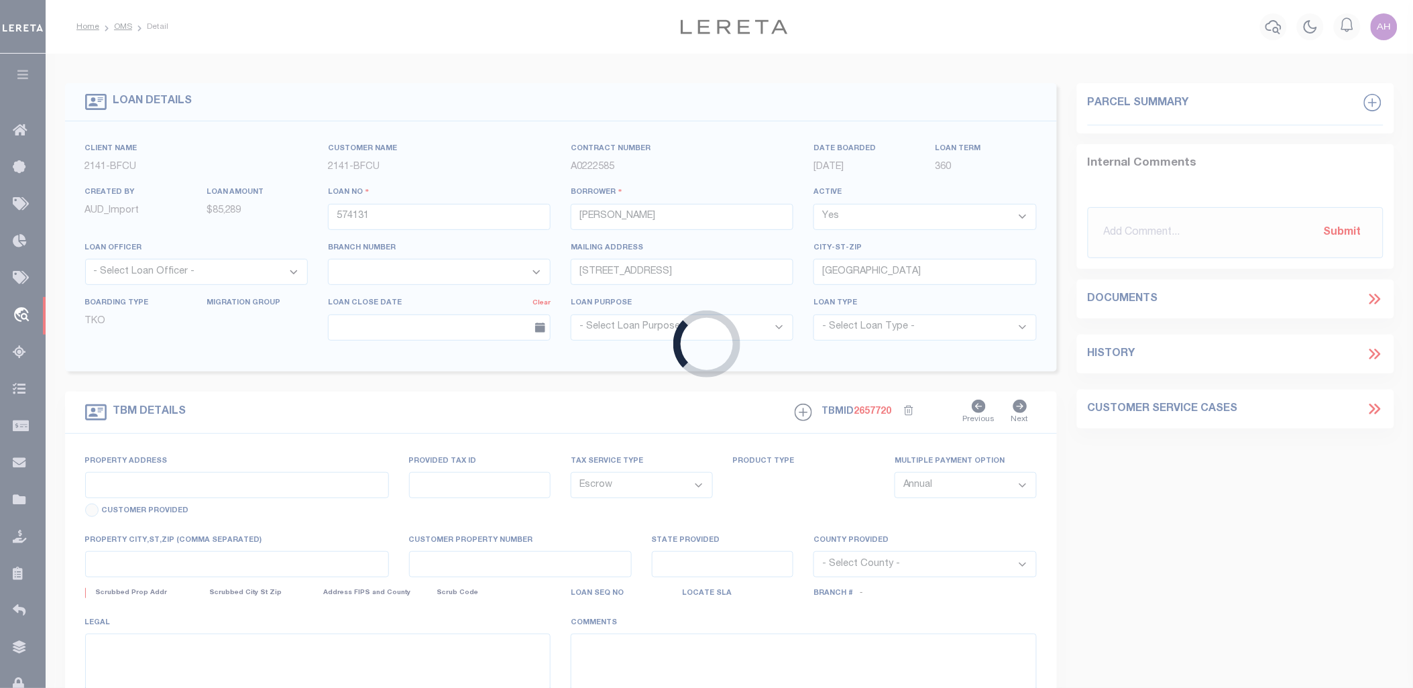
type input "453 Forest Street"
type input "010-005363-00"
select select
type input "Columbus, OH 43206"
type input "OH"
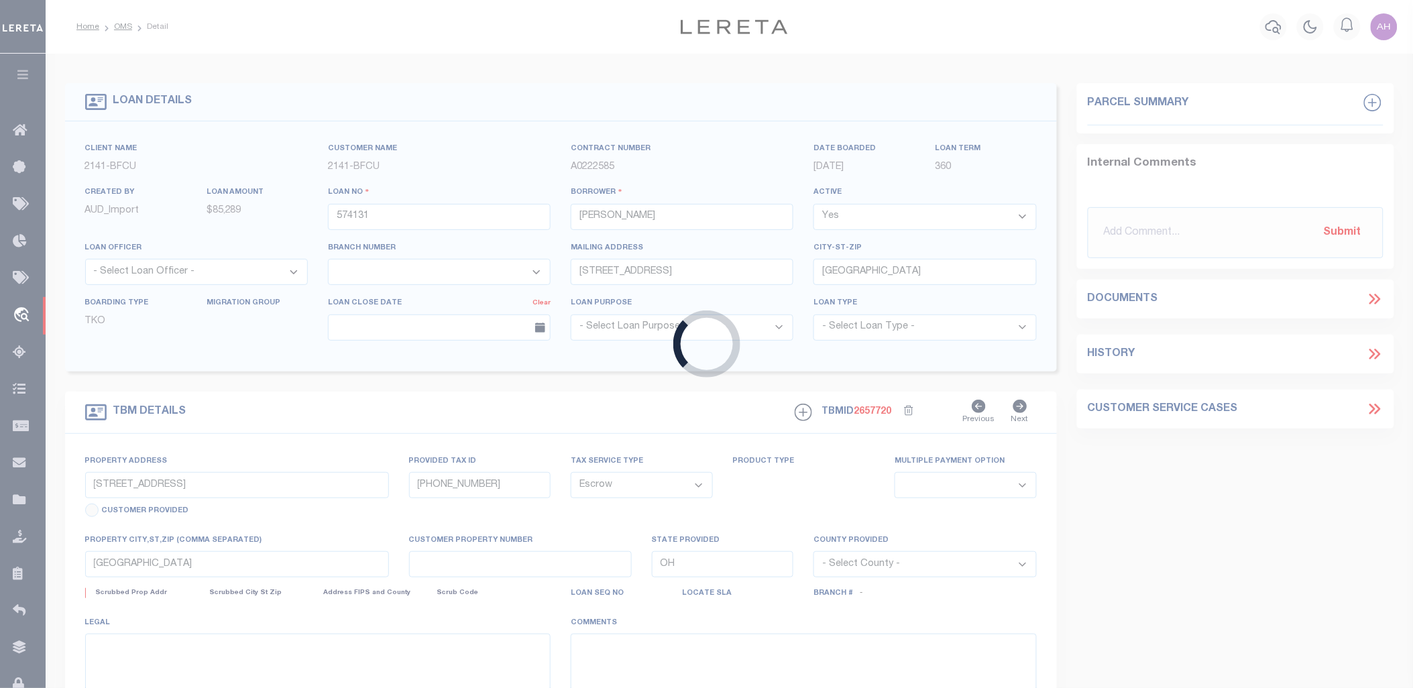
select select
type textarea "010-005363-00"
select select "3190"
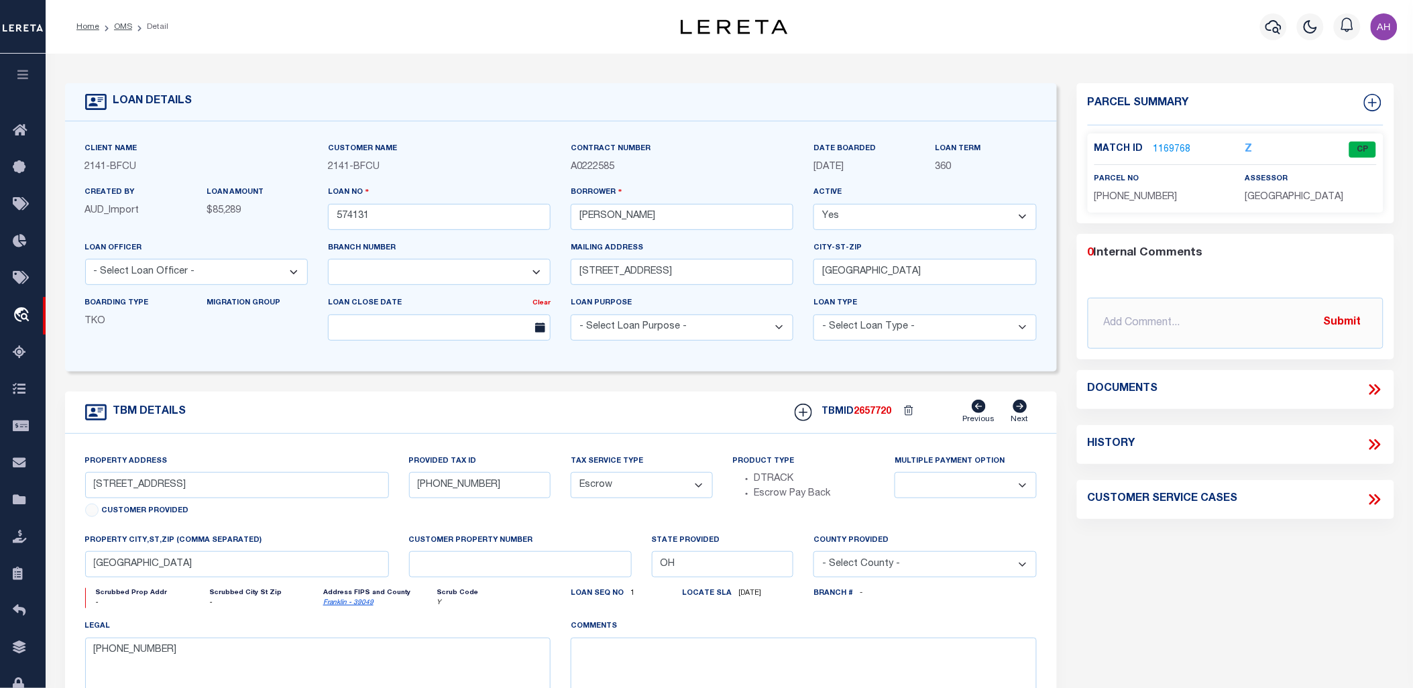
click at [1374, 386] on icon at bounding box center [1373, 389] width 6 height 11
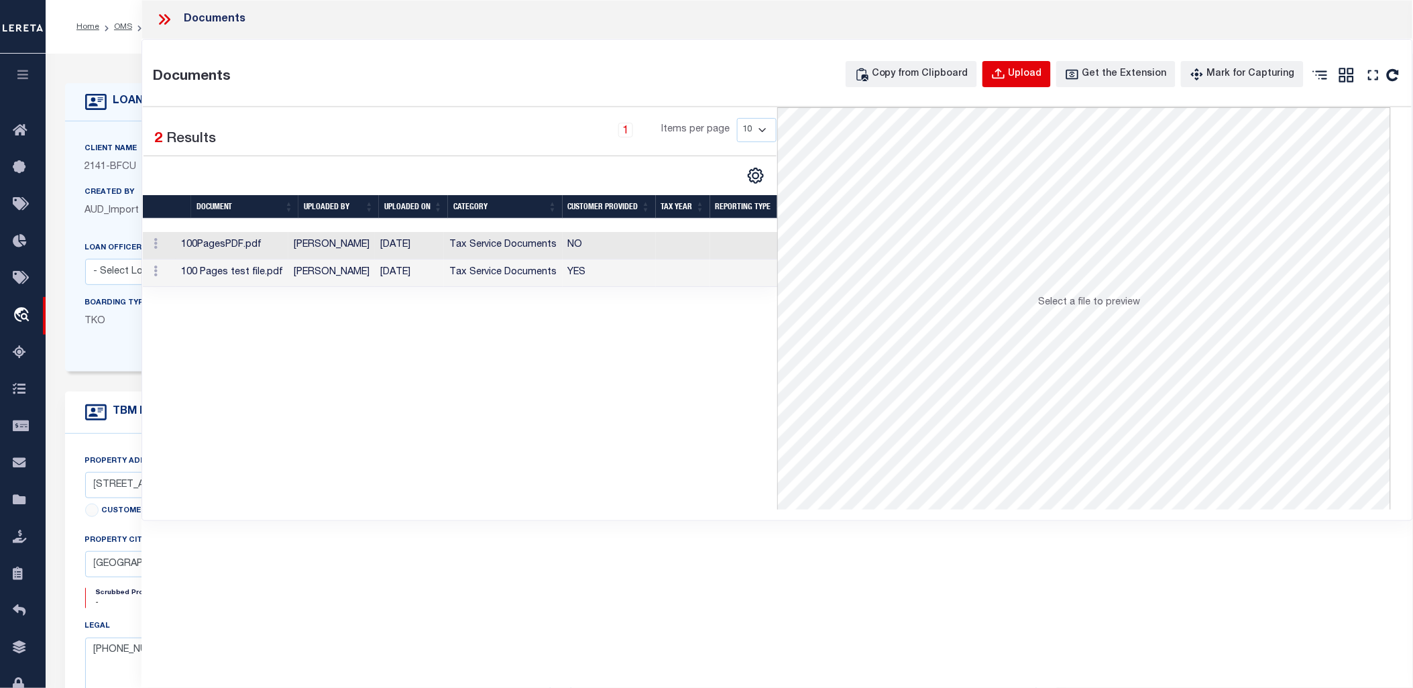
click at [1034, 72] on div "Upload" at bounding box center [1026, 74] width 34 height 15
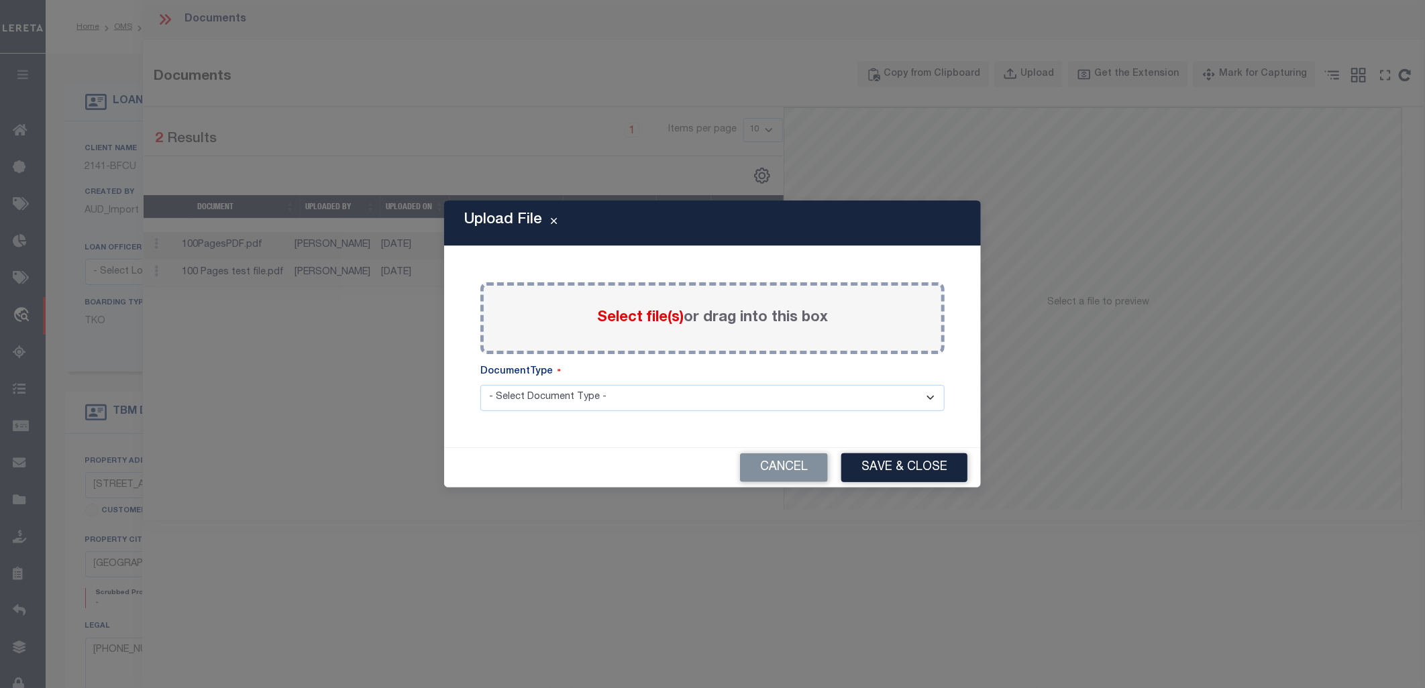
click at [600, 325] on span "Select file(s)" at bounding box center [640, 318] width 87 height 15
click at [0, 0] on input "Select file(s) or drag into this box" at bounding box center [0, 0] width 0 height 0
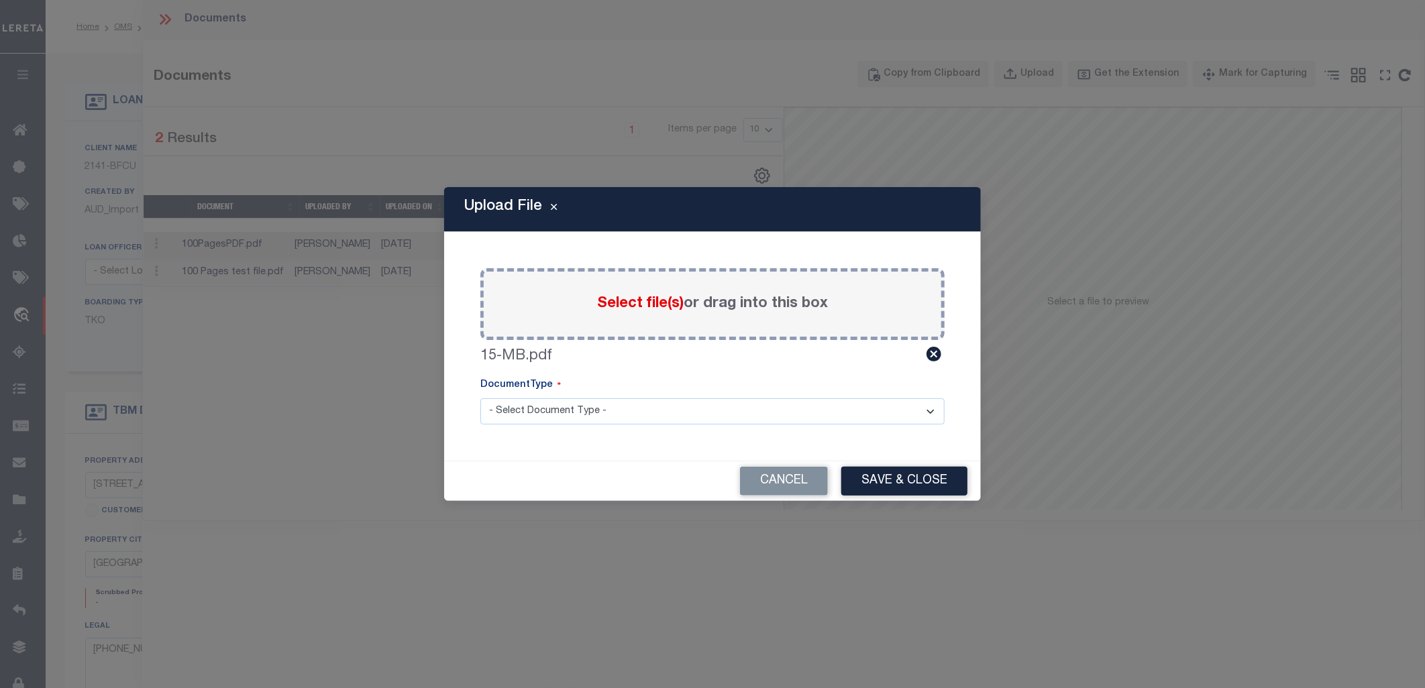
drag, startPoint x: 722, startPoint y: 400, endPoint x: 718, endPoint y: 414, distance: 14.0
click at [722, 400] on select "- Select Document Type - Tax Service Documents" at bounding box center [712, 411] width 464 height 26
select select "TAX"
click at [480, 398] on select "- Select Document Type - Tax Service Documents" at bounding box center [712, 411] width 464 height 26
click at [906, 484] on button "Save & Close" at bounding box center [904, 481] width 126 height 29
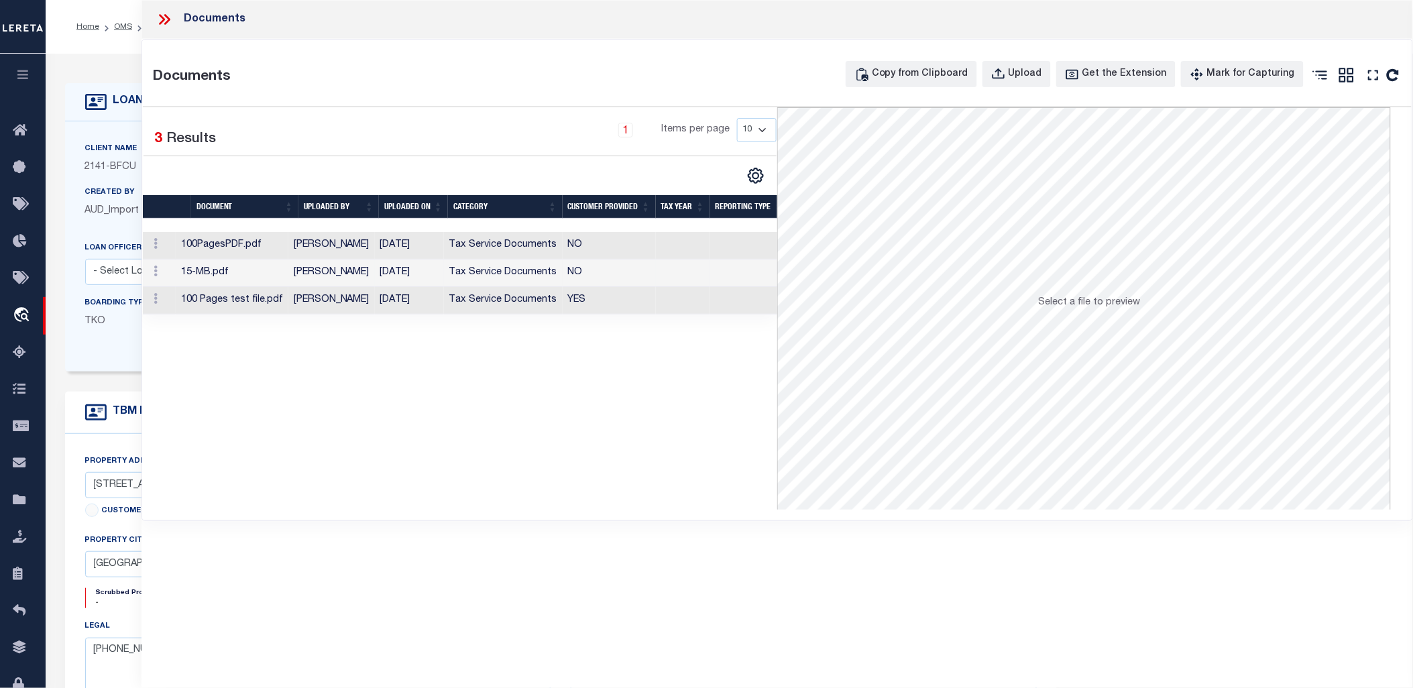
click at [263, 271] on td "15-MB.pdf" at bounding box center [232, 274] width 113 height 28
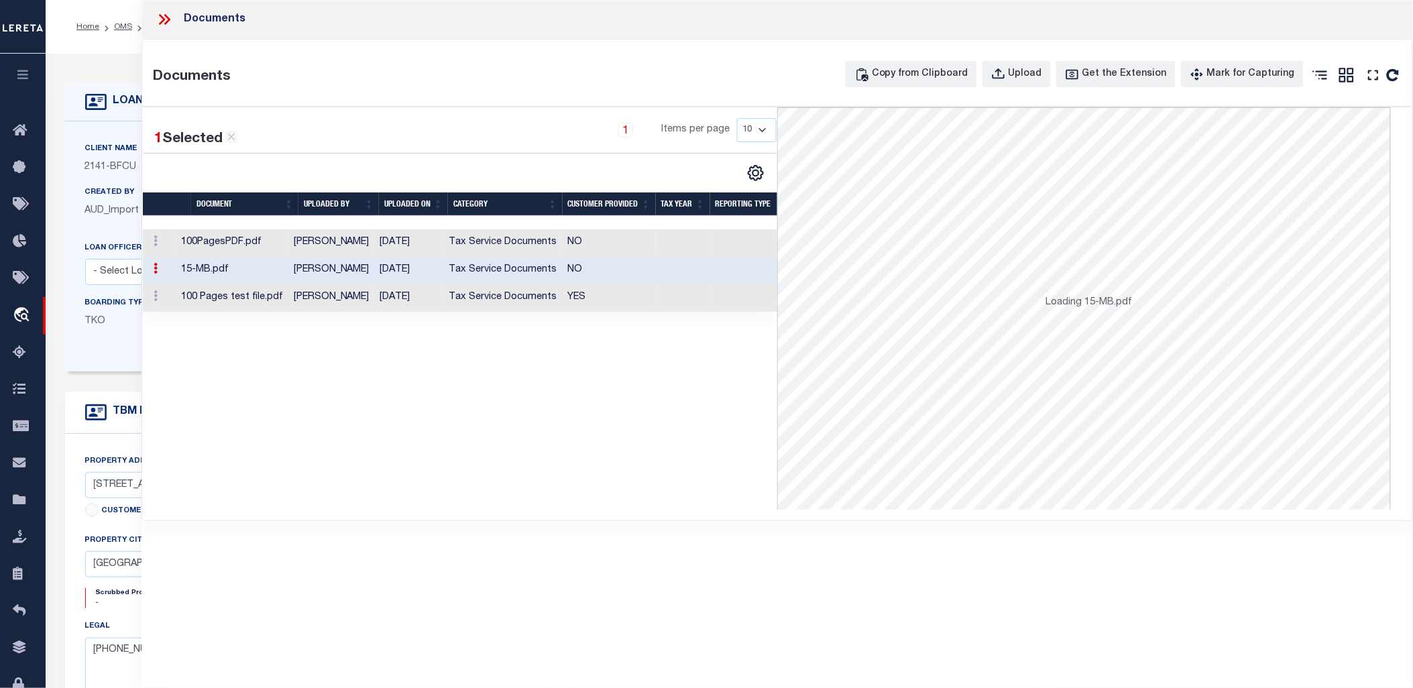
click at [504, 303] on td "Tax Service Documents" at bounding box center [503, 298] width 119 height 28
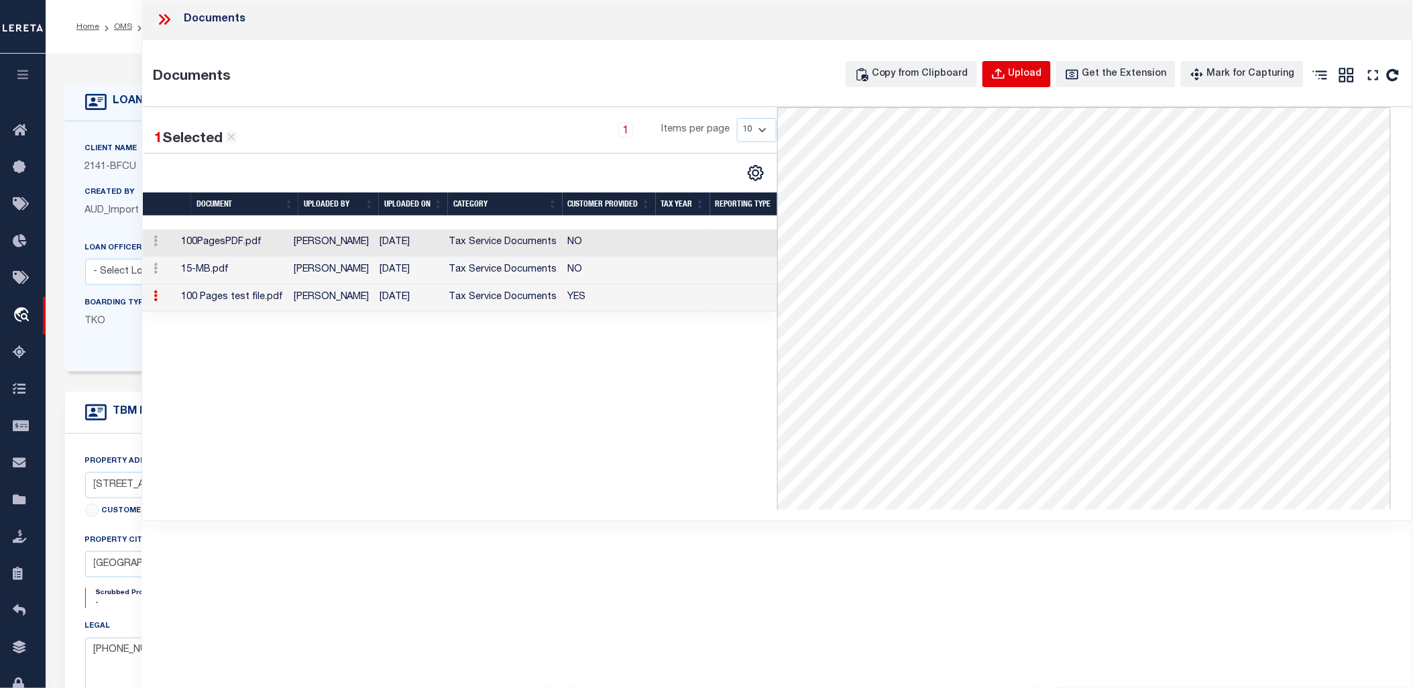
click at [1042, 76] on div "Upload" at bounding box center [1026, 74] width 34 height 15
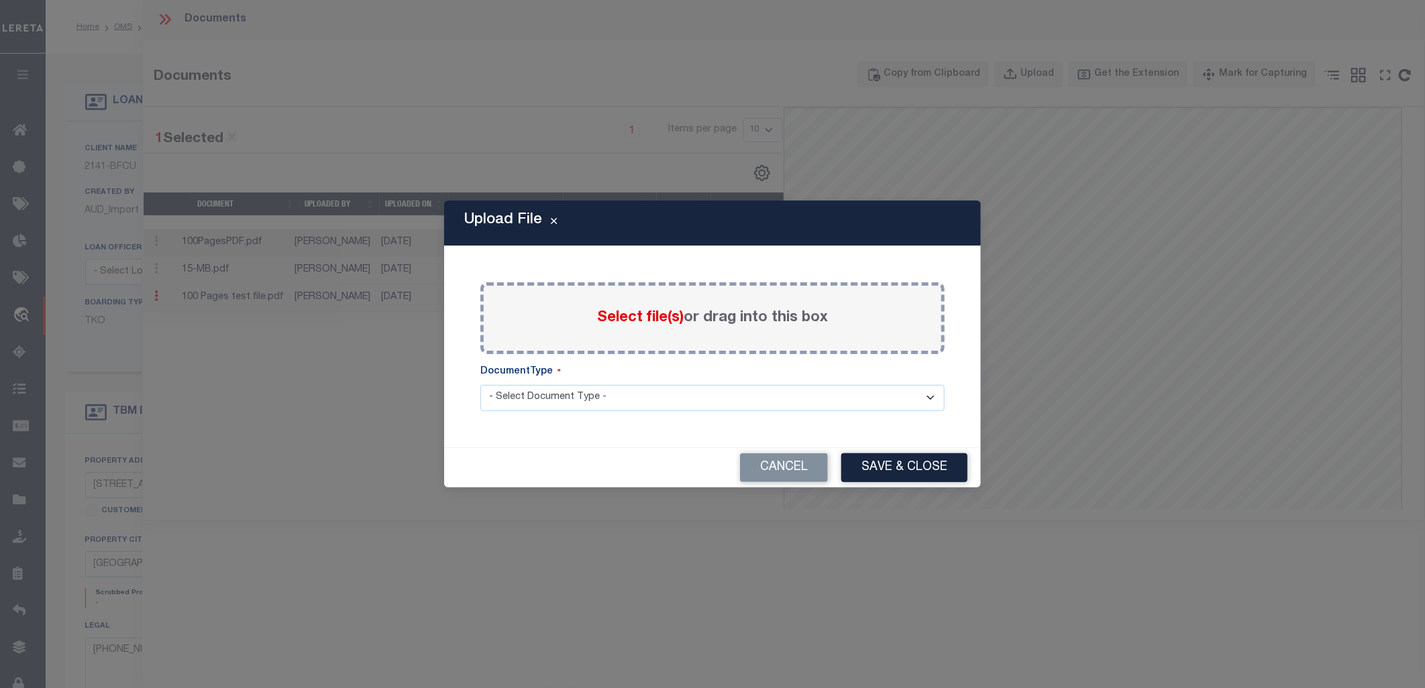
click at [633, 317] on span "Select file(s)" at bounding box center [640, 318] width 87 height 15
click at [0, 0] on input "Select file(s) or drag into this box" at bounding box center [0, 0] width 0 height 0
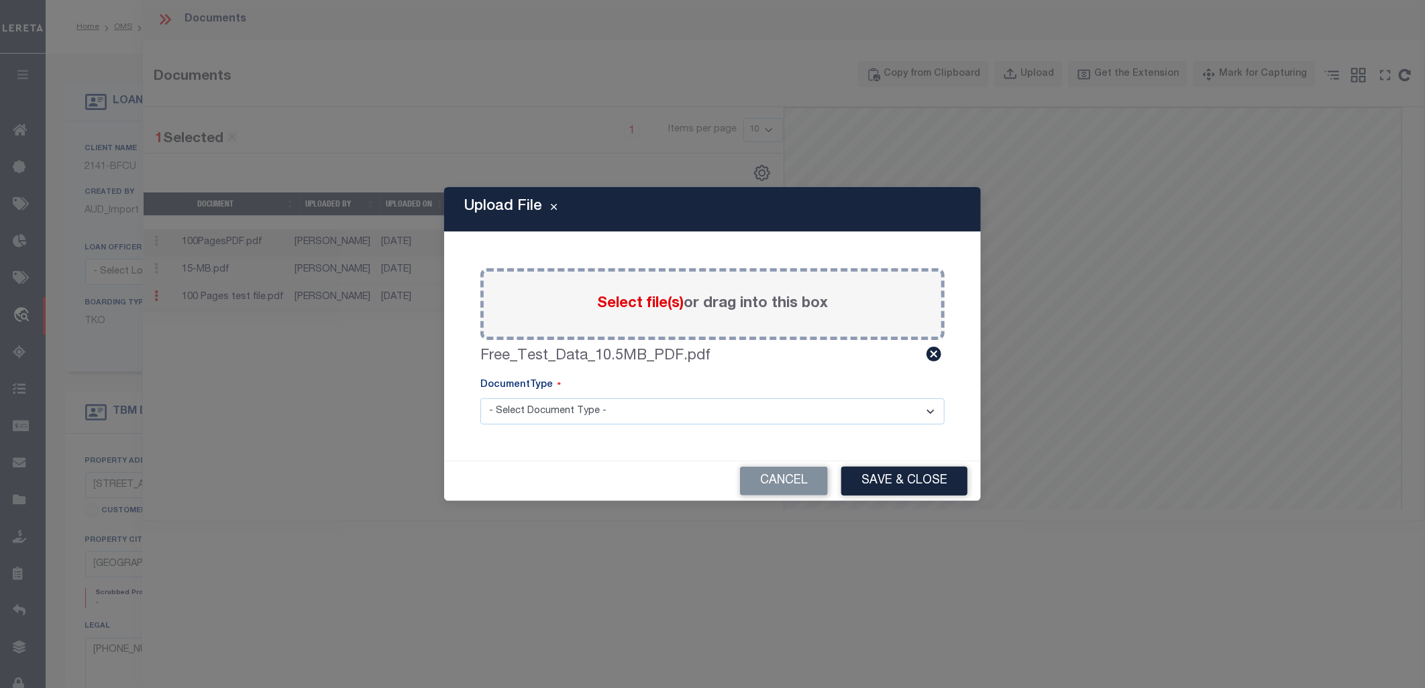
click at [767, 411] on select "- Select Document Type - Tax Service Documents" at bounding box center [712, 411] width 464 height 26
select select "TAX"
click at [480, 398] on select "- Select Document Type - Tax Service Documents" at bounding box center [712, 411] width 464 height 26
click at [894, 483] on button "Save & Close" at bounding box center [904, 481] width 126 height 29
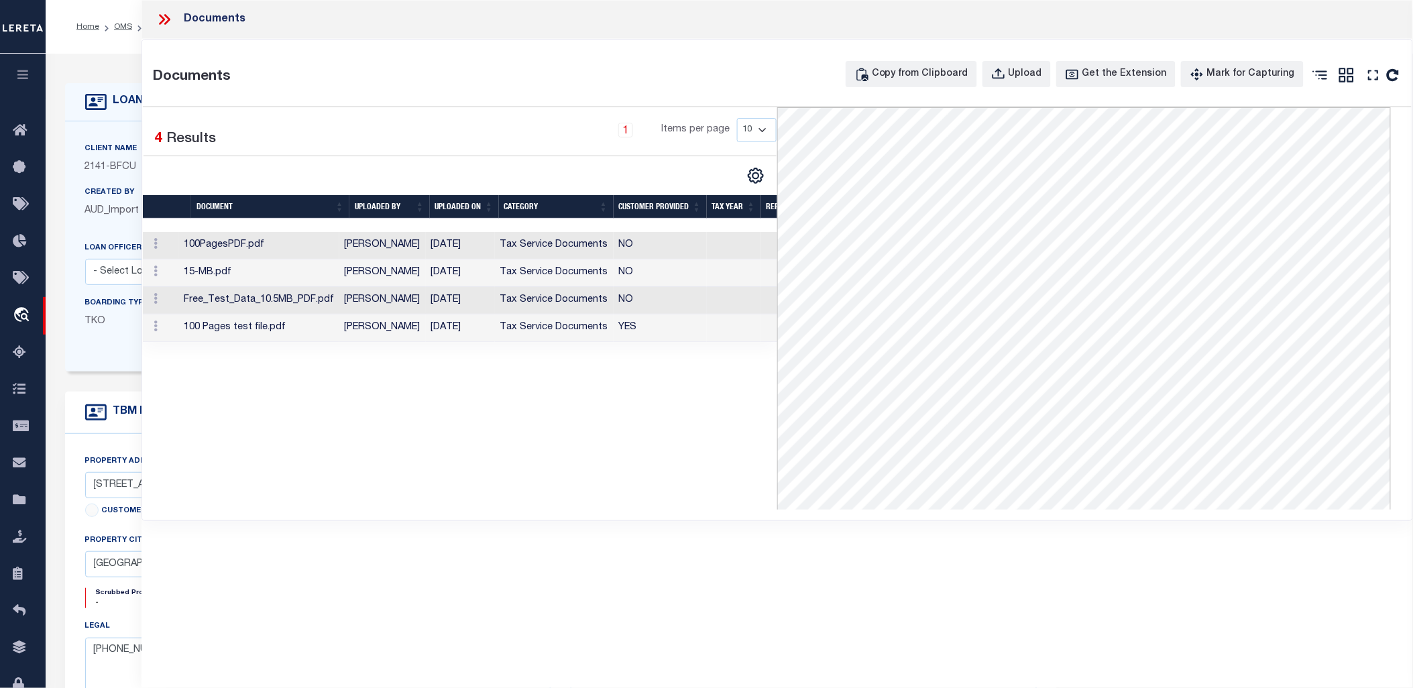
click at [366, 303] on td "[PERSON_NAME]" at bounding box center [382, 301] width 87 height 28
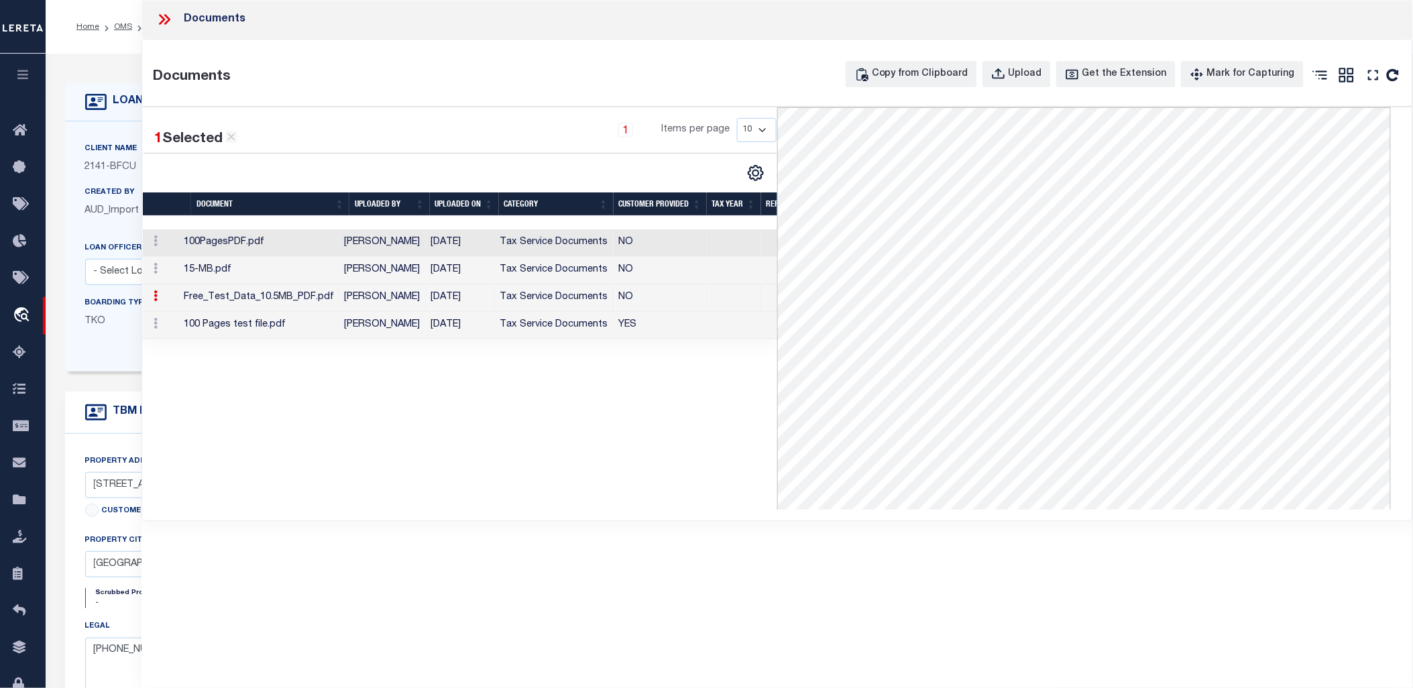
click at [164, 7] on div "Documents" at bounding box center [778, 19] width 1272 height 39
click at [164, 15] on icon at bounding box center [167, 19] width 6 height 11
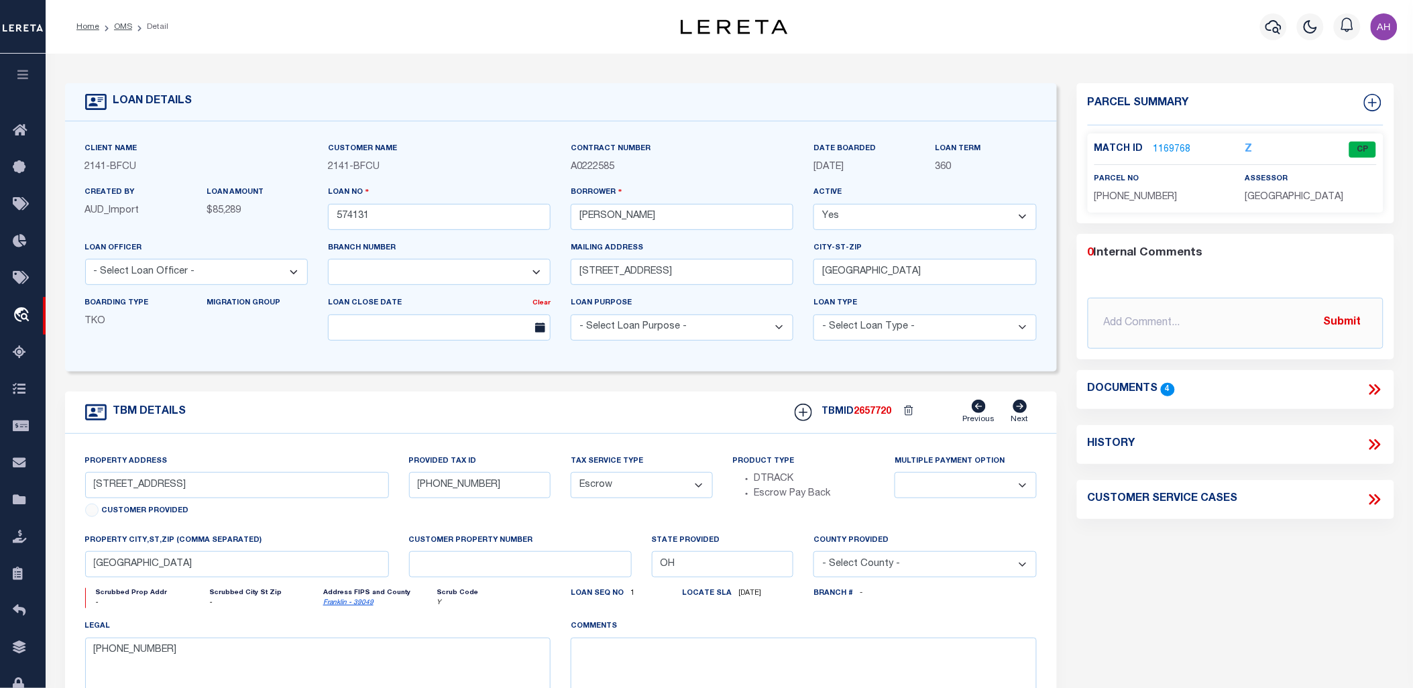
click at [1371, 439] on icon at bounding box center [1373, 444] width 6 height 11
select select "100"
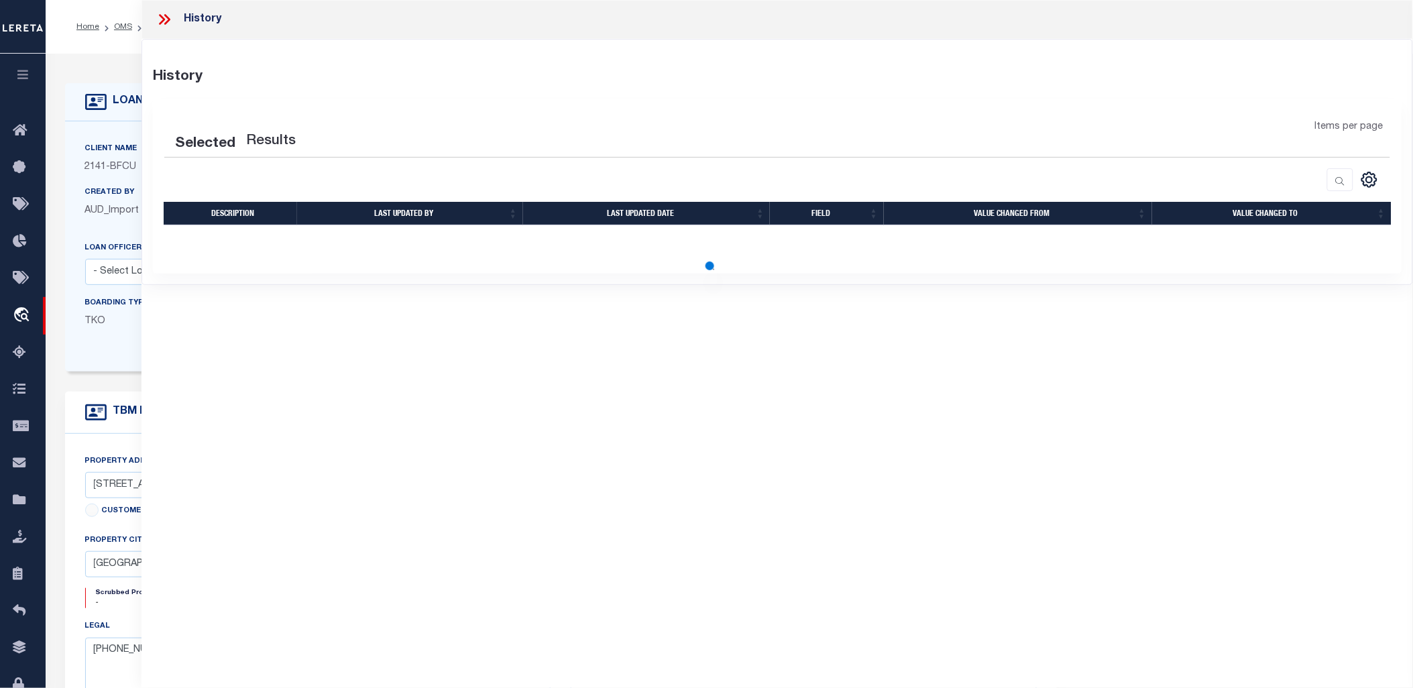
select select "100"
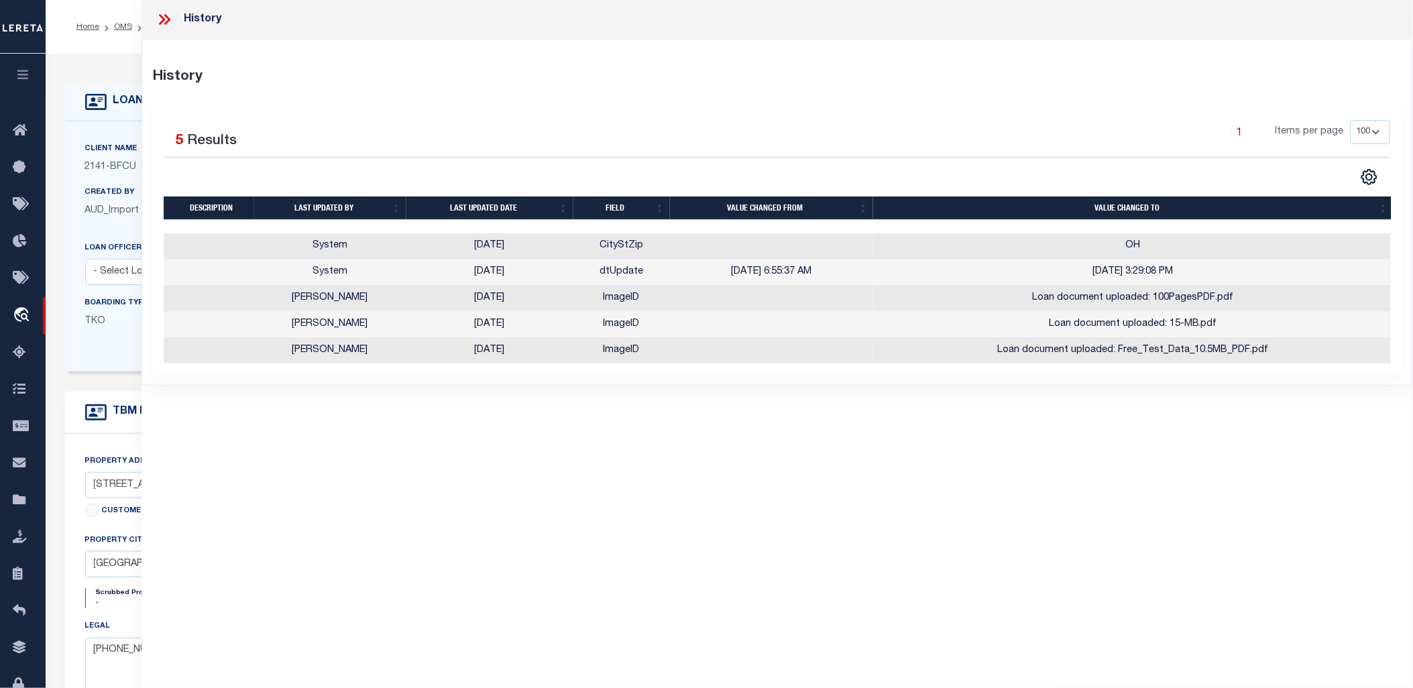
scroll to position [0, 2]
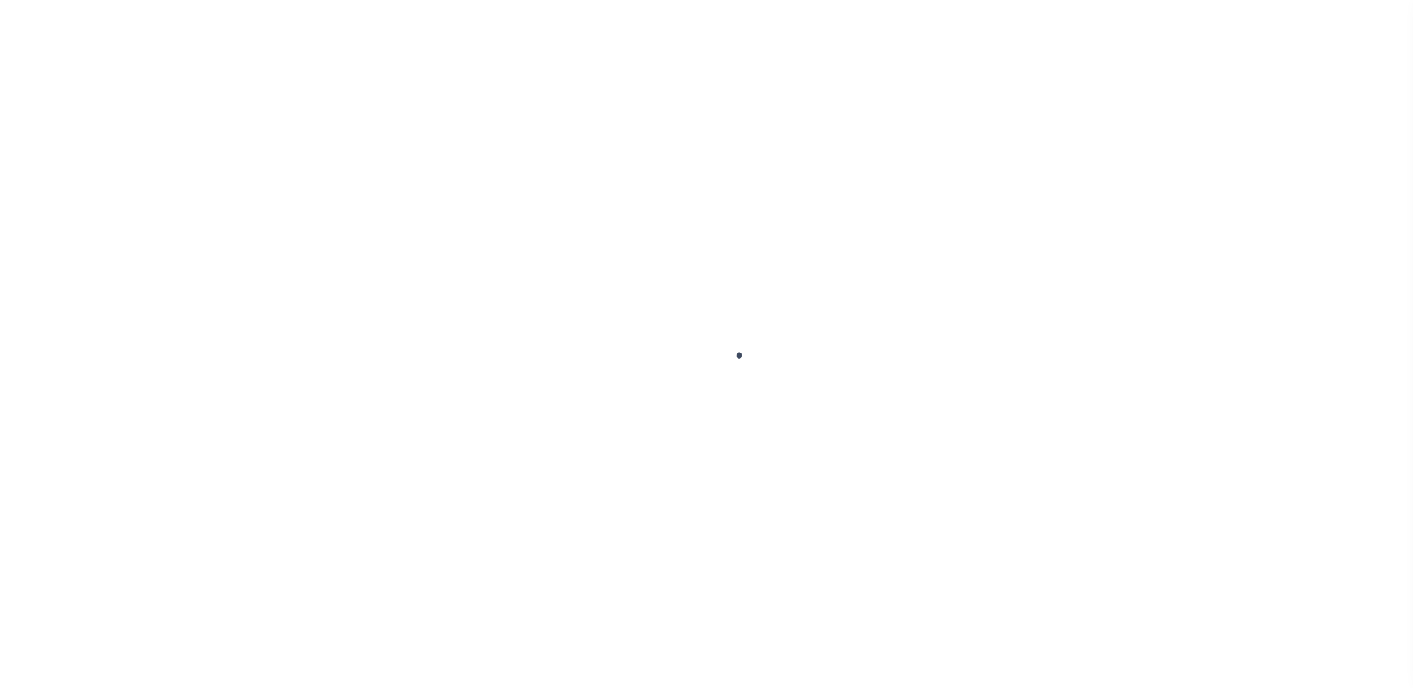
select select "600"
select select "NonEscrow"
type input "[STREET_ADDRESS]"
select select
type input "CONROE TX 77304"
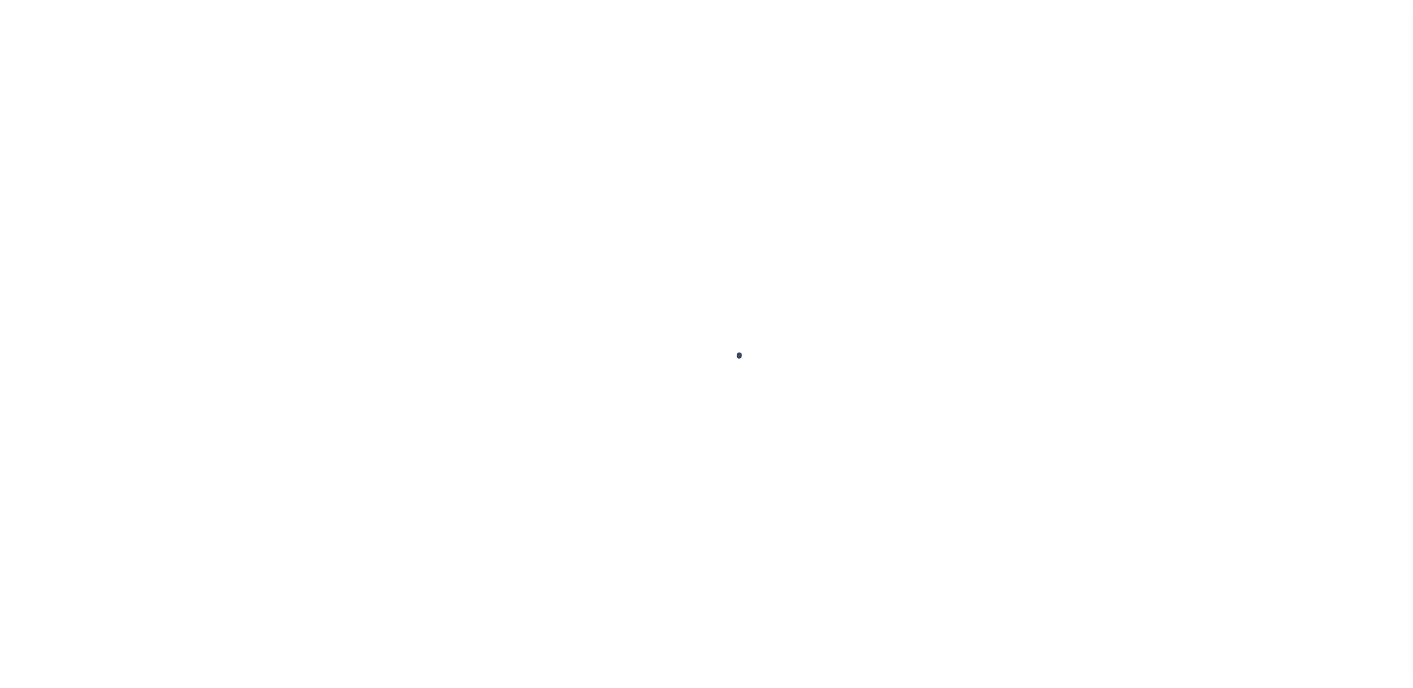
type input "[GEOGRAPHIC_DATA]"
select select
type textarea "DT ALL OF THE RESERVE E OF [GEOGRAPHIC_DATA] SEC 5"
select select "43999"
select select "5757"
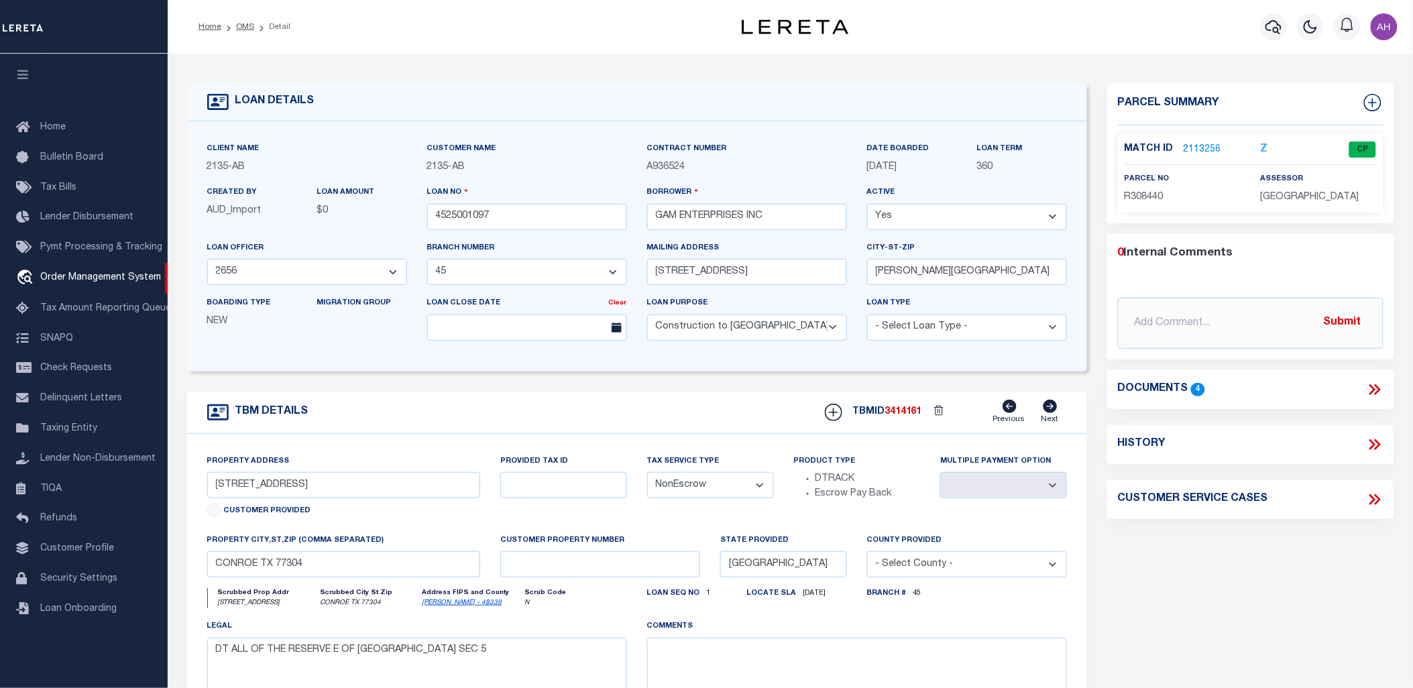
click at [1377, 439] on icon at bounding box center [1378, 444] width 6 height 11
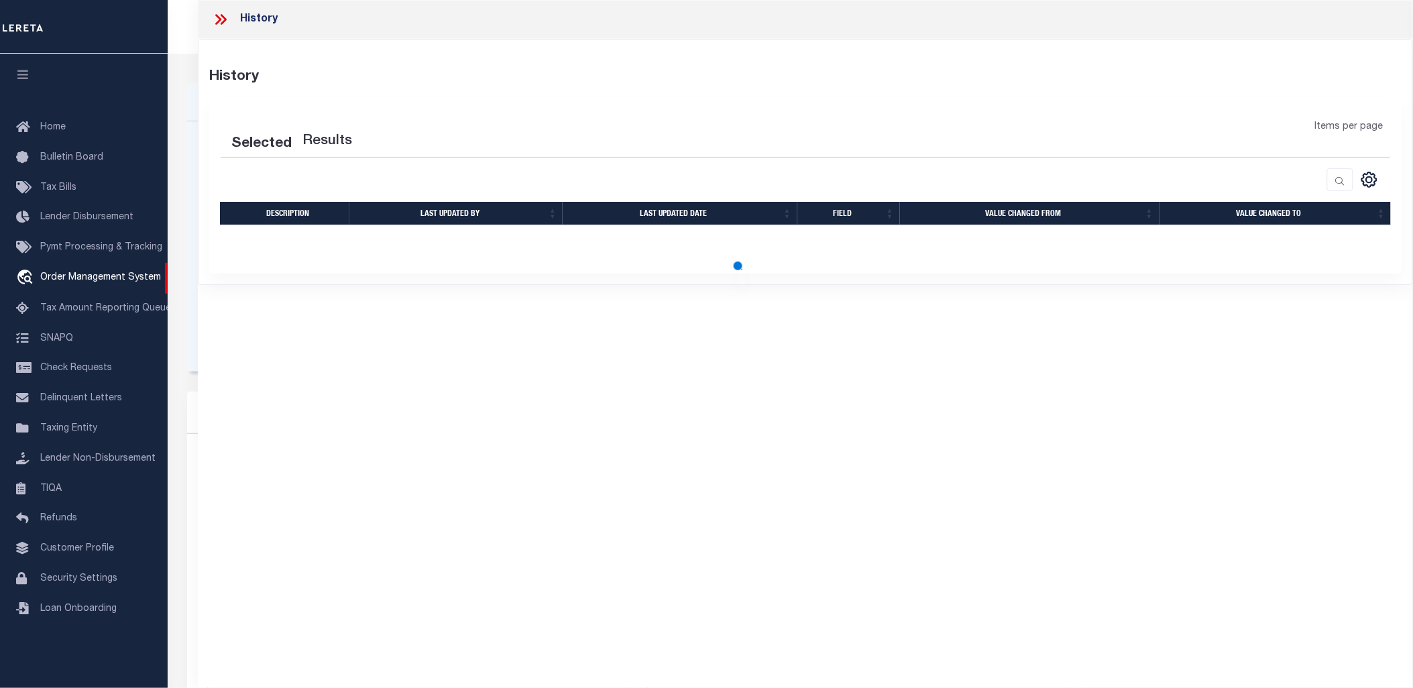
select select "100"
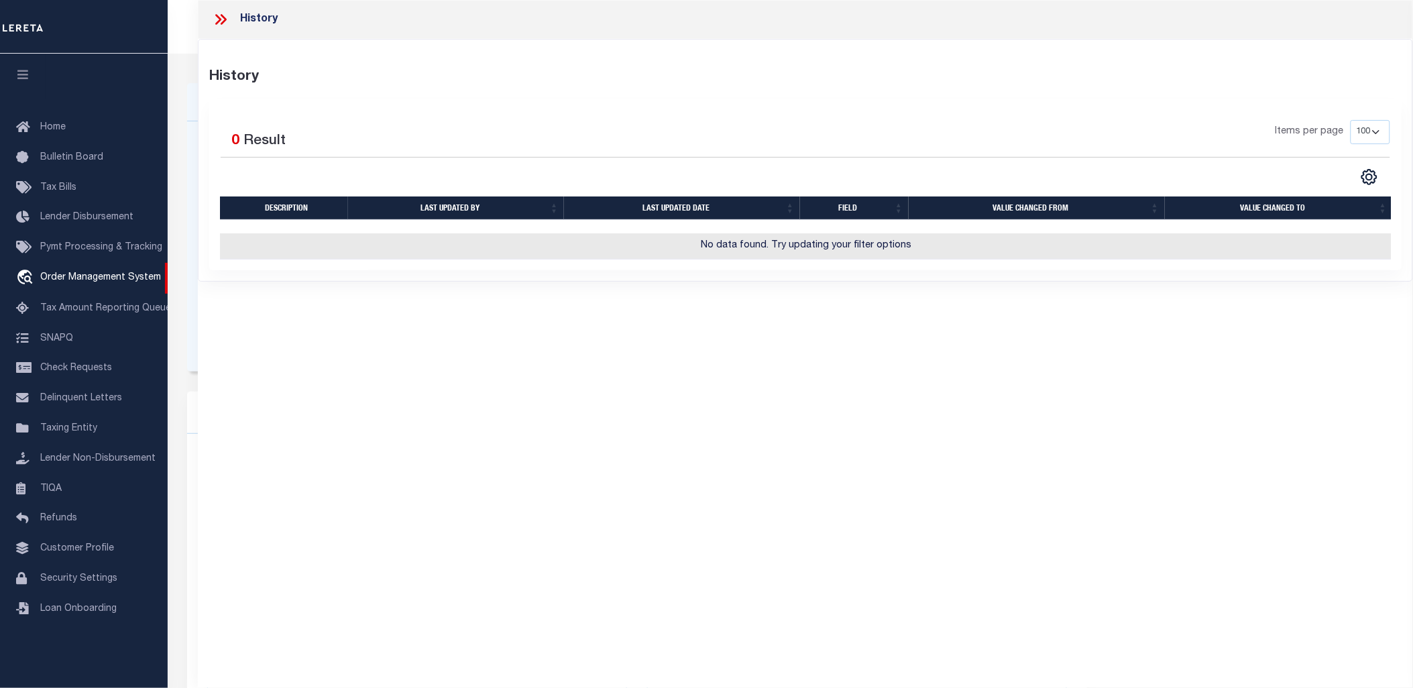
click at [218, 23] on icon at bounding box center [218, 19] width 6 height 11
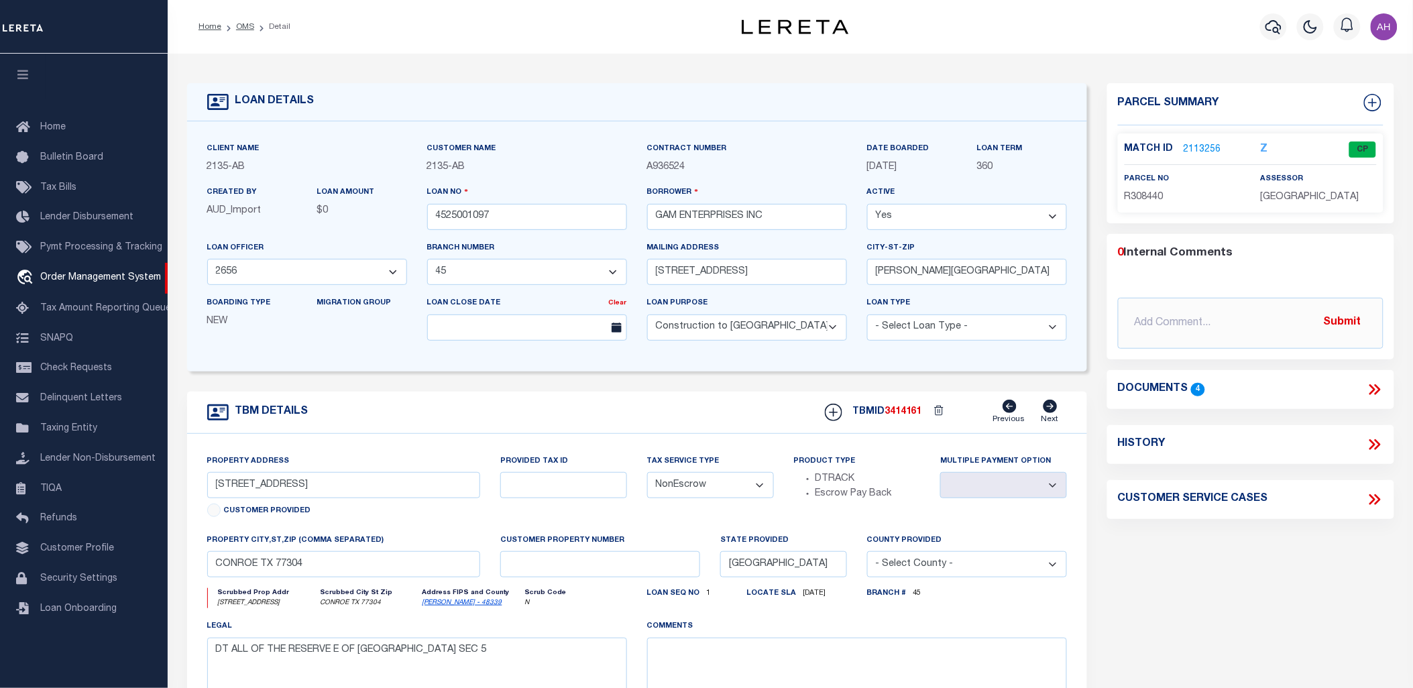
click at [1371, 387] on icon at bounding box center [1374, 389] width 17 height 17
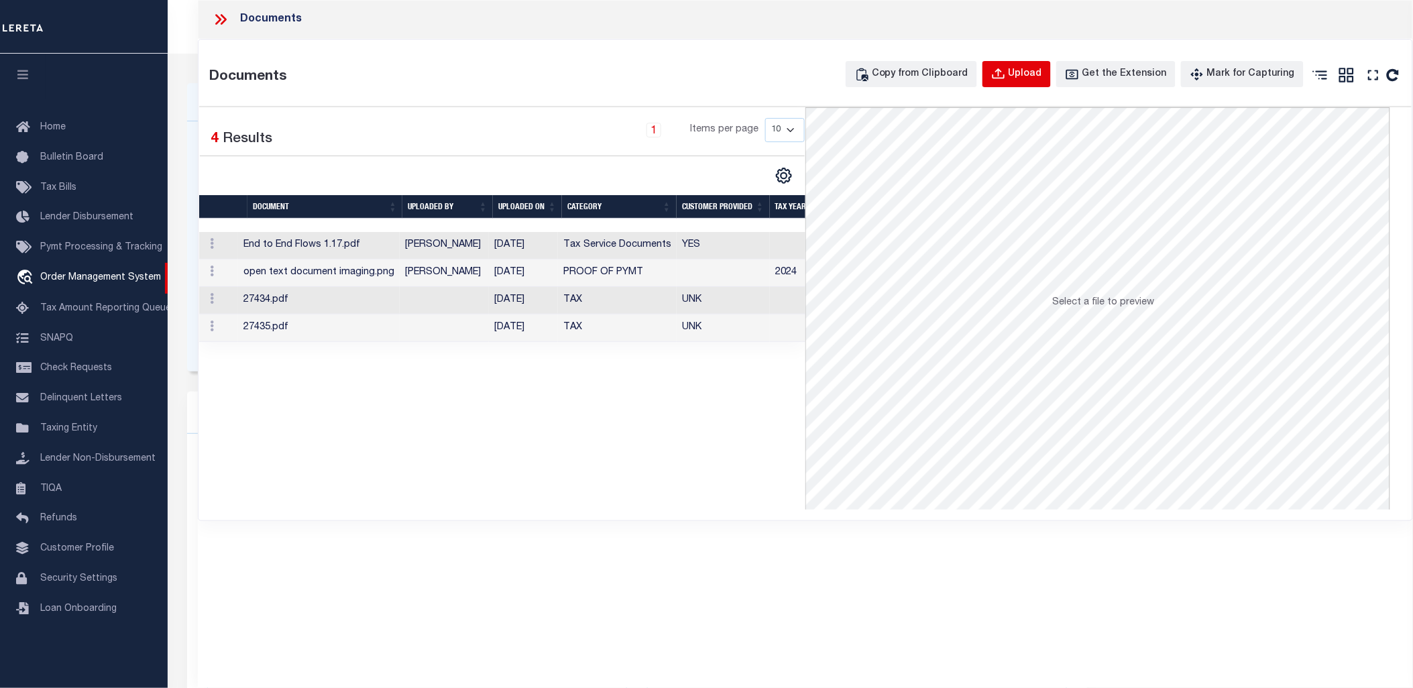
click at [1036, 67] on div "Upload" at bounding box center [1026, 74] width 34 height 15
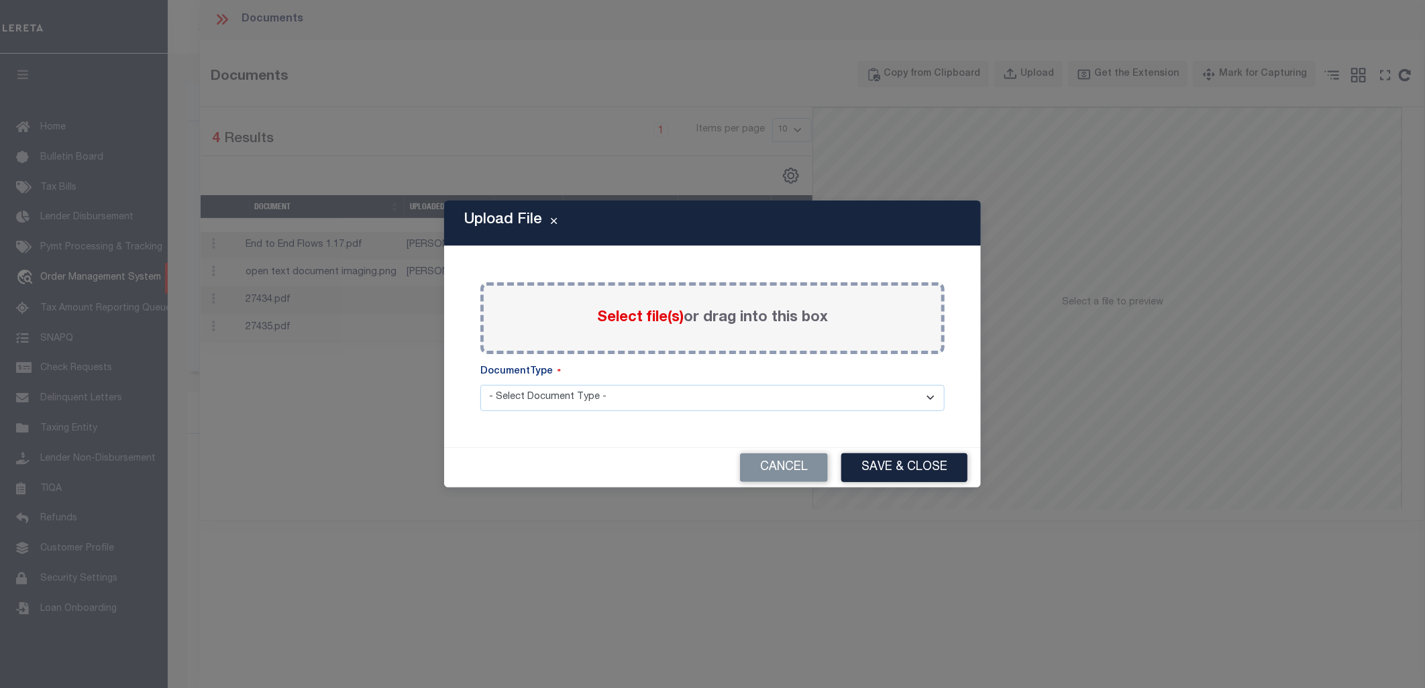
click at [620, 316] on span "Select file(s)" at bounding box center [640, 318] width 87 height 15
click at [0, 0] on input "Select file(s) or drag into this box" at bounding box center [0, 0] width 0 height 0
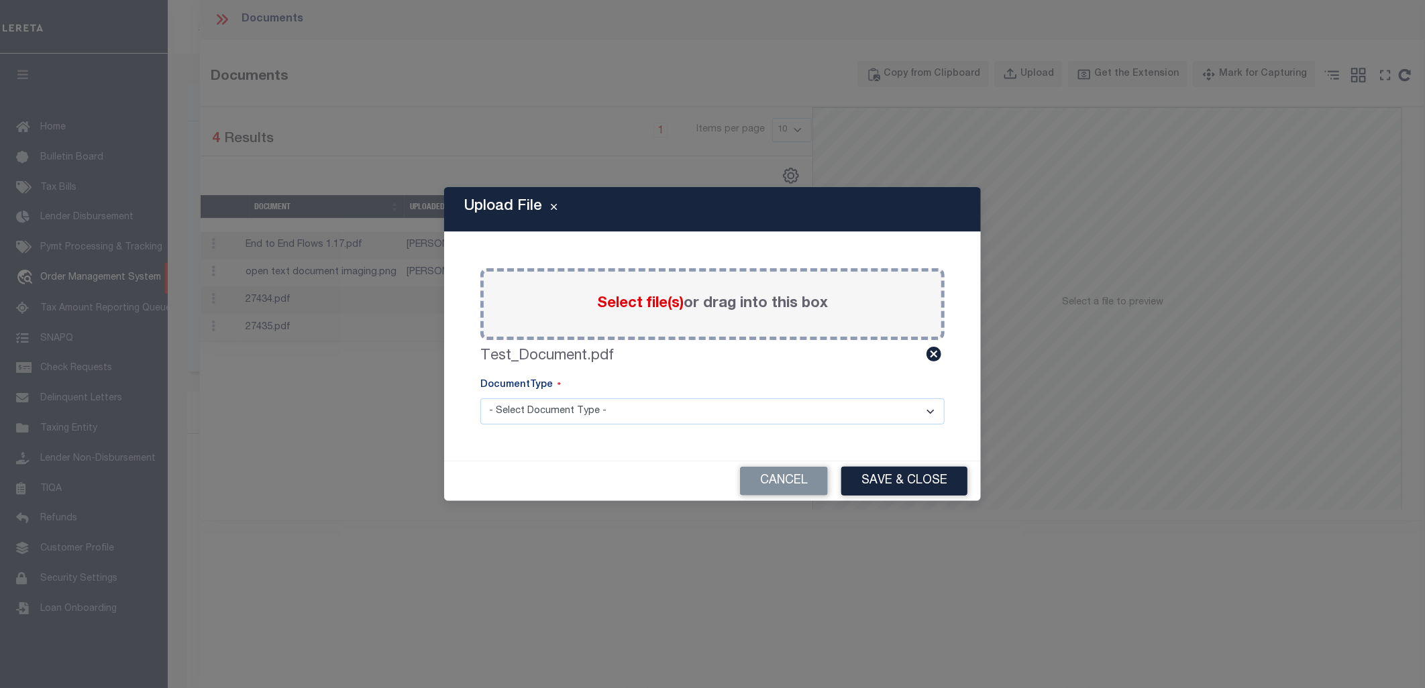
click at [755, 410] on select "- Select Document Type - Tax Service Documents" at bounding box center [712, 411] width 464 height 26
select select "TAX"
click at [480, 398] on select "- Select Document Type - Tax Service Documents" at bounding box center [712, 411] width 464 height 26
click at [879, 486] on button "Save & Close" at bounding box center [904, 481] width 126 height 29
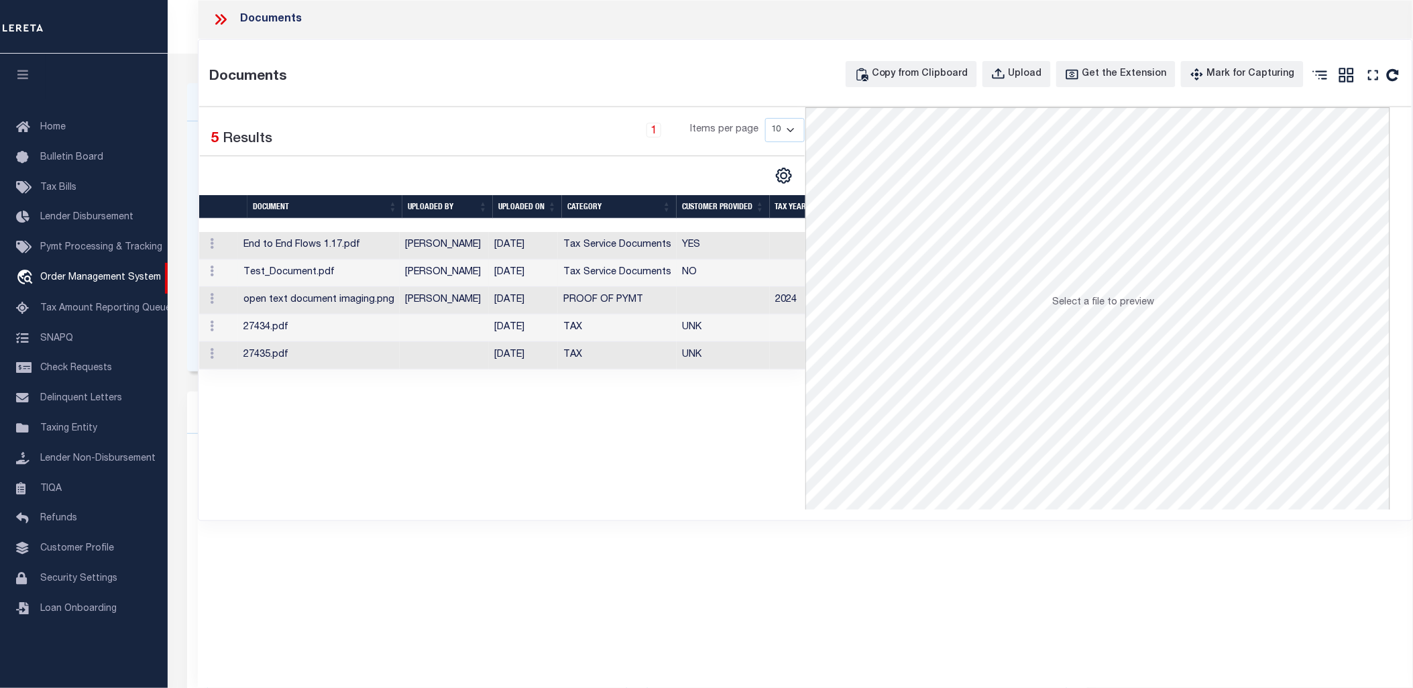
click at [434, 270] on td "[PERSON_NAME]" at bounding box center [444, 274] width 89 height 28
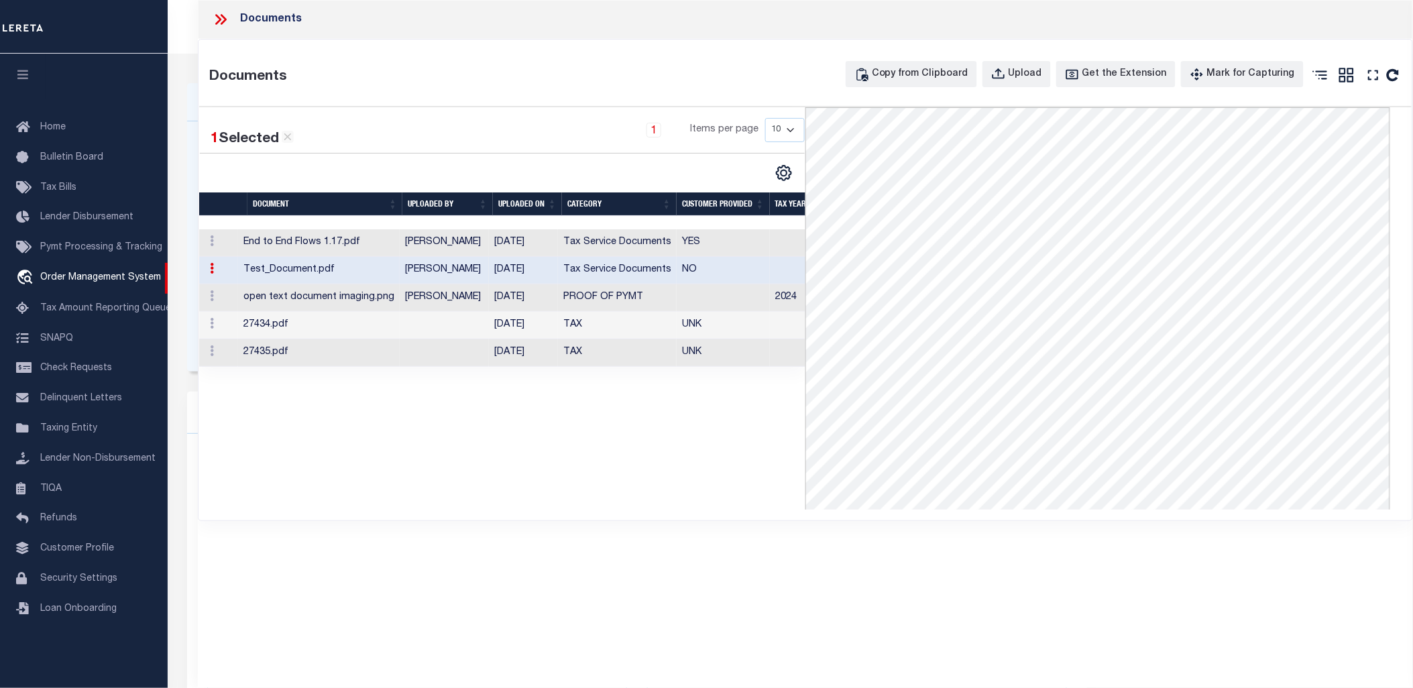
click at [213, 18] on icon at bounding box center [220, 19] width 17 height 17
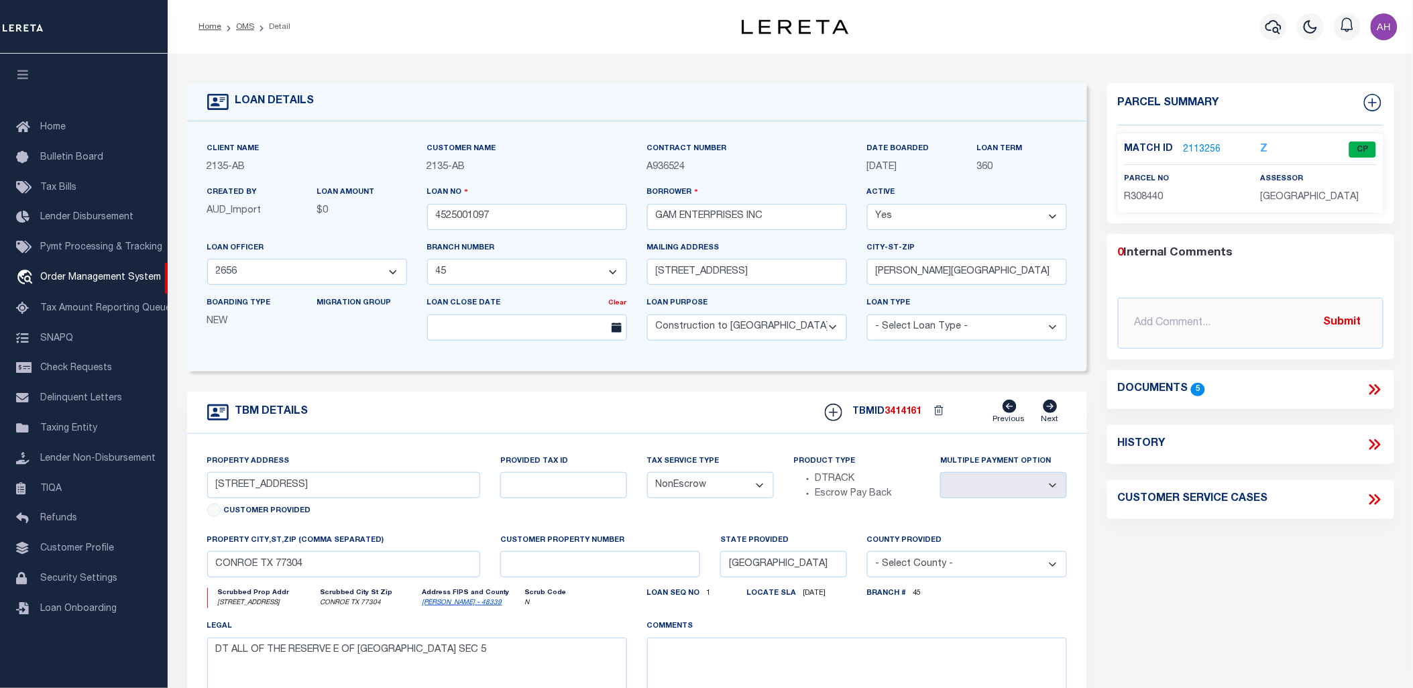
click at [1380, 441] on icon at bounding box center [1374, 444] width 17 height 17
select select "100"
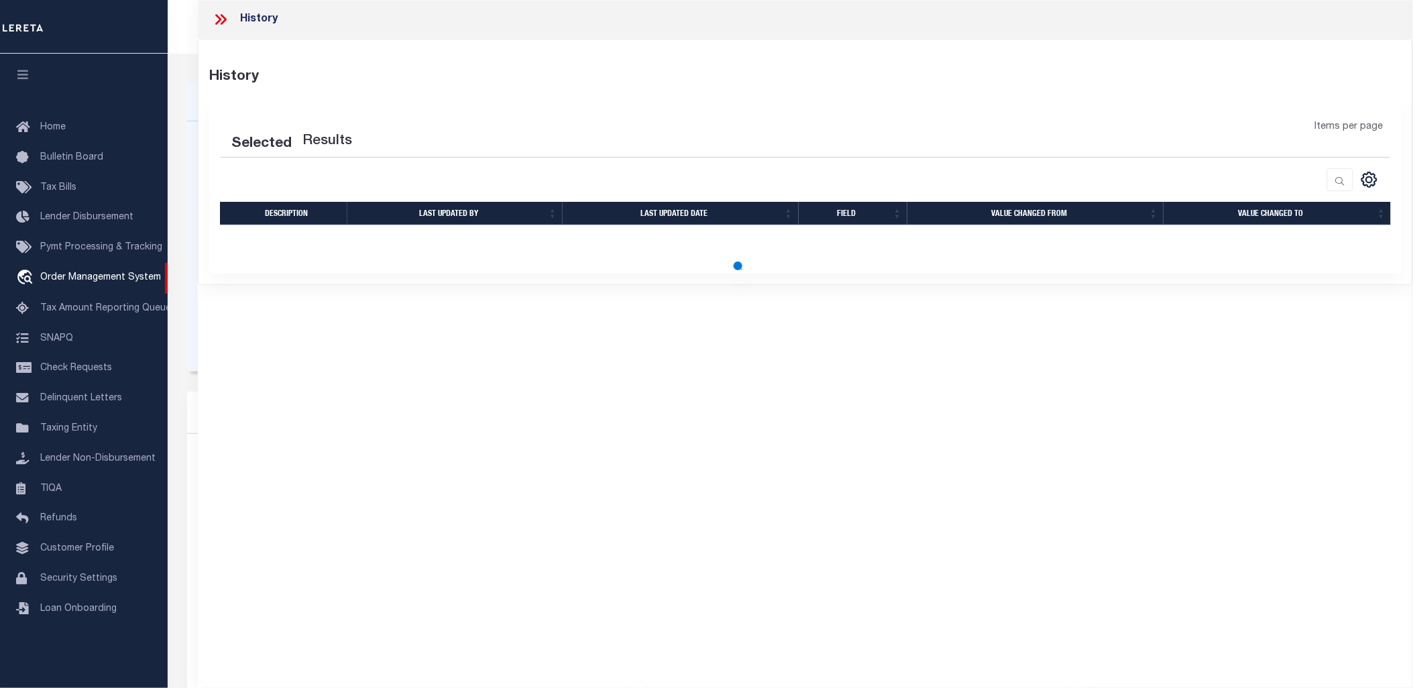
select select "100"
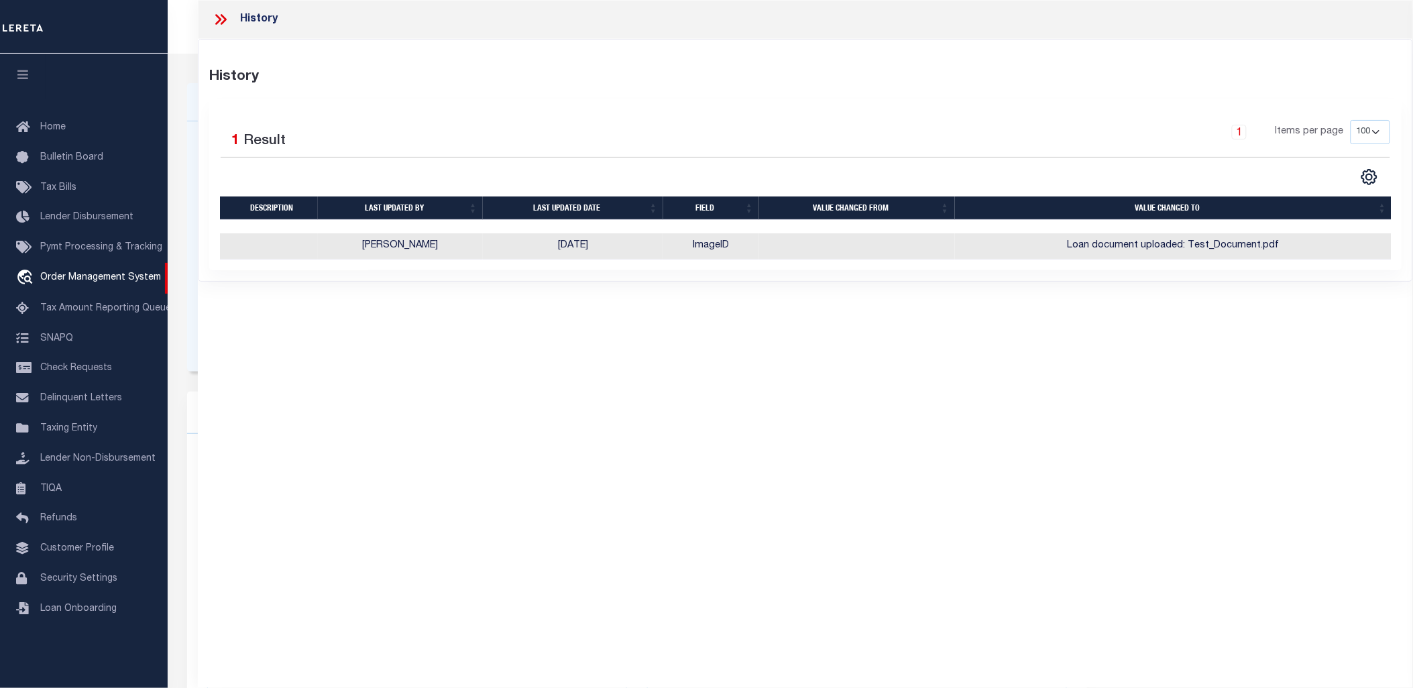
click at [754, 359] on div "History History Selected 1 Result 1 Items per page" at bounding box center [806, 325] width 1216 height 651
drag, startPoint x: 353, startPoint y: 200, endPoint x: 1362, endPoint y: 376, distance: 1024.8
click at [1340, 373] on div "History History Selected 1 Result 1 Items per page" at bounding box center [806, 325] width 1216 height 651
click at [1370, 376] on div "History History Selected 1 Result 1 Items per page" at bounding box center [806, 325] width 1216 height 651
click at [228, 18] on icon at bounding box center [220, 19] width 17 height 17
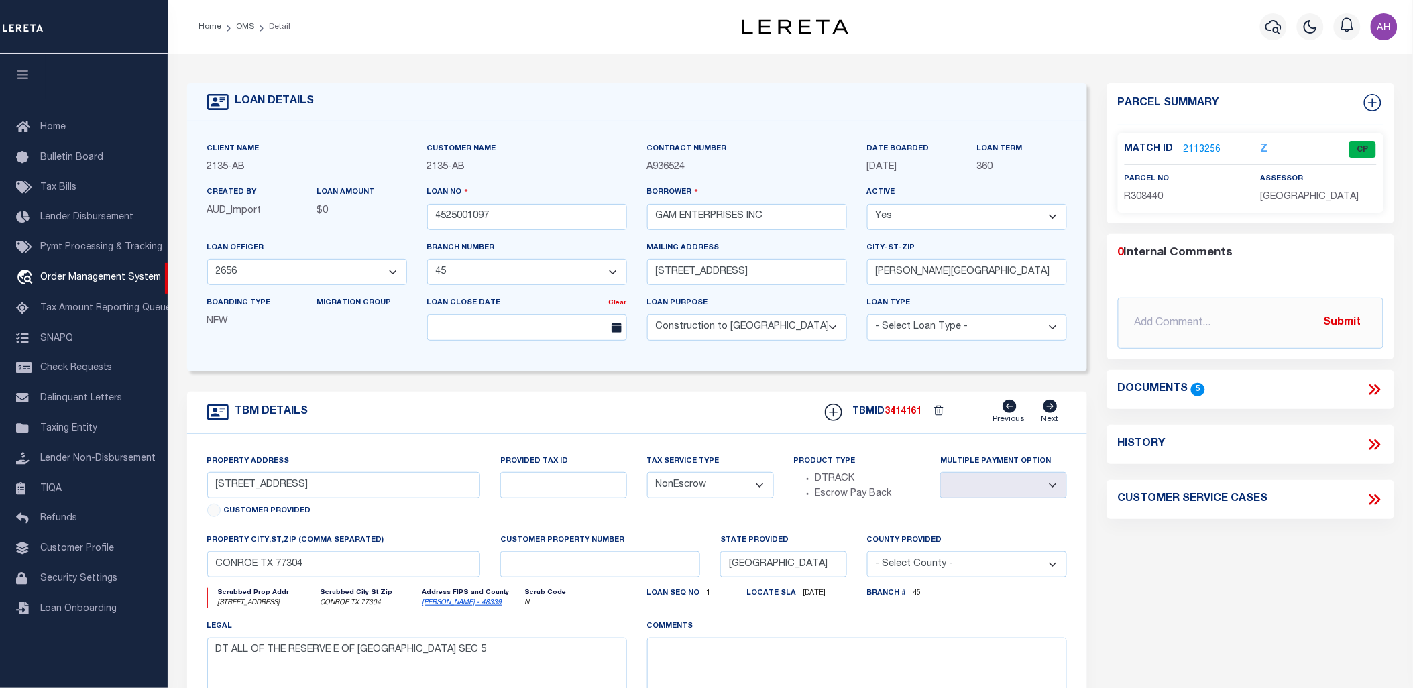
click at [1373, 500] on icon at bounding box center [1374, 499] width 17 height 17
select select "50"
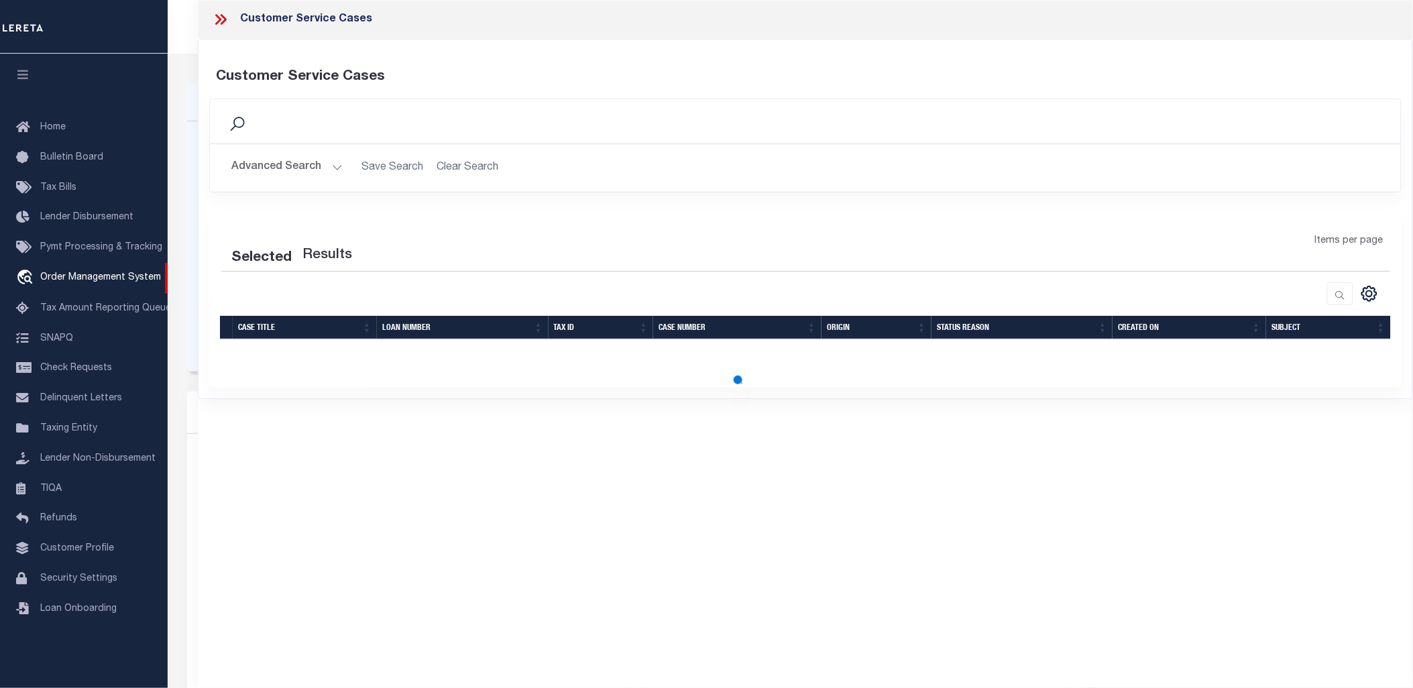
select select "50"
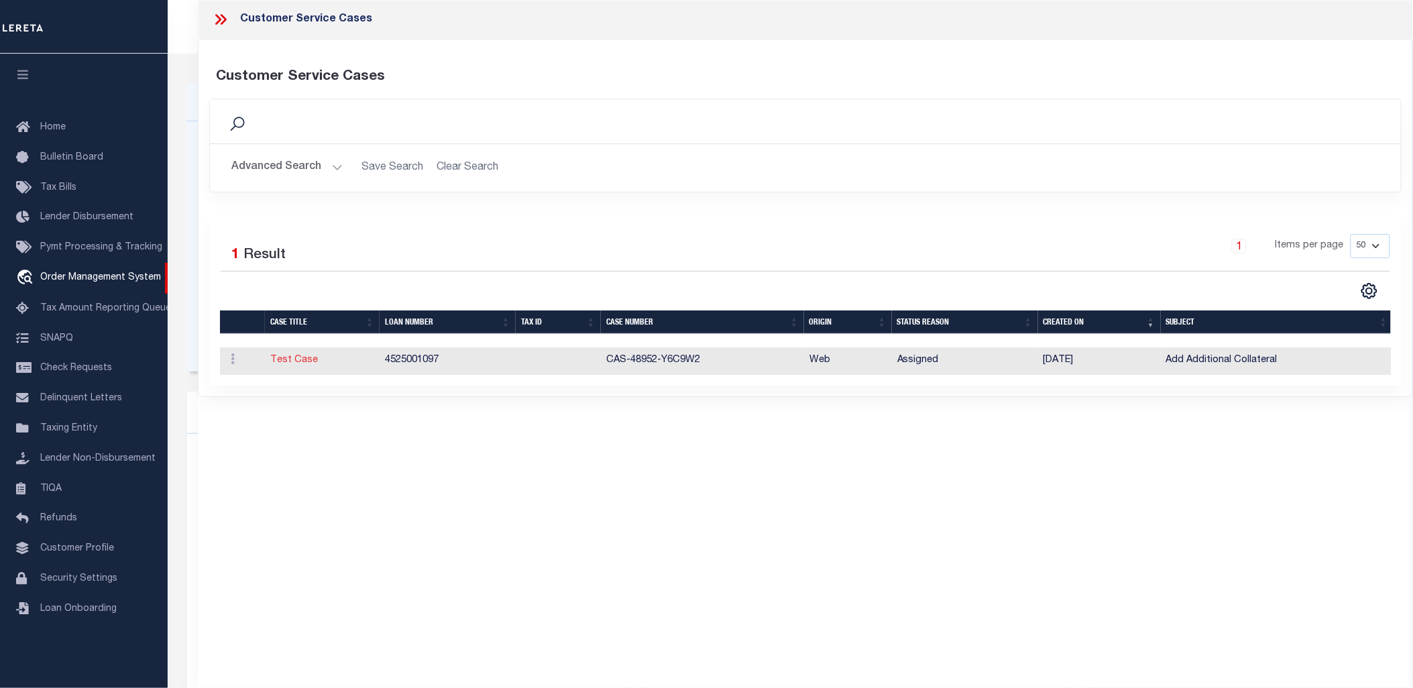
click at [305, 362] on link "Test Case" at bounding box center [294, 360] width 48 height 9
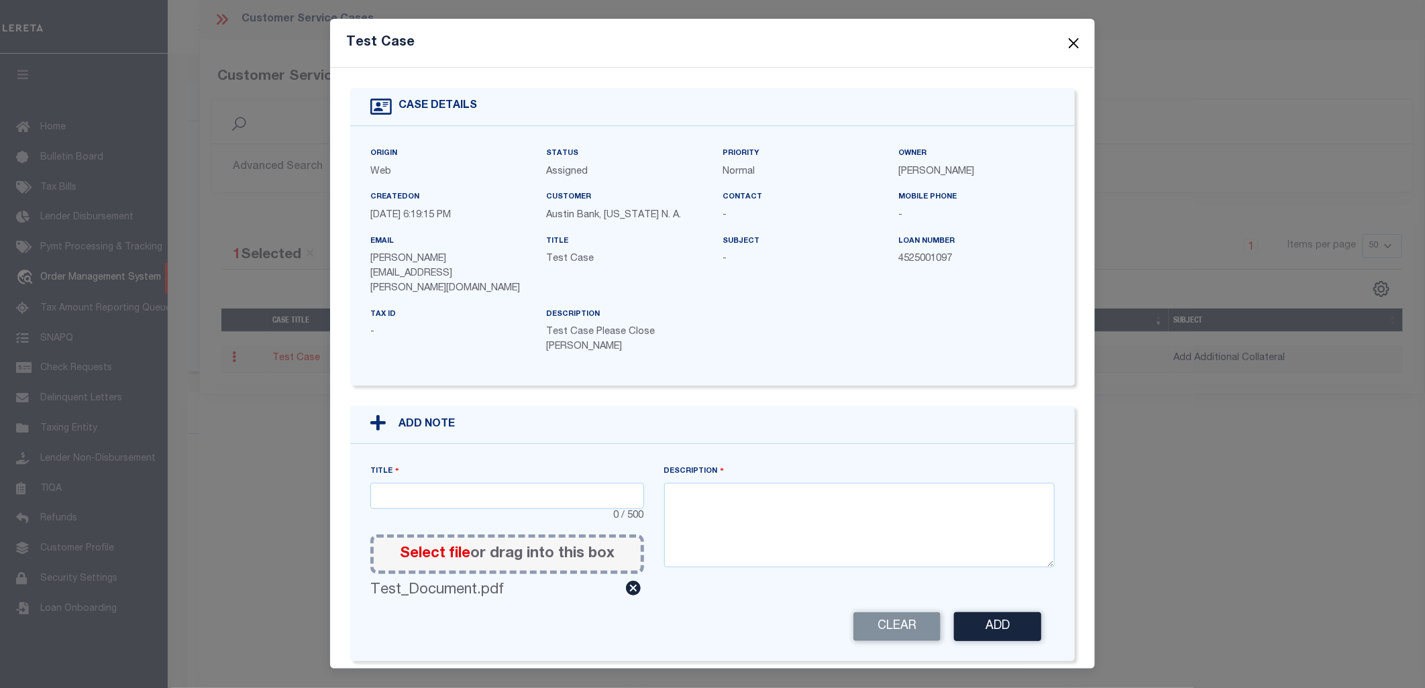
click at [1074, 36] on button "Close" at bounding box center [1073, 42] width 17 height 17
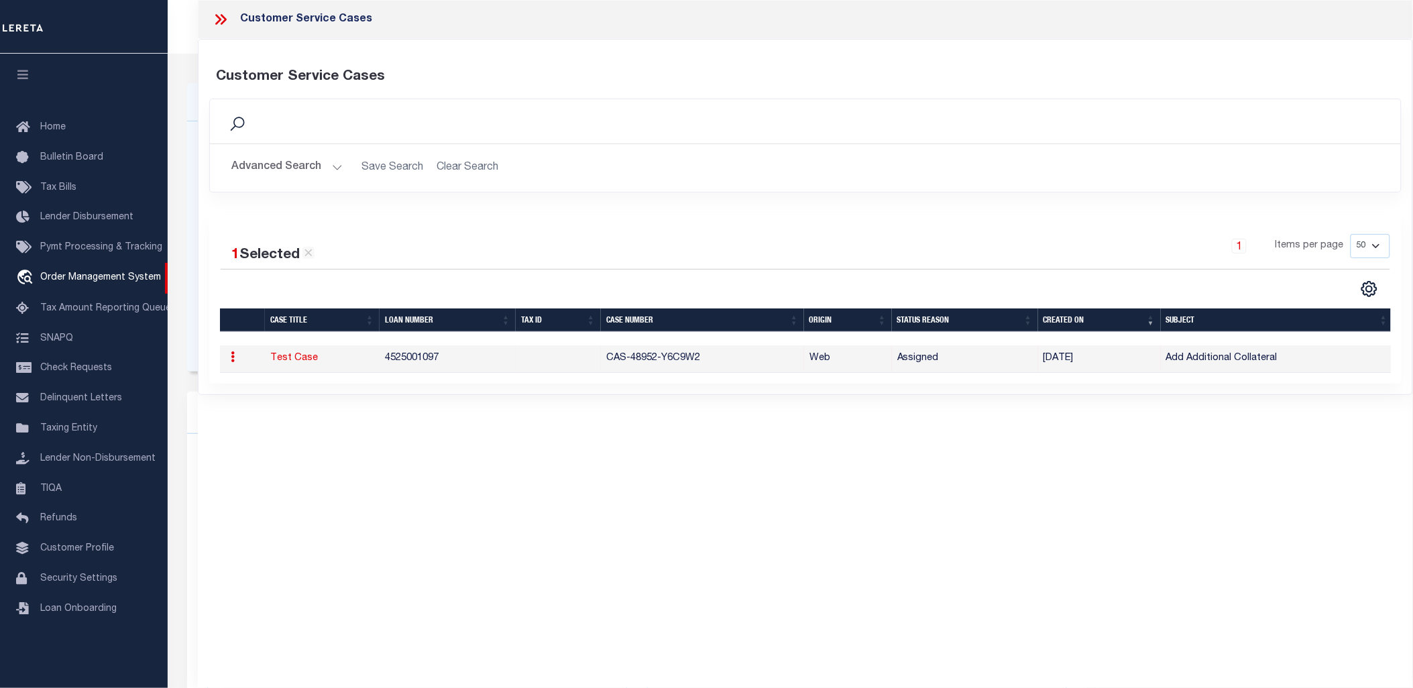
click at [219, 17] on icon at bounding box center [218, 19] width 6 height 11
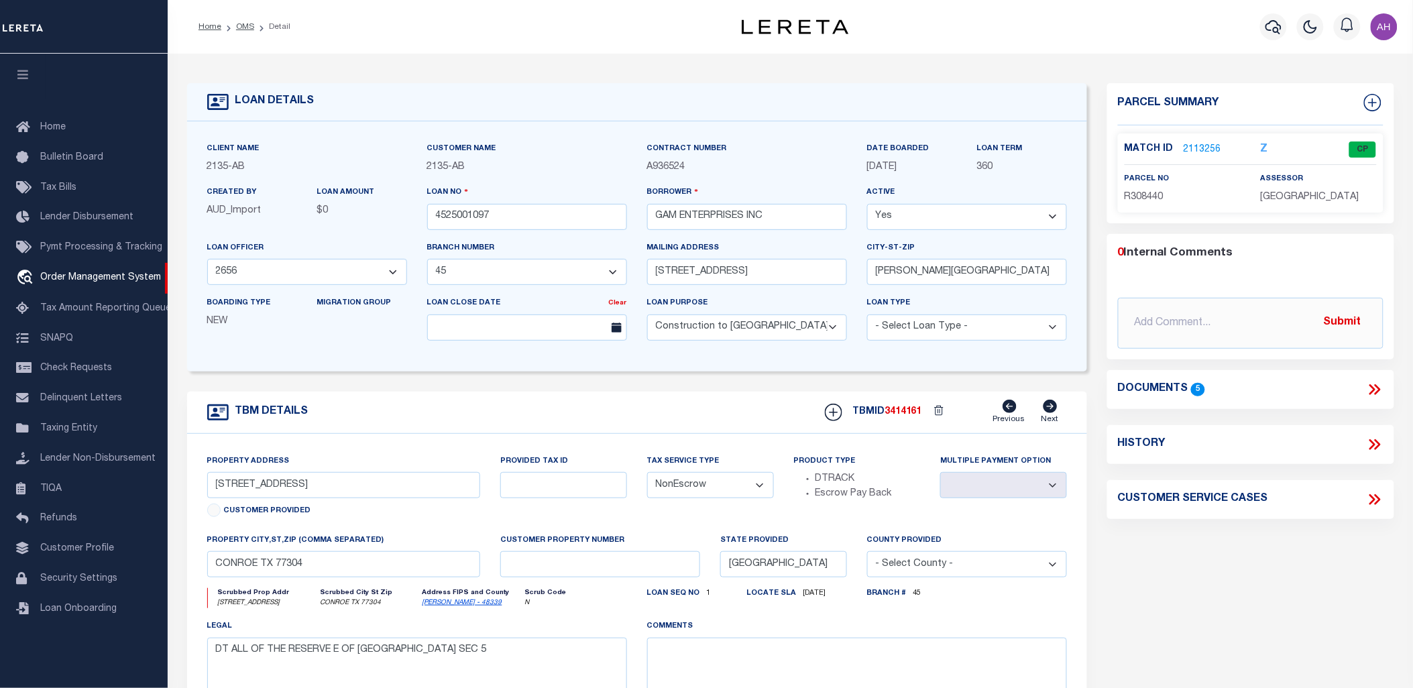
click at [1204, 146] on link "2113256" at bounding box center [1203, 150] width 38 height 14
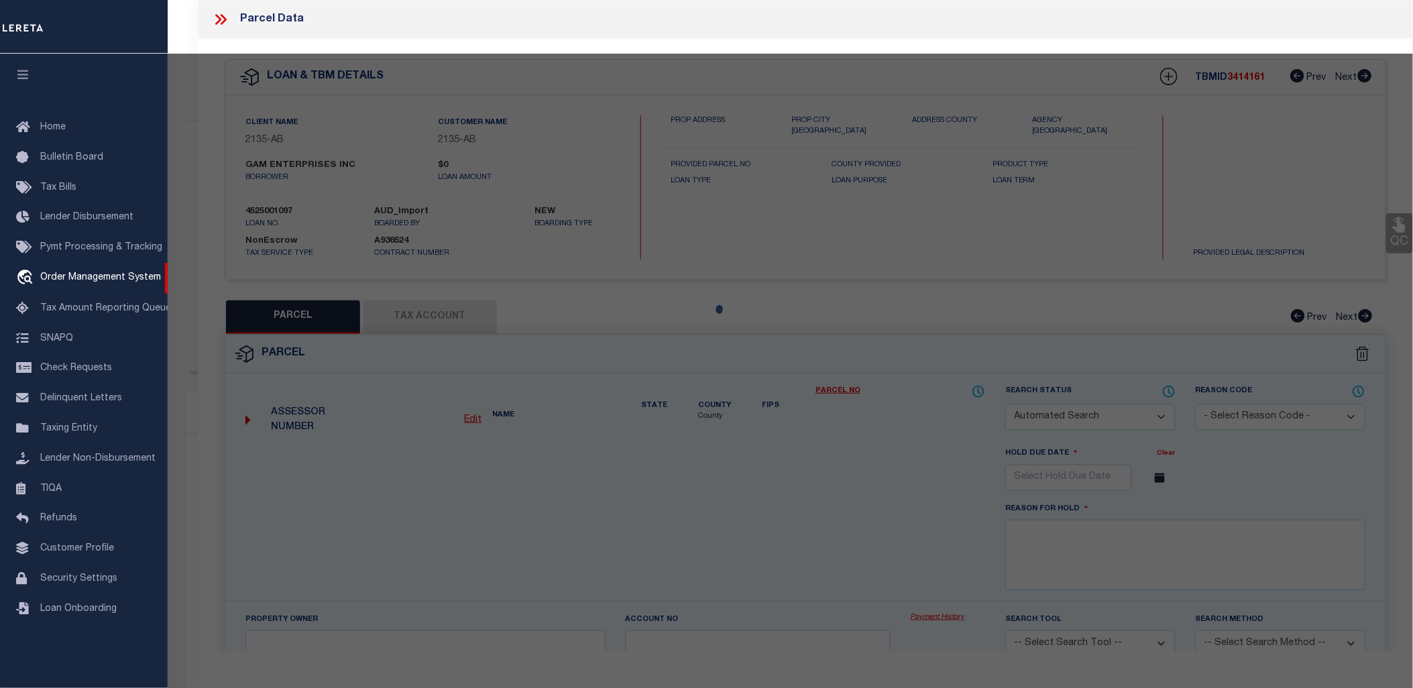
checkbox input "false"
select select "CP"
type input "GAM ENTERPRISES"
select select "AGW"
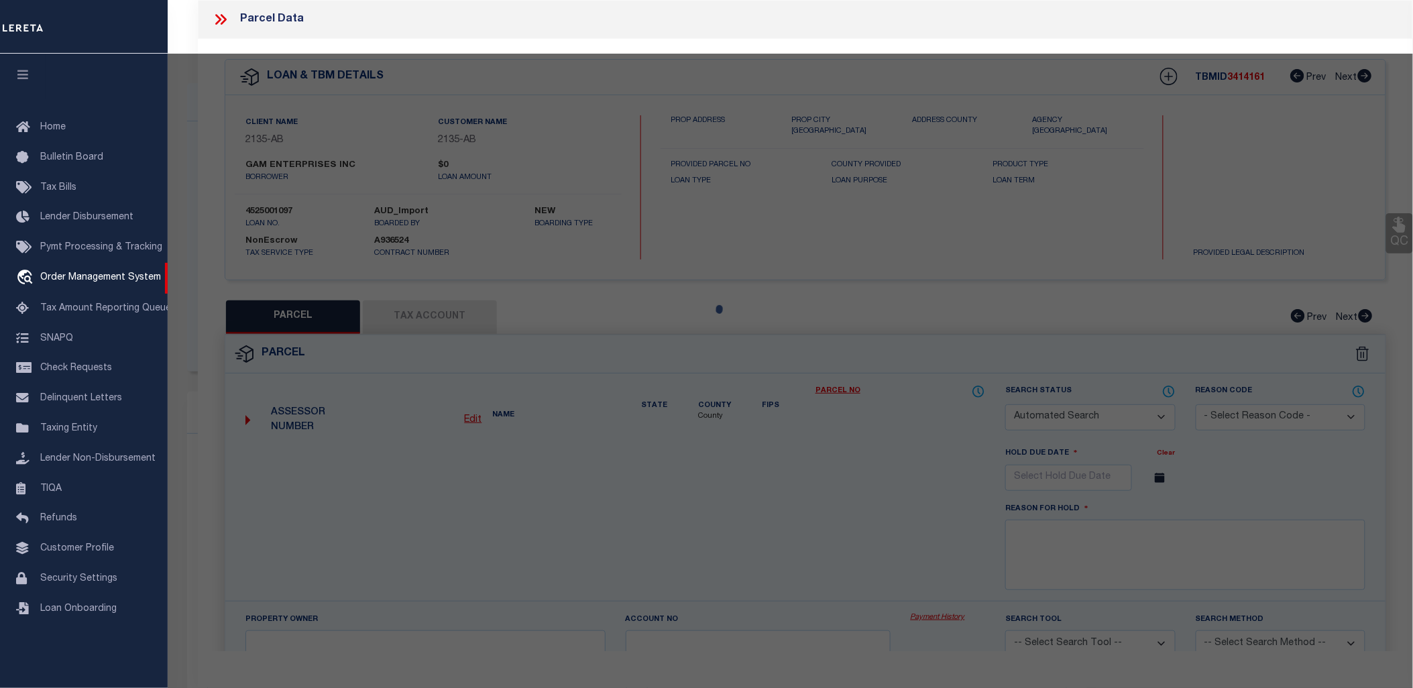
select select
type input "14535 LAKE BUSINESS DR"
type input "CONROE, TX 77304"
type textarea "[GEOGRAPHIC_DATA], RES E, ACRES 1.591"
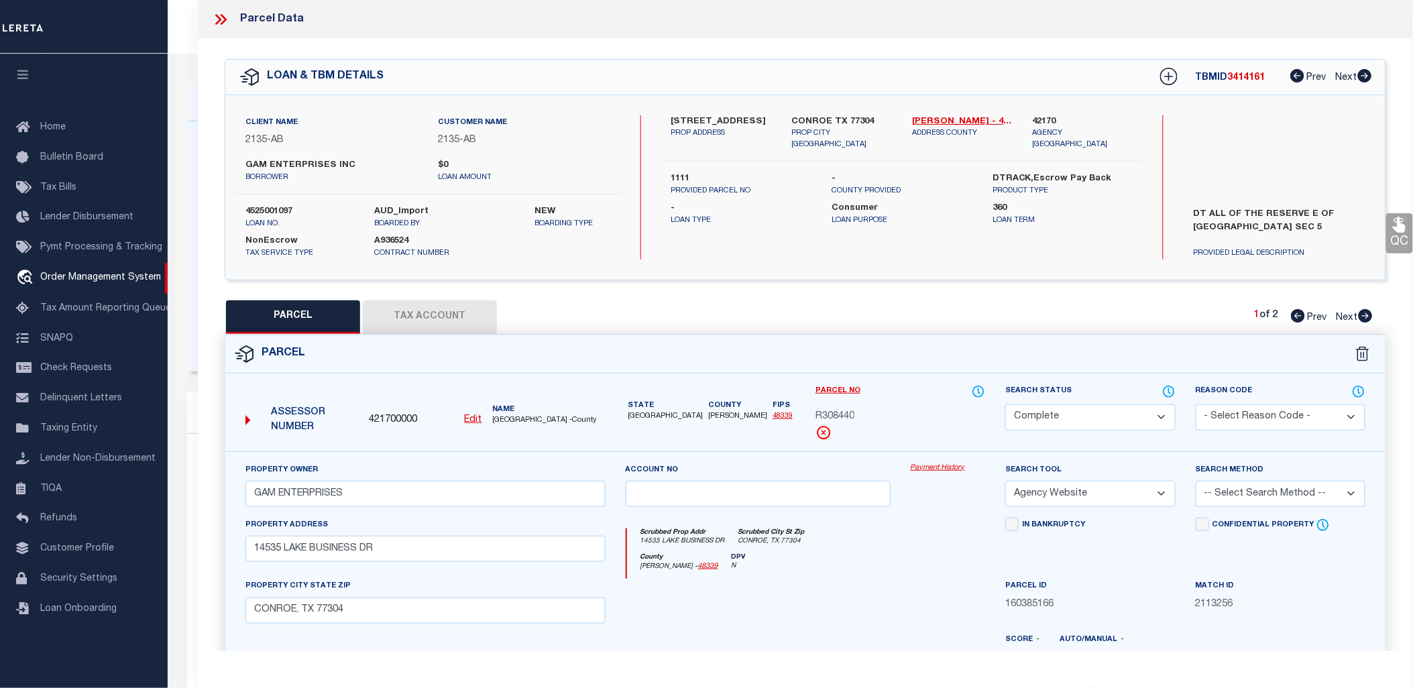
click at [940, 470] on link "Payment History" at bounding box center [948, 468] width 75 height 11
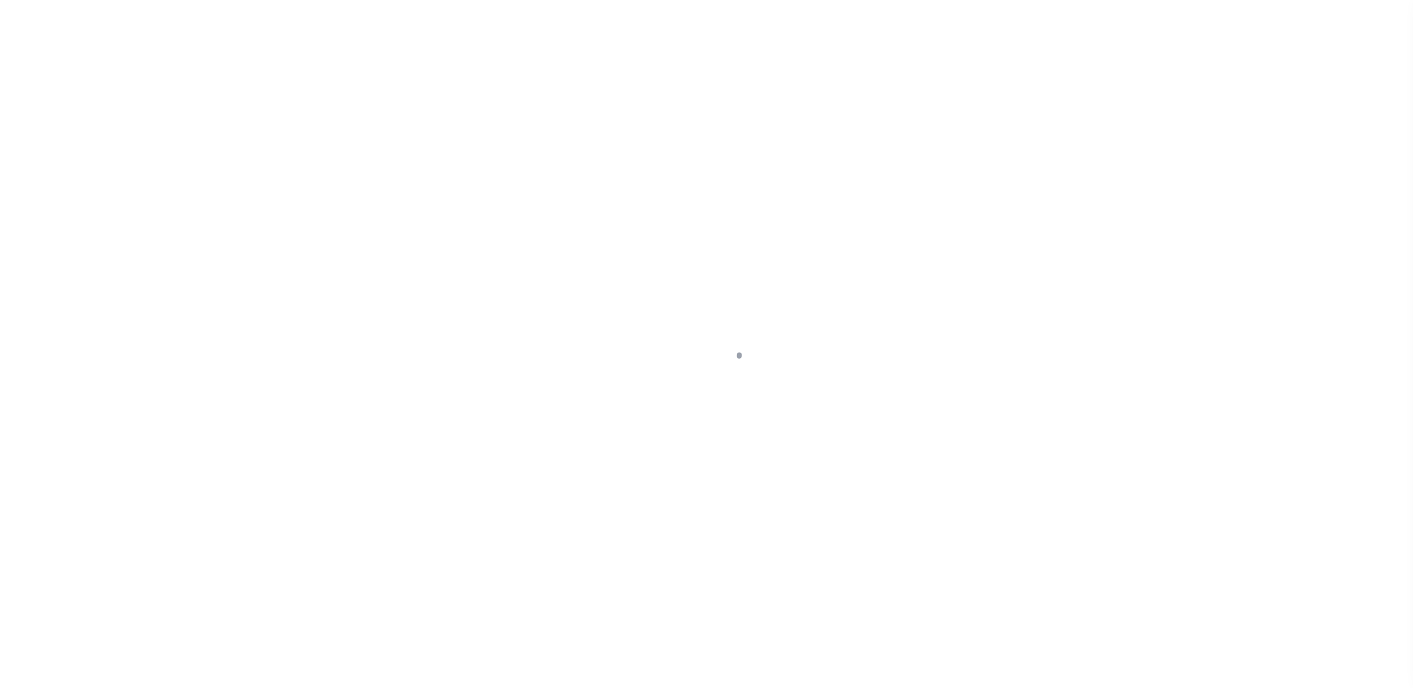
select select "43999"
select select "5757"
select select "1300"
select select "NonEscrow"
